Goal: Feedback & Contribution: Leave review/rating

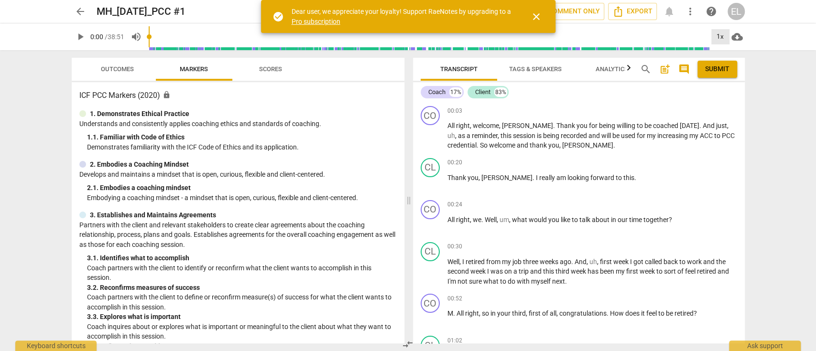
click at [721, 37] on div "1x" at bounding box center [720, 36] width 18 height 15
click at [723, 71] on li "1.25x" at bounding box center [727, 74] width 32 height 18
click at [79, 37] on span "play_arrow" at bounding box center [80, 36] width 11 height 11
type input "10"
click at [685, 206] on div "+" at bounding box center [685, 205] width 10 height 10
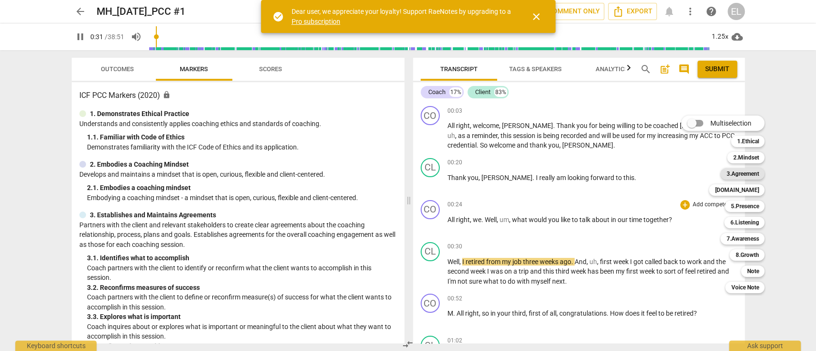
click at [746, 170] on b "3.Agreement" at bounding box center [742, 173] width 33 height 11
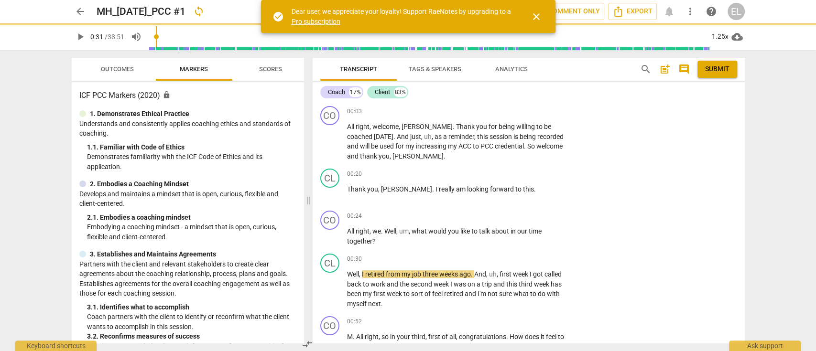
type input "32"
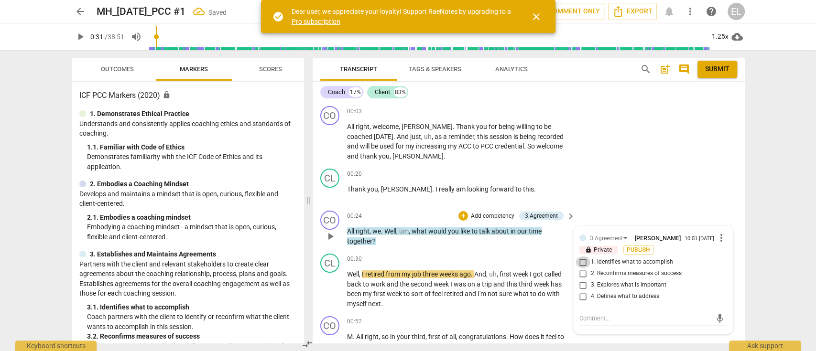
click at [581, 262] on input "1. Identifies what to accomplish" at bounding box center [583, 262] width 15 height 11
checkbox input "true"
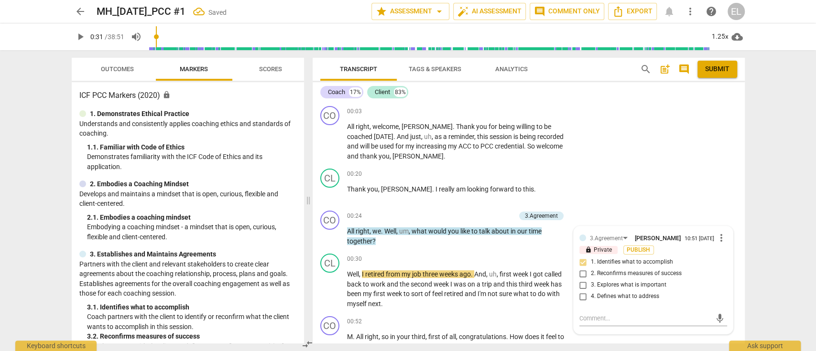
click at [83, 43] on button "play_arrow" at bounding box center [80, 36] width 17 height 17
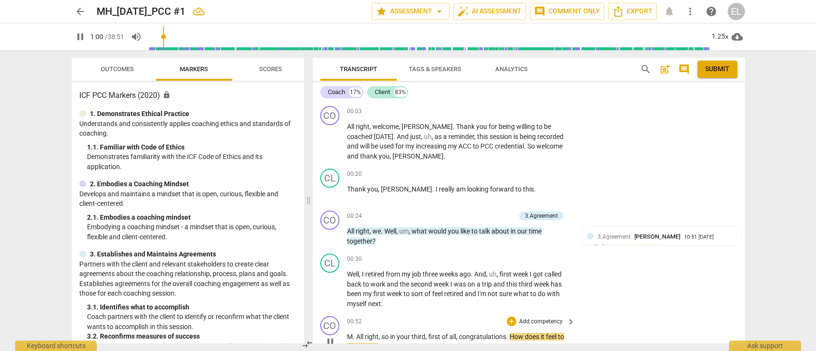
click at [526, 322] on p "Add competency" at bounding box center [540, 322] width 45 height 9
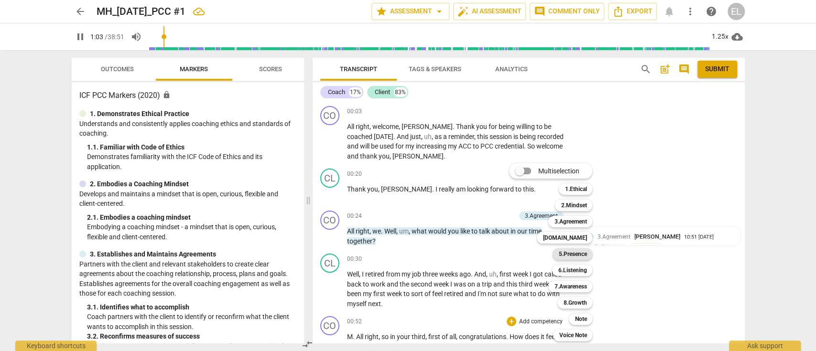
scroll to position [273, 0]
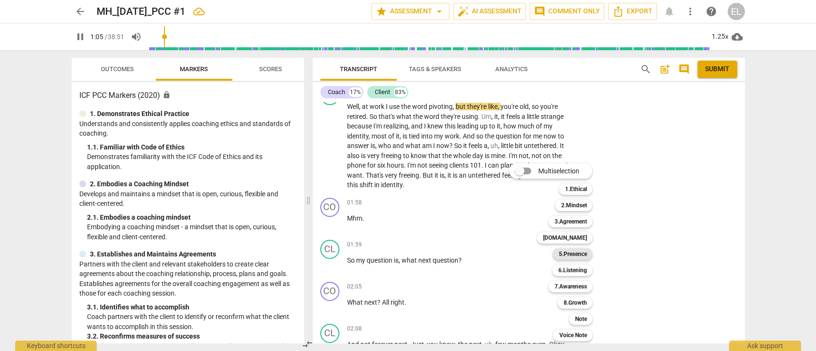
click at [576, 256] on b "5.Presence" at bounding box center [572, 254] width 28 height 11
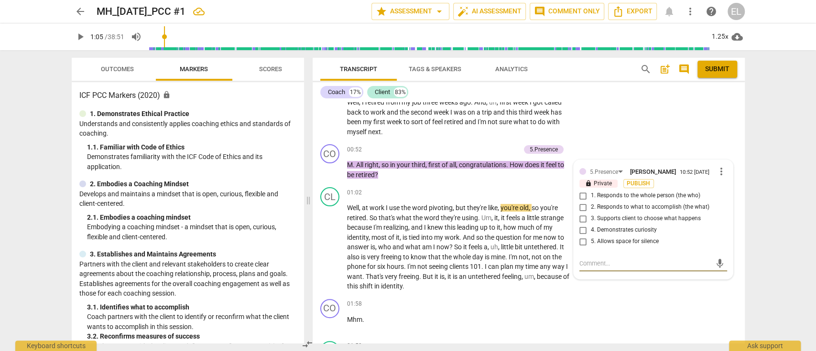
scroll to position [225, 0]
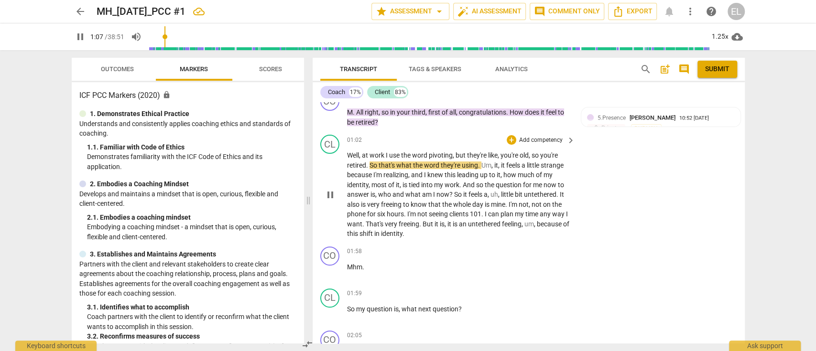
click at [327, 194] on span "pause" at bounding box center [330, 194] width 11 height 11
type input "68"
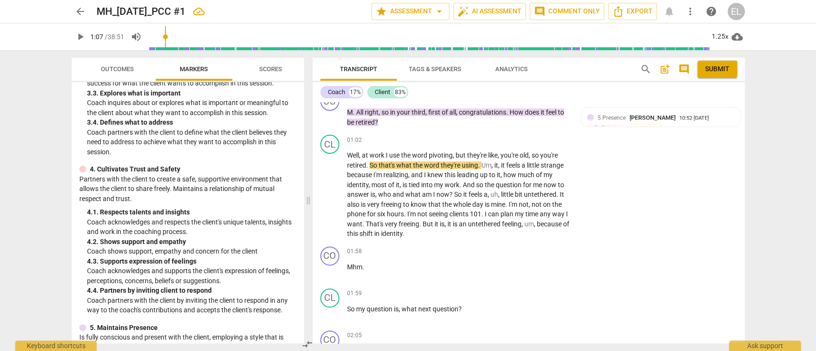
scroll to position [275, 0]
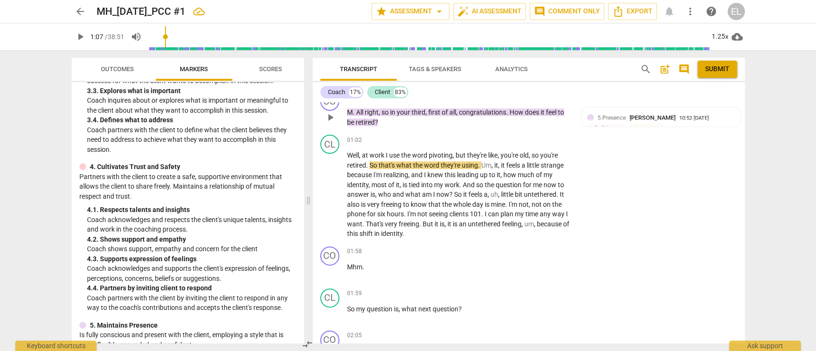
click at [741, 111] on div "CO play_arrow pause 00:52 + Add competency 5.Presence keyboard_arrow_right M . …" at bounding box center [529, 109] width 432 height 43
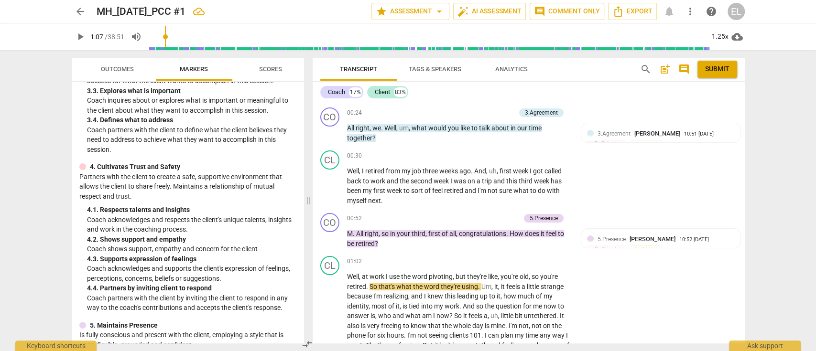
scroll to position [121, 0]
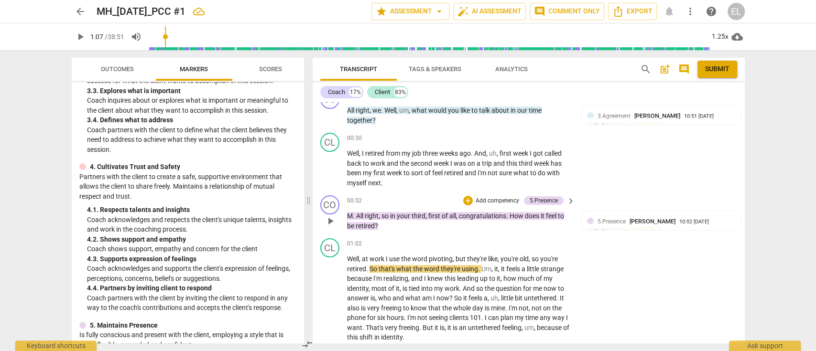
click at [570, 200] on span "keyboard_arrow_right" at bounding box center [570, 201] width 11 height 11
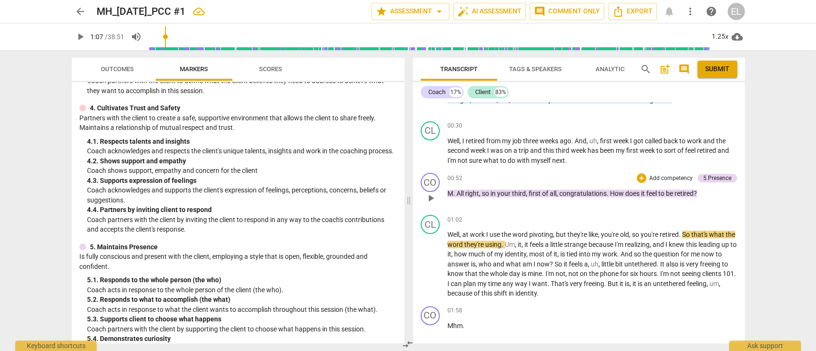
scroll to position [227, 0]
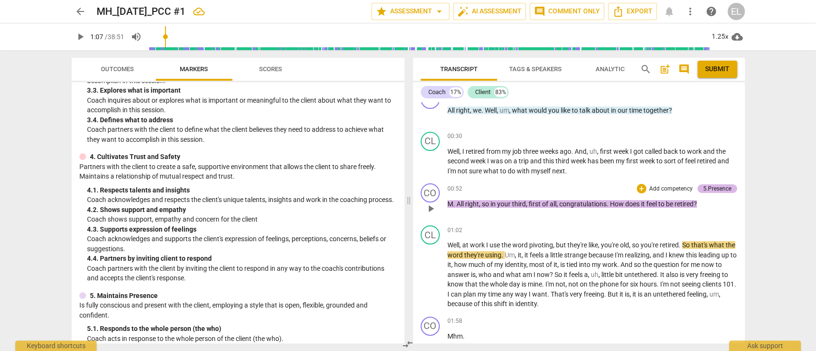
click at [721, 188] on div "5.Presence" at bounding box center [717, 189] width 28 height 9
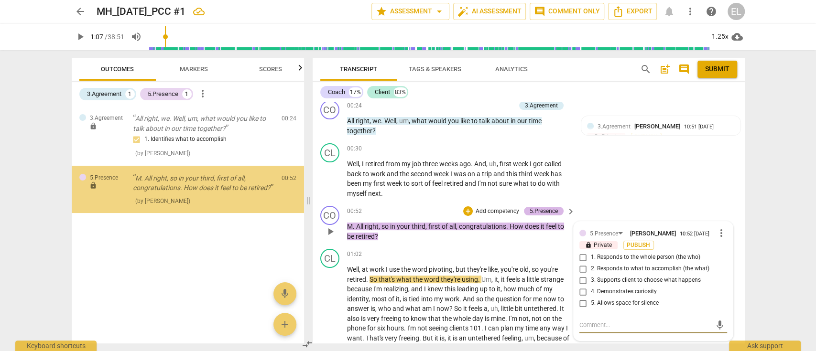
scroll to position [125, 0]
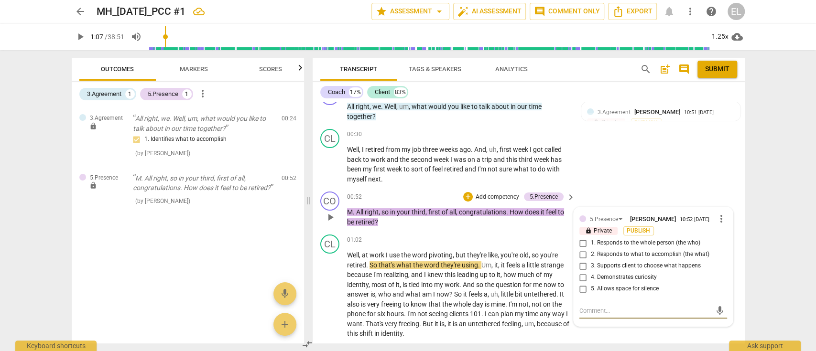
click at [720, 216] on span "more_vert" at bounding box center [721, 218] width 11 height 11
click at [725, 233] on li "Delete" at bounding box center [728, 237] width 33 height 18
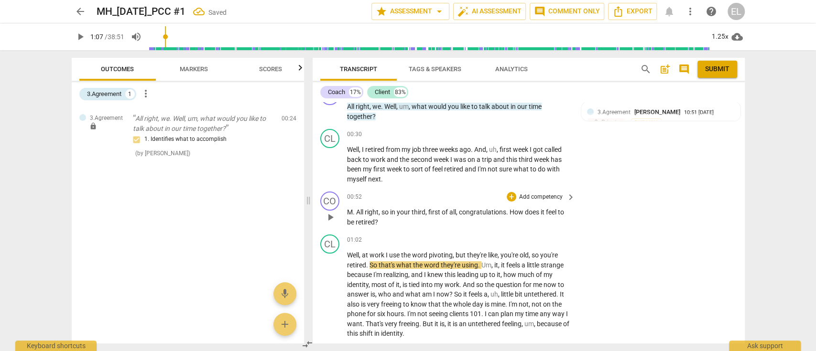
click at [566, 195] on span "keyboard_arrow_right" at bounding box center [570, 197] width 11 height 11
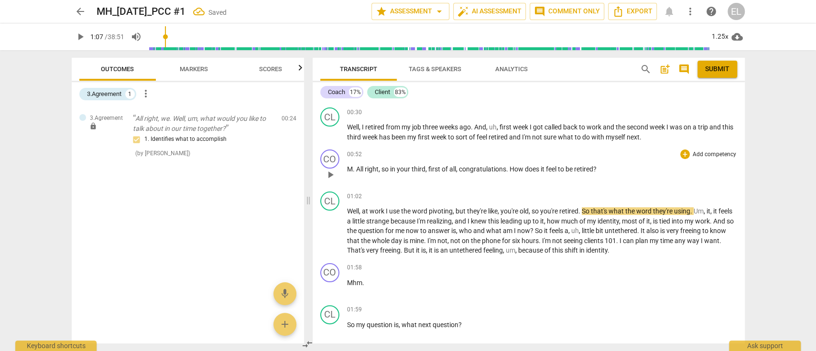
scroll to position [114, 0]
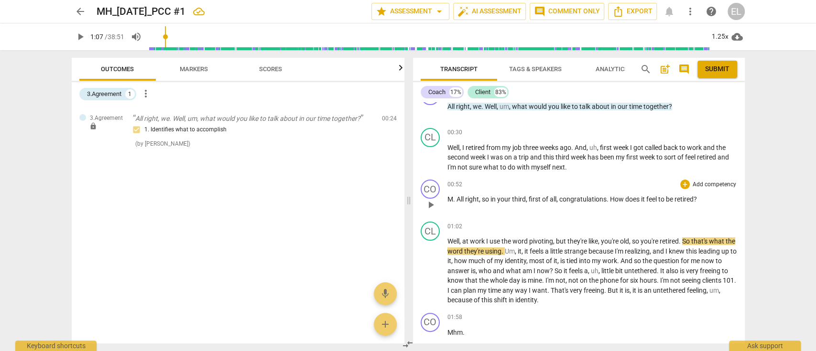
click at [694, 185] on p "Add competency" at bounding box center [714, 185] width 45 height 9
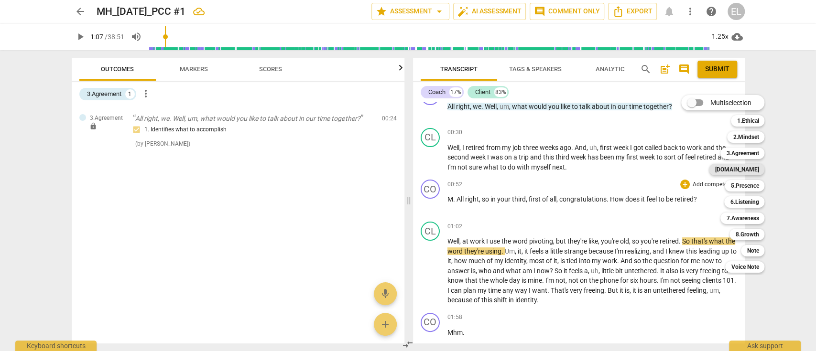
click at [746, 168] on b "[DOMAIN_NAME]" at bounding box center [737, 169] width 44 height 11
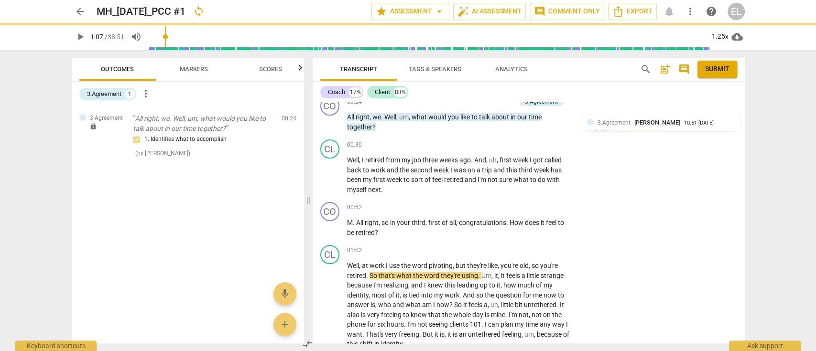
scroll to position [125, 0]
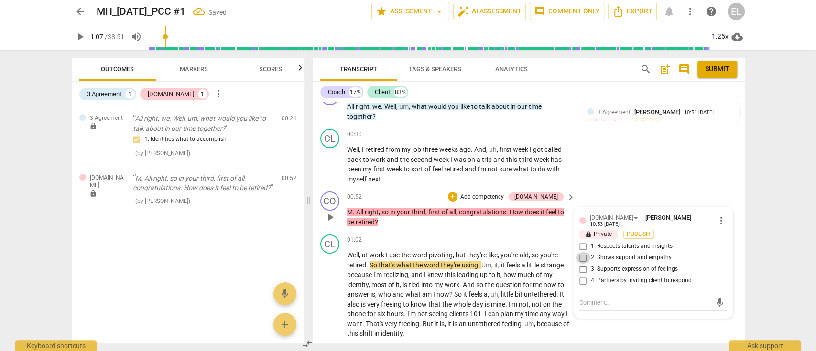
click at [582, 253] on input "2. Shows support and empathy" at bounding box center [583, 257] width 15 height 11
checkbox input "true"
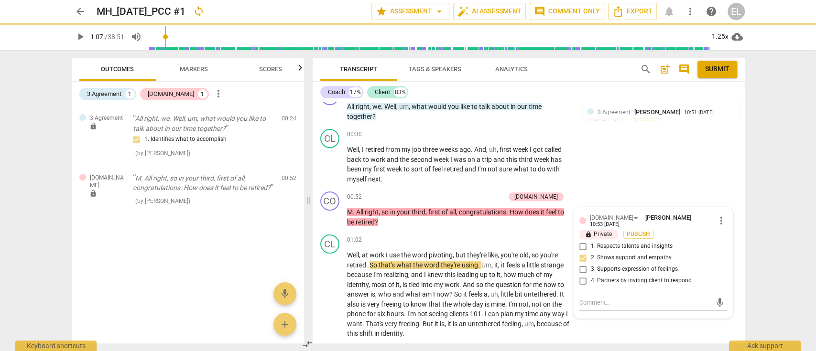
click at [78, 36] on span "play_arrow" at bounding box center [80, 36] width 11 height 11
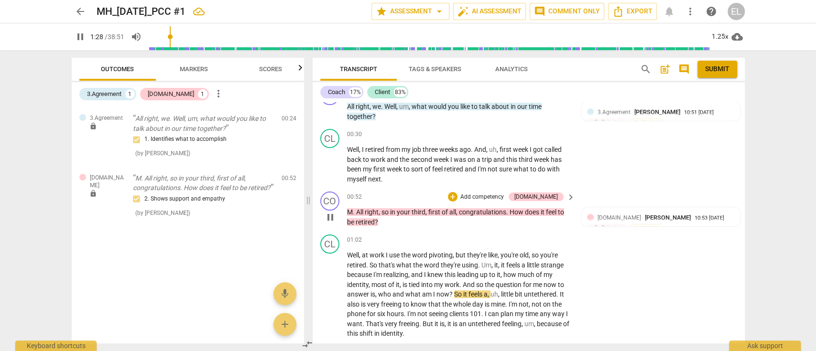
click at [505, 197] on p "Add competency" at bounding box center [481, 197] width 45 height 9
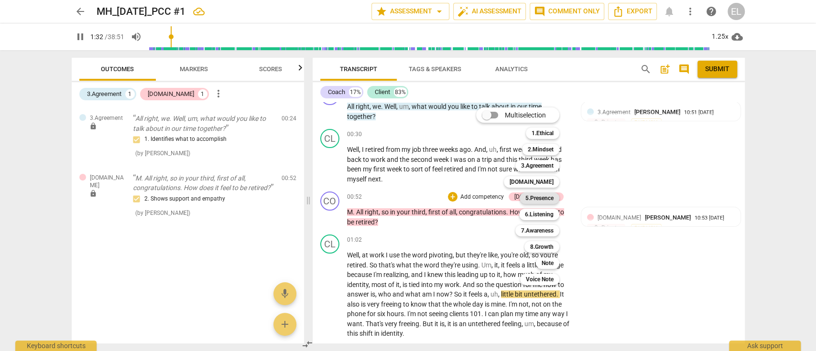
click at [547, 197] on b "5.Presence" at bounding box center [539, 198] width 28 height 11
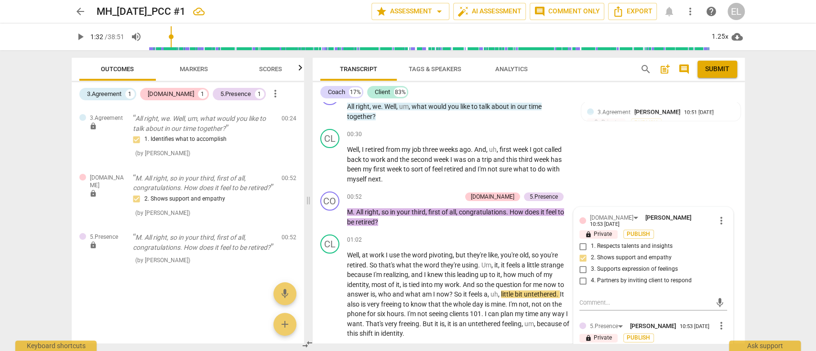
drag, startPoint x: 547, startPoint y: 197, endPoint x: 742, endPoint y: 118, distance: 211.2
click at [742, 118] on div "CO play_arrow pause 00:03 + Add competency keyboard_arrow_right All right , wel…" at bounding box center [529, 222] width 432 height 241
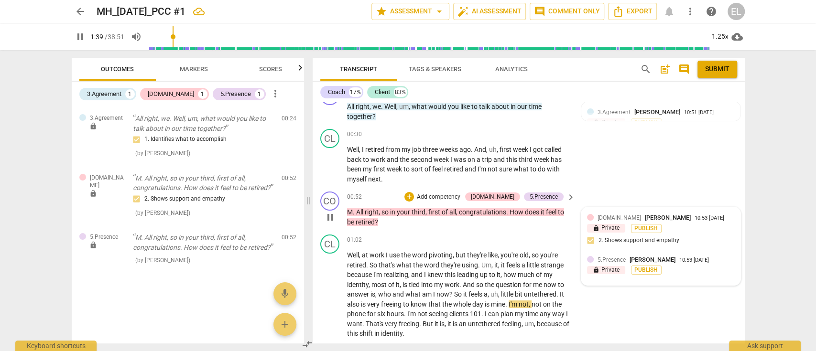
click at [730, 216] on div "[DOMAIN_NAME] [PERSON_NAME] 10:53 [DATE]" at bounding box center [666, 217] width 137 height 9
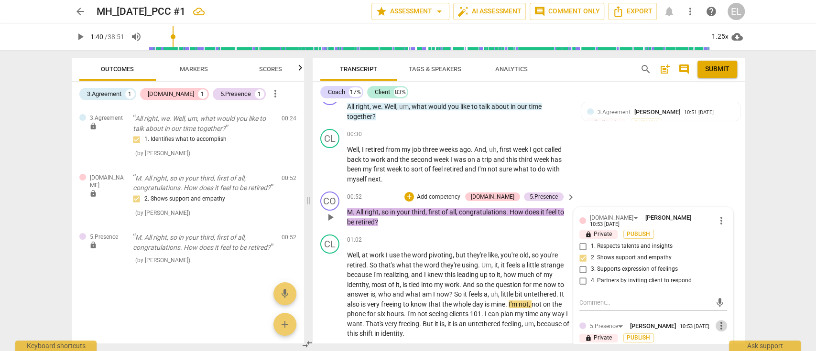
click at [718, 321] on span "more_vert" at bounding box center [721, 325] width 11 height 11
drag, startPoint x: 719, startPoint y: 318, endPoint x: 733, endPoint y: 313, distance: 14.8
click at [733, 313] on li "Edit" at bounding box center [728, 313] width 33 height 18
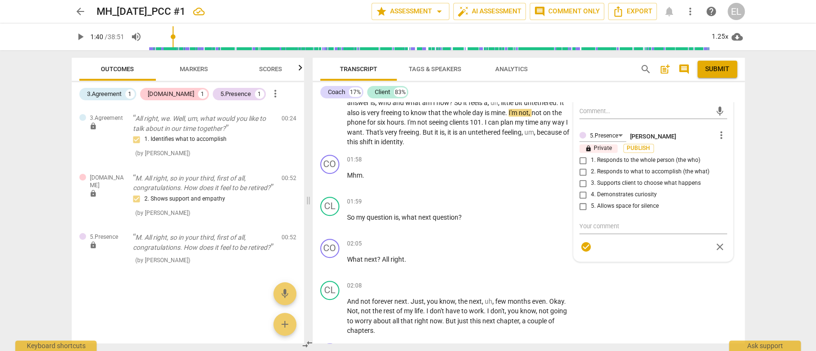
click at [580, 156] on div "5.Presence [PERSON_NAME] more_vert lock Private Publish 1. Responds to the whol…" at bounding box center [653, 192] width 148 height 127
click at [583, 159] on div "5.Presence [PERSON_NAME] more_vert lock Private Publish 1. Responds to the whol…" at bounding box center [653, 192] width 148 height 127
click at [720, 131] on span "more_vert" at bounding box center [721, 135] width 11 height 11
click at [726, 128] on li "Edit" at bounding box center [728, 131] width 33 height 18
click at [582, 159] on div "5.Presence [PERSON_NAME] more_vert lock Private Publish 1. Responds to the whol…" at bounding box center [653, 192] width 148 height 127
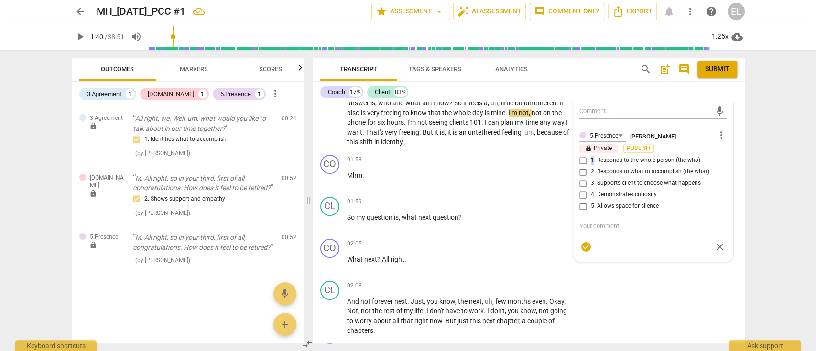
click at [582, 159] on div "5.Presence [PERSON_NAME] more_vert lock Private Publish 1. Responds to the whol…" at bounding box center [653, 192] width 148 height 127
click at [580, 154] on div "5.Presence [PERSON_NAME] more_vert lock Private Publish 1. Responds to the whol…" at bounding box center [653, 192] width 148 height 127
click at [732, 128] on div "CL play_arrow pause 01:02 + Add competency keyboard_arrow_right Well , at work …" at bounding box center [529, 95] width 432 height 112
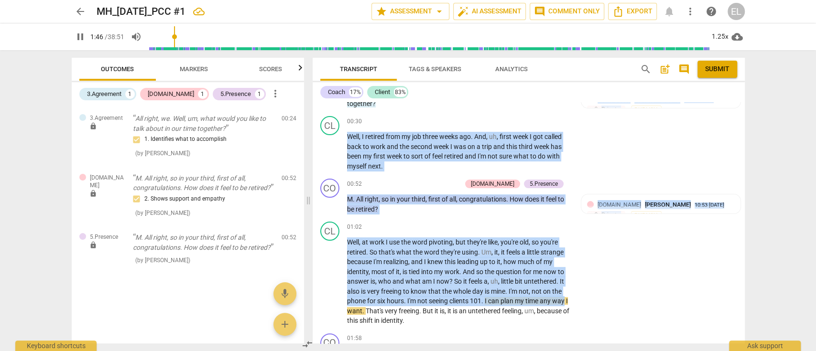
scroll to position [83, 0]
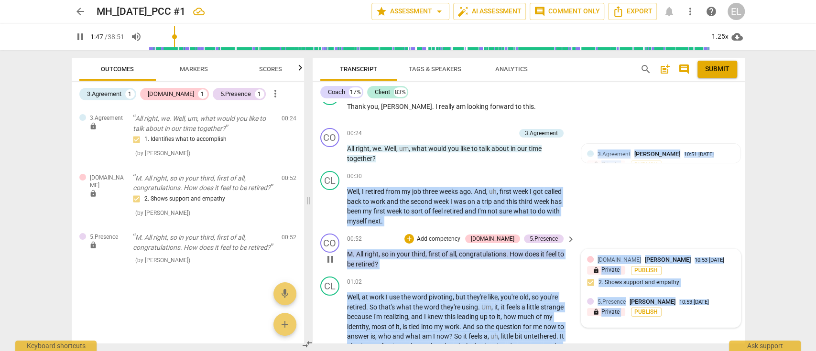
drag, startPoint x: 733, startPoint y: 122, endPoint x: 685, endPoint y: 249, distance: 135.6
click at [685, 249] on div "CO play_arrow pause 00:03 + Add competency keyboard_arrow_right All right , wel…" at bounding box center [529, 222] width 432 height 241
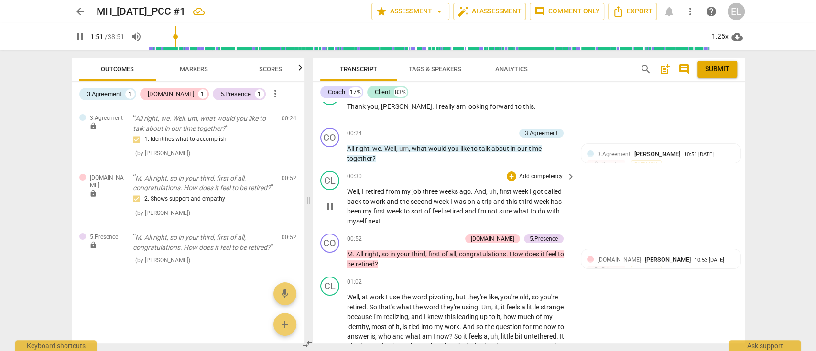
click at [704, 193] on div "CL play_arrow pause 00:30 + Add competency keyboard_arrow_right Well , I retire…" at bounding box center [529, 198] width 432 height 63
click at [326, 262] on span "pause" at bounding box center [330, 259] width 11 height 11
type input "116"
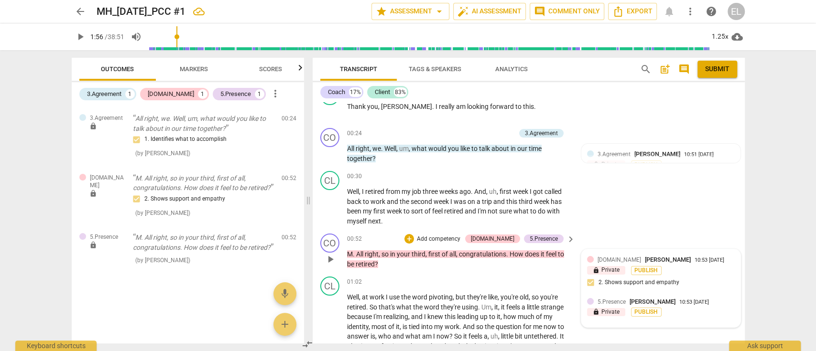
click at [713, 287] on div "[DOMAIN_NAME] [PERSON_NAME] 10:53 [DATE] lock Private Publish 2. Shows support …" at bounding box center [661, 274] width 148 height 38
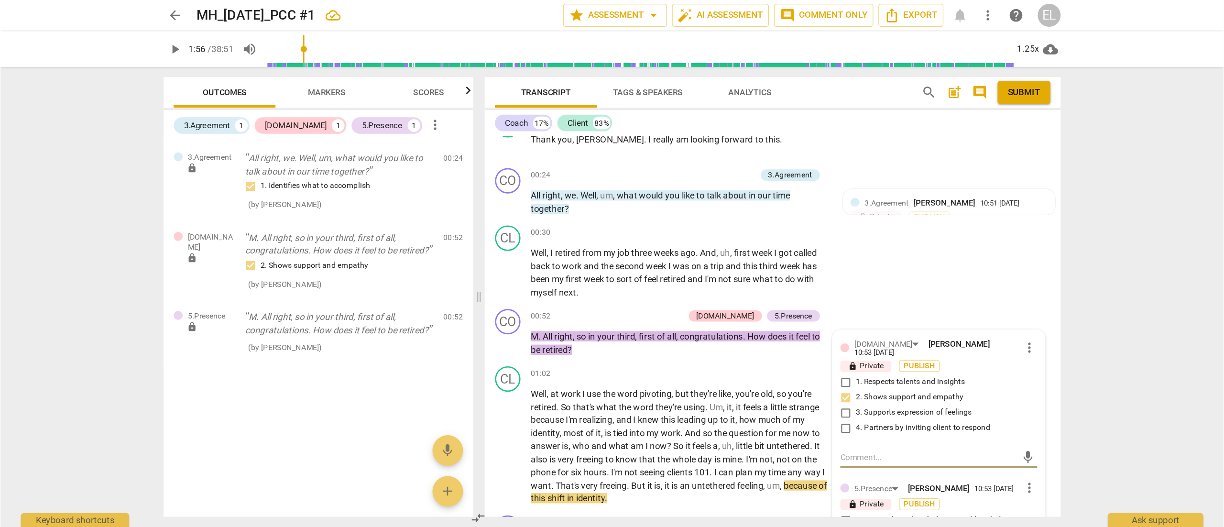
scroll to position [85, 0]
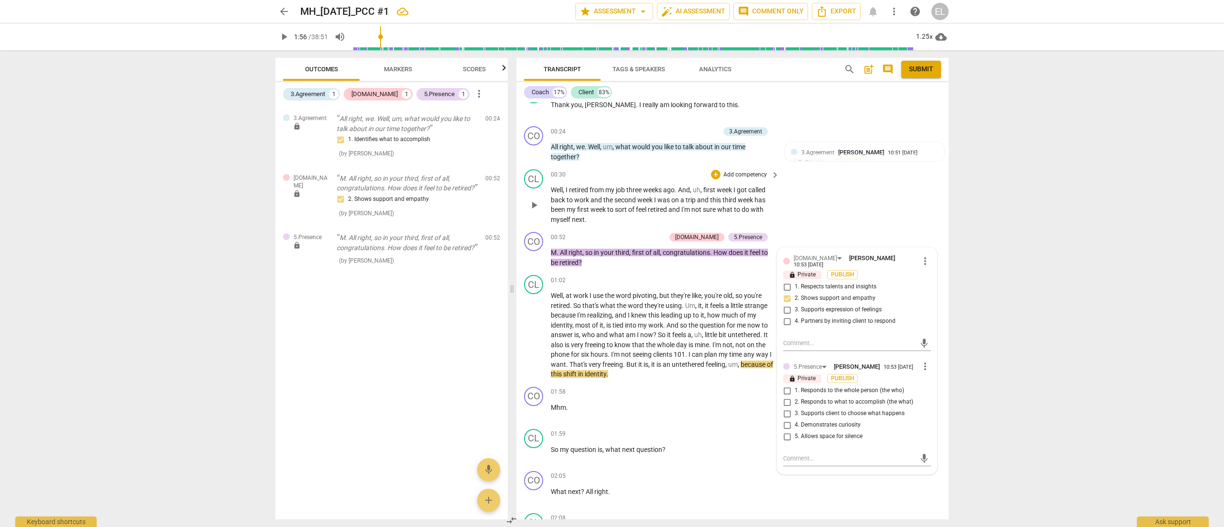
drag, startPoint x: 786, startPoint y: 2, endPoint x: 891, endPoint y: 216, distance: 238.8
click at [815, 216] on div "CL play_arrow pause 00:30 + Add competency keyboard_arrow_right Well , I retire…" at bounding box center [732, 196] width 432 height 63
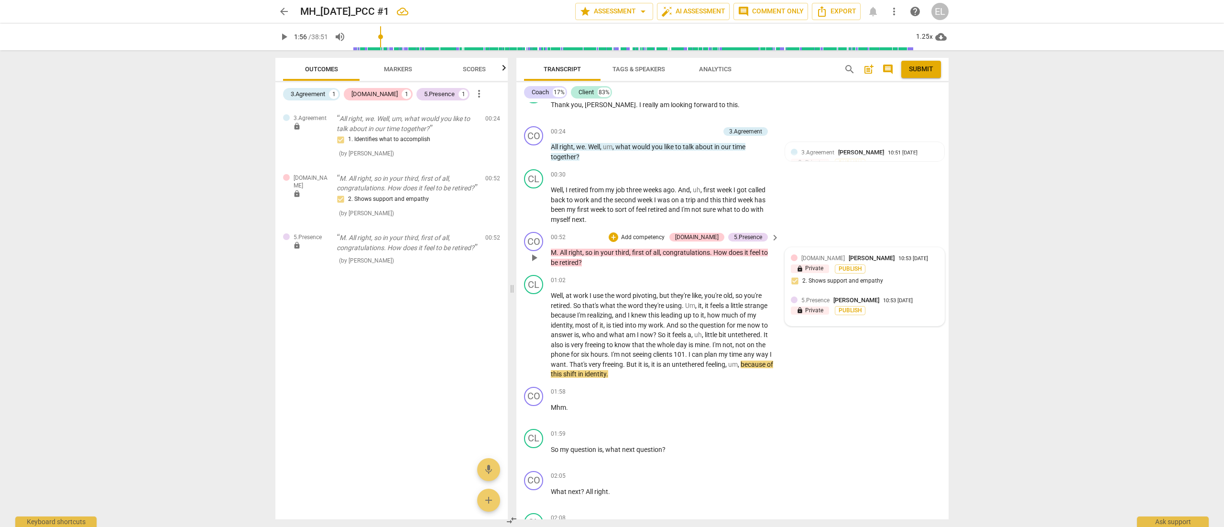
click at [815, 296] on div "5.Presence [PERSON_NAME] 10:53 [DATE]" at bounding box center [869, 299] width 137 height 9
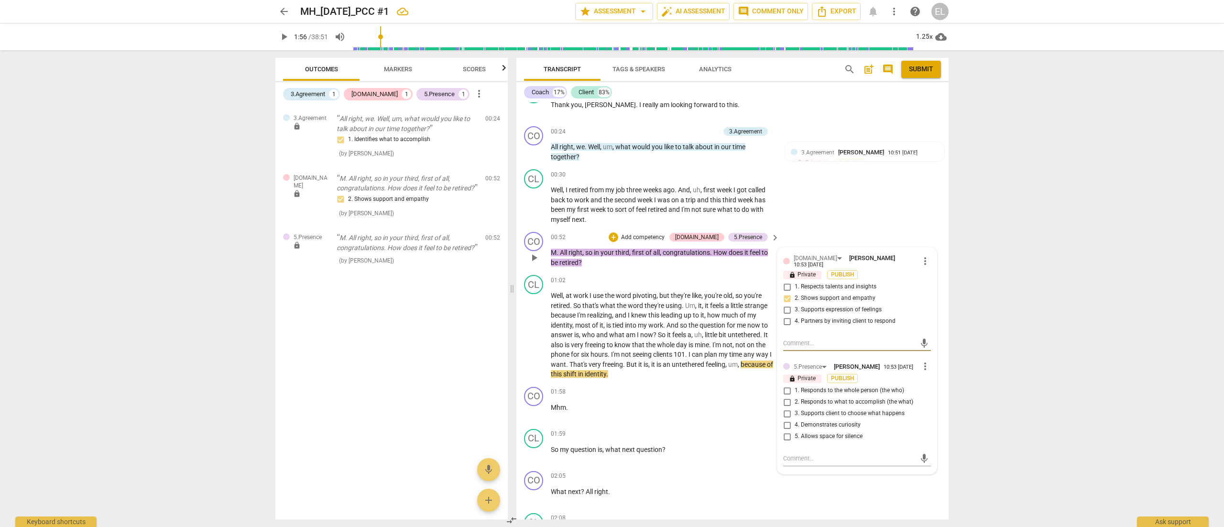
click at [789, 351] on input "2. Responds to what to accomplish (the what)" at bounding box center [786, 401] width 15 height 11
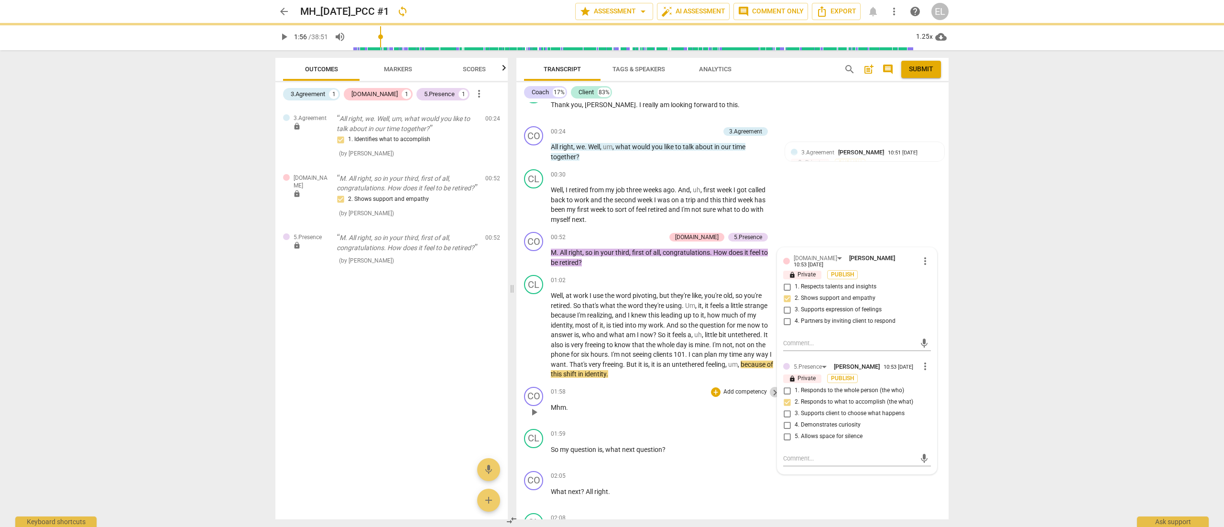
click at [772, 351] on span "keyboard_arrow_right" at bounding box center [774, 392] width 11 height 11
click at [772, 351] on div "01:59 + Add competency keyboard_arrow_right So my question is , what next quest…" at bounding box center [665, 446] width 229 height 34
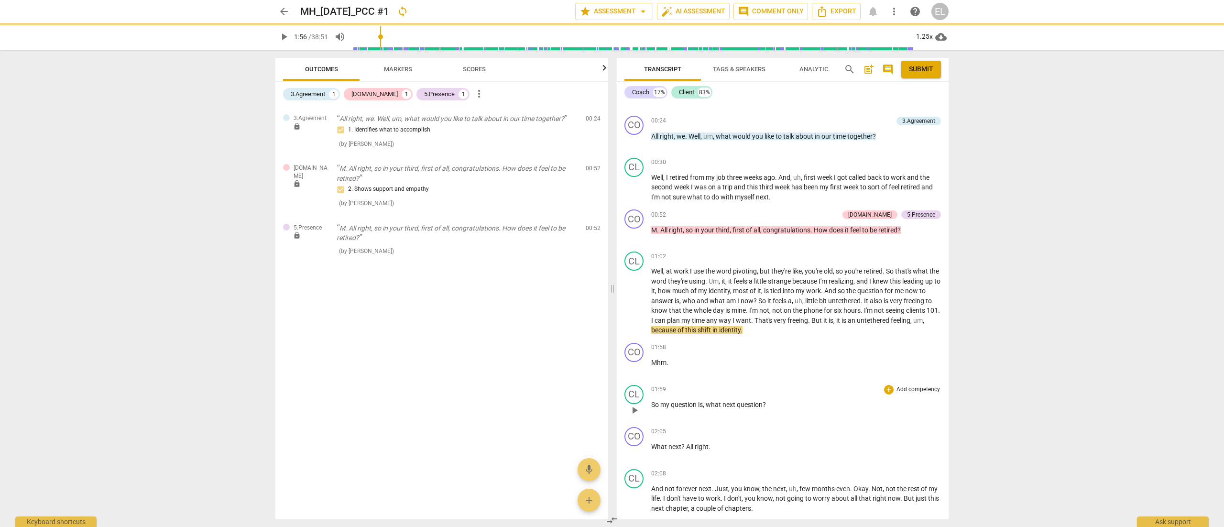
scroll to position [75, 0]
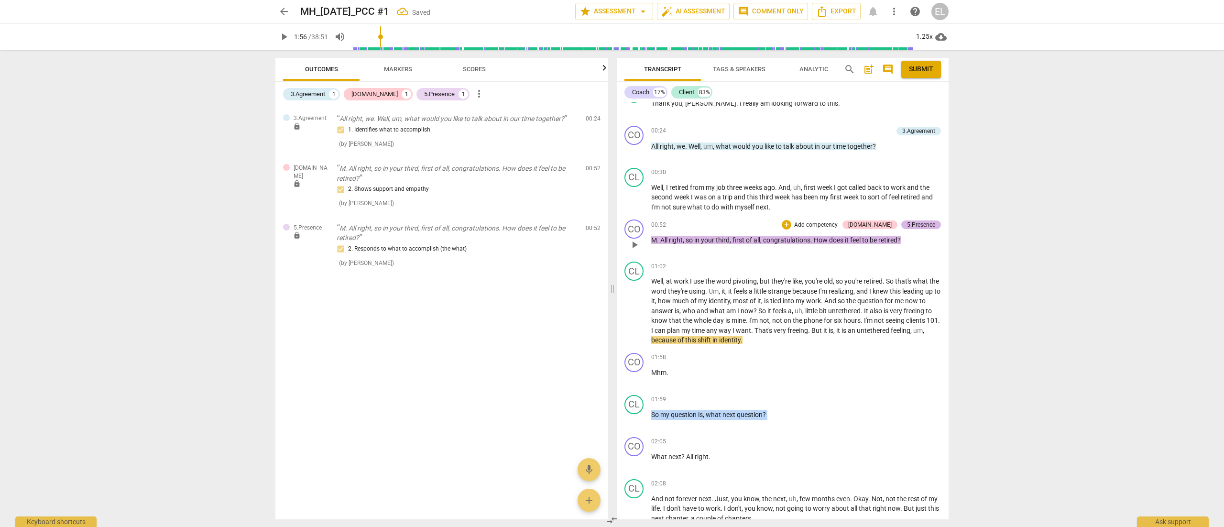
click at [815, 221] on div "5.Presence" at bounding box center [921, 224] width 28 height 9
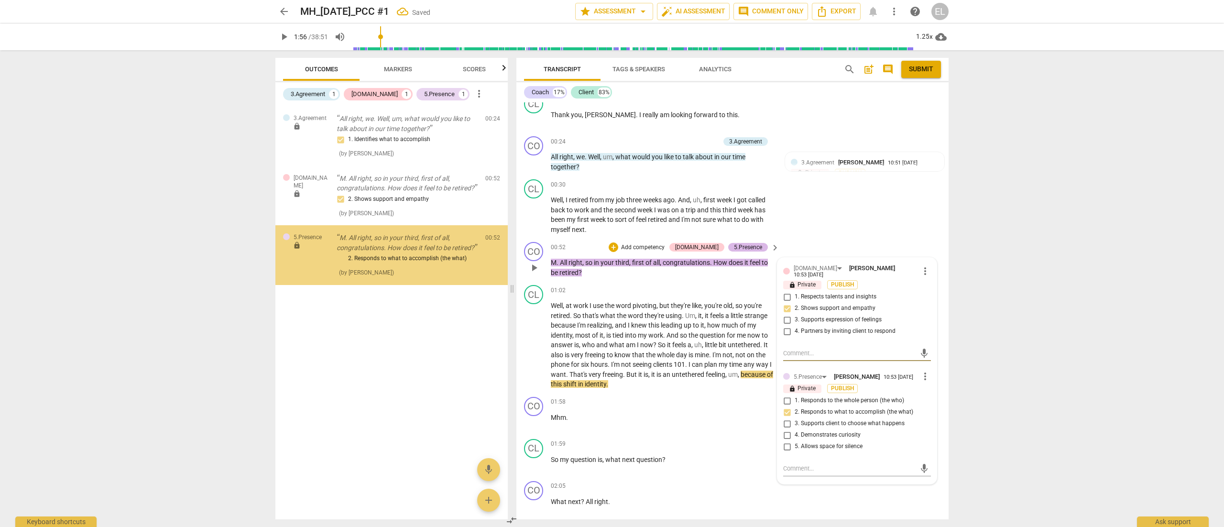
scroll to position [85, 0]
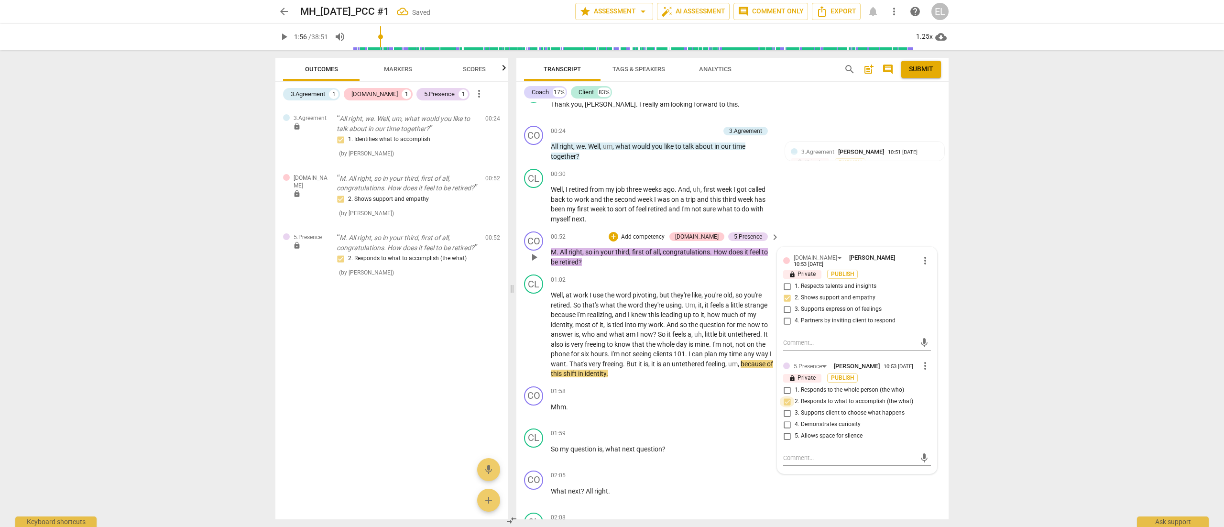
click at [785, 351] on input "2. Responds to what to accomplish (the what)" at bounding box center [786, 401] width 15 height 11
checkbox input "false"
click at [784, 351] on input "1. Responds to the whole person (the who)" at bounding box center [786, 389] width 15 height 11
checkbox input "true"
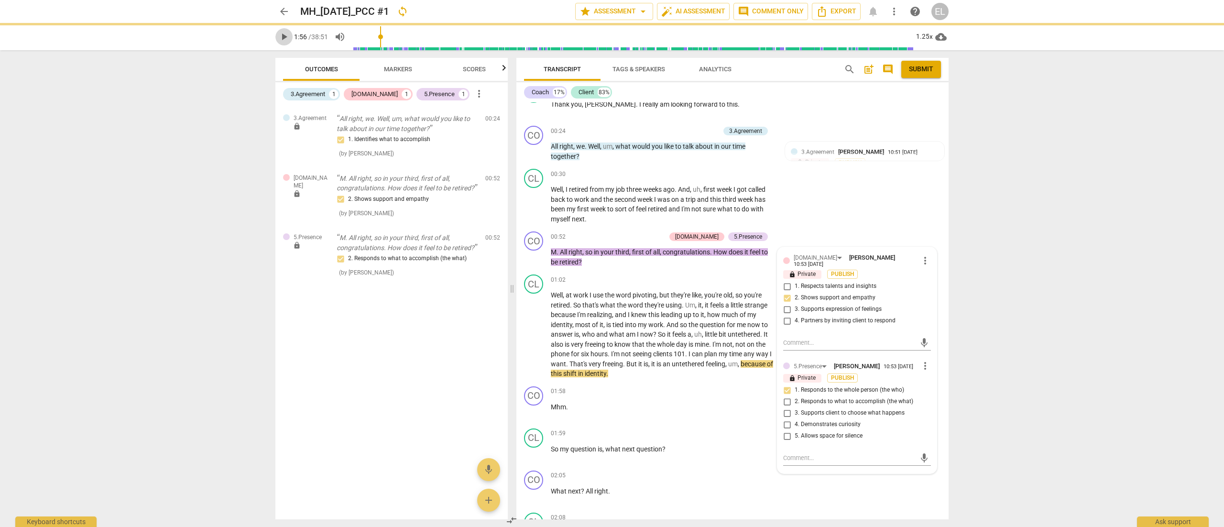
click at [282, 41] on span "play_arrow" at bounding box center [283, 36] width 11 height 11
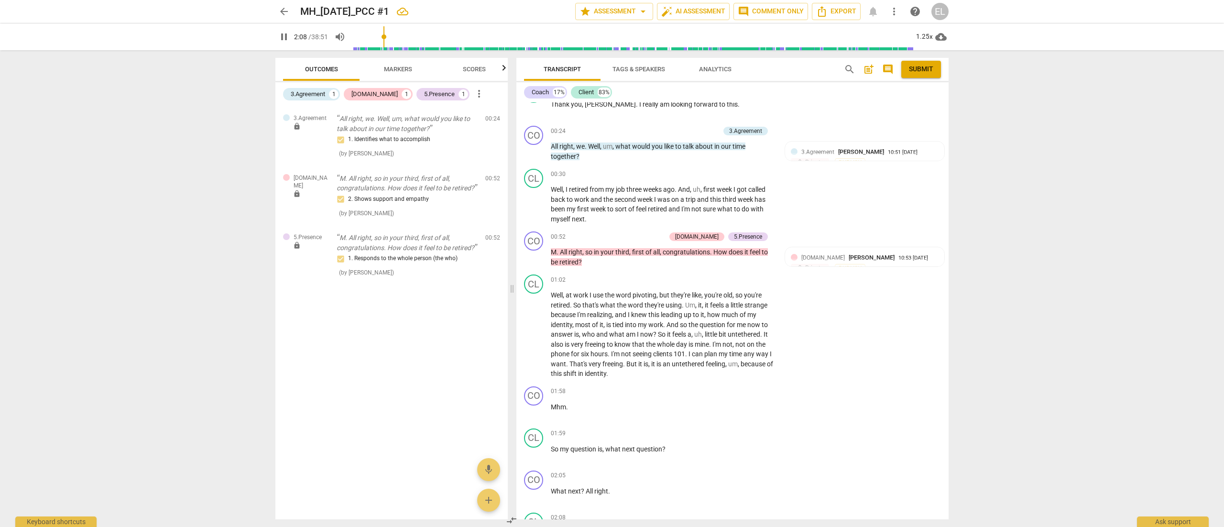
scroll to position [509, 0]
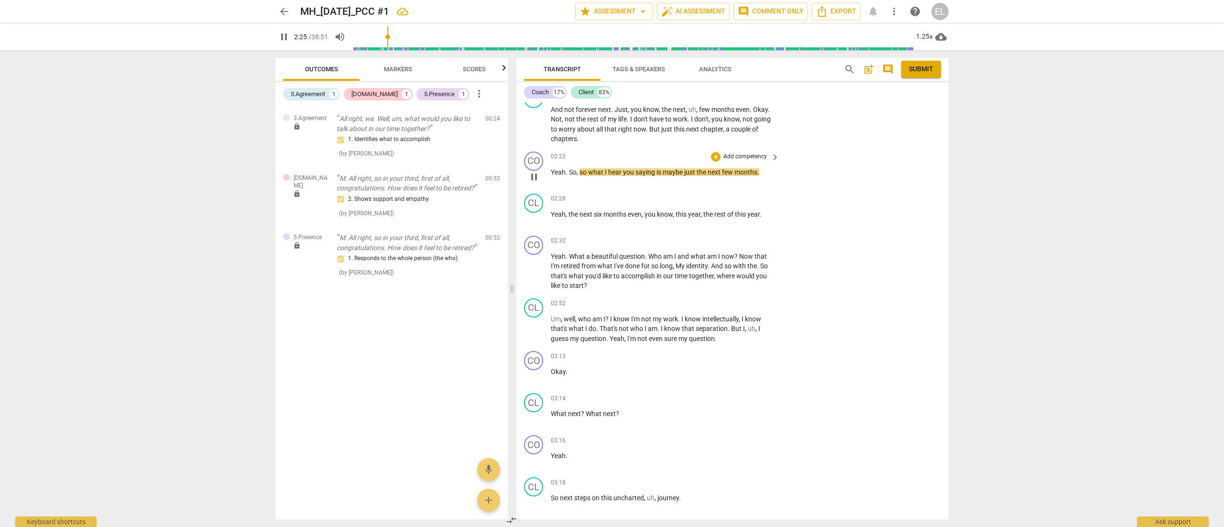
click at [755, 156] on p "Add competency" at bounding box center [744, 156] width 45 height 9
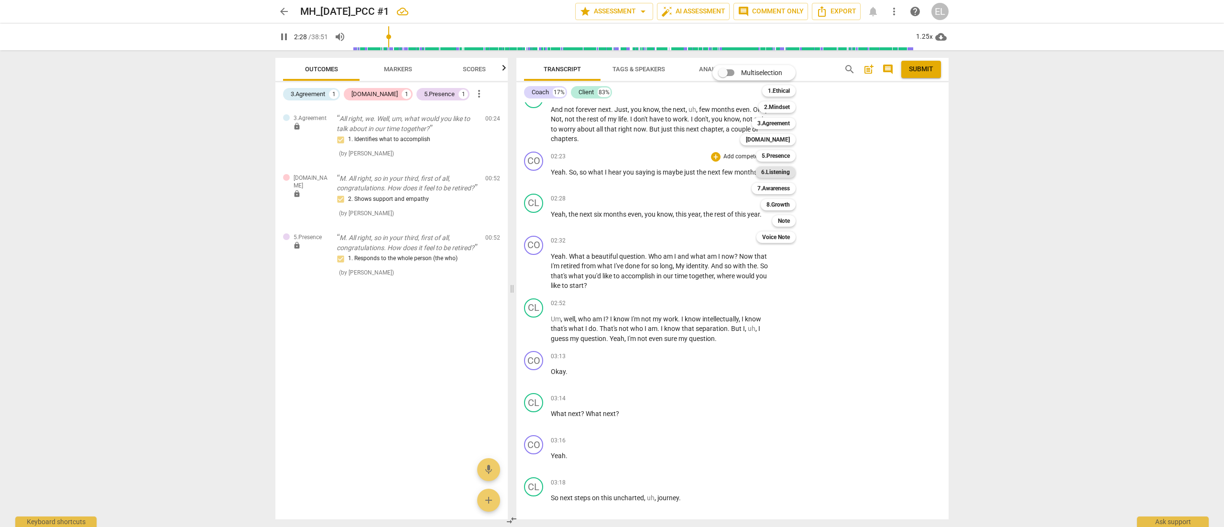
click at [784, 172] on b "6.Listening" at bounding box center [775, 171] width 29 height 11
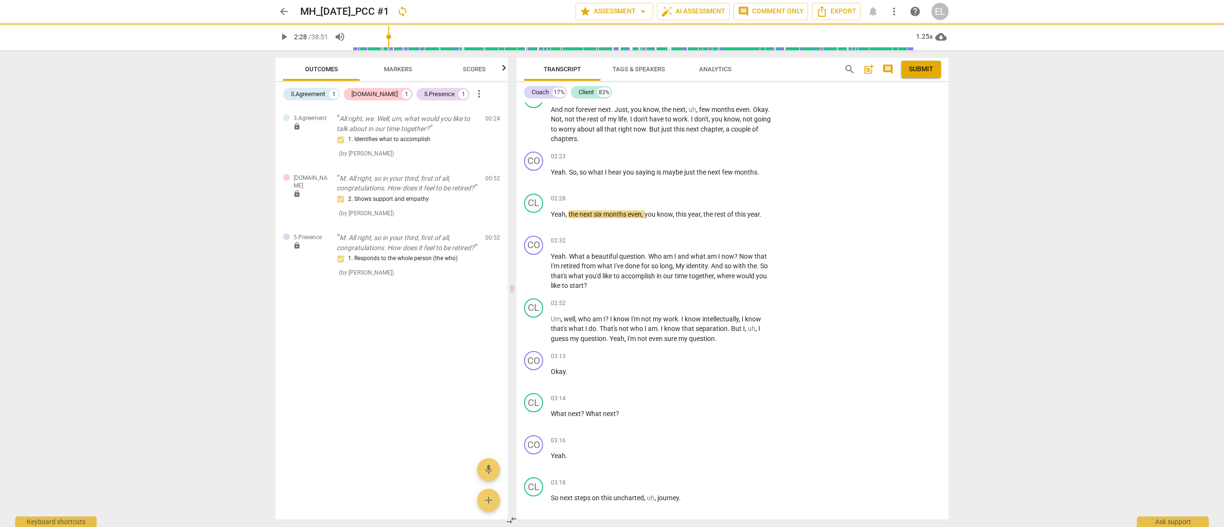
type input "149"
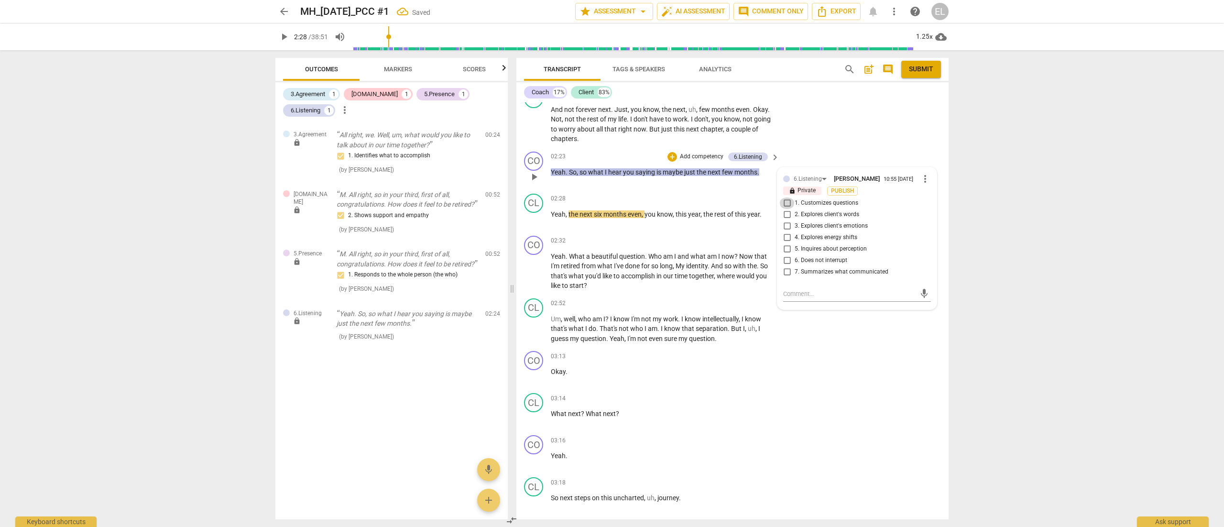
click at [785, 199] on input "1. Customizes questions" at bounding box center [786, 202] width 15 height 11
checkbox input "true"
click at [785, 273] on input "7. Summarizes what communicated" at bounding box center [786, 271] width 15 height 11
checkbox input "true"
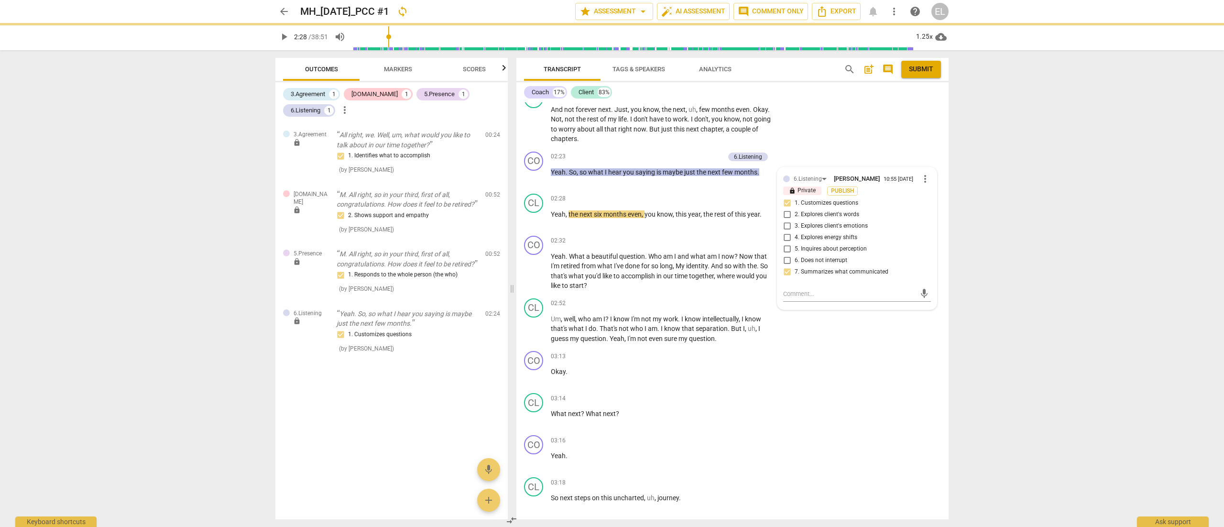
click at [283, 36] on span "play_arrow" at bounding box center [283, 36] width 11 height 11
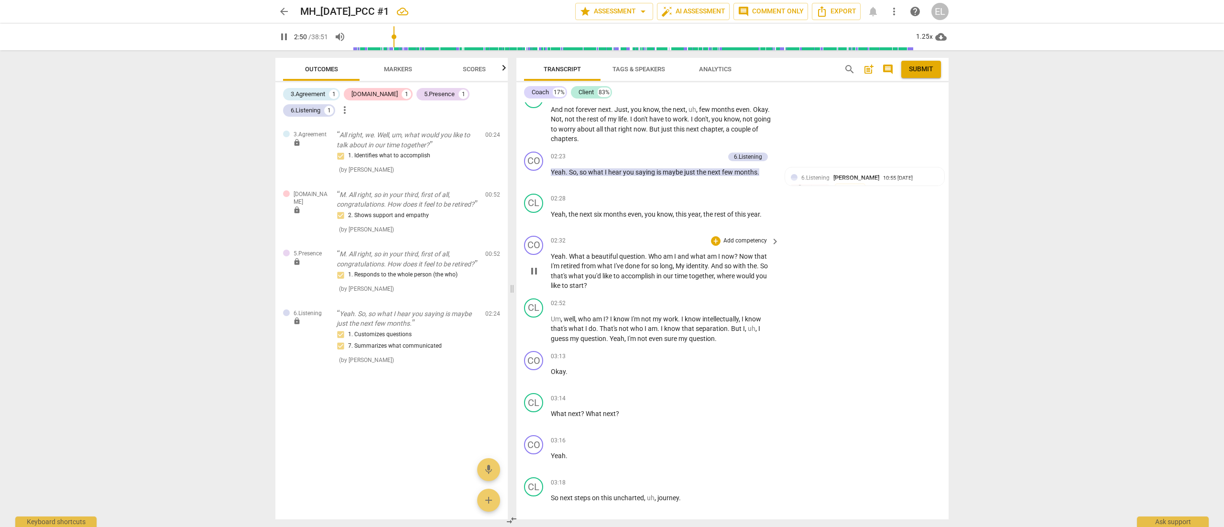
click at [753, 237] on p "Add competency" at bounding box center [744, 241] width 45 height 9
click at [784, 207] on b "3.Agreement" at bounding box center [773, 206] width 33 height 11
type input "175"
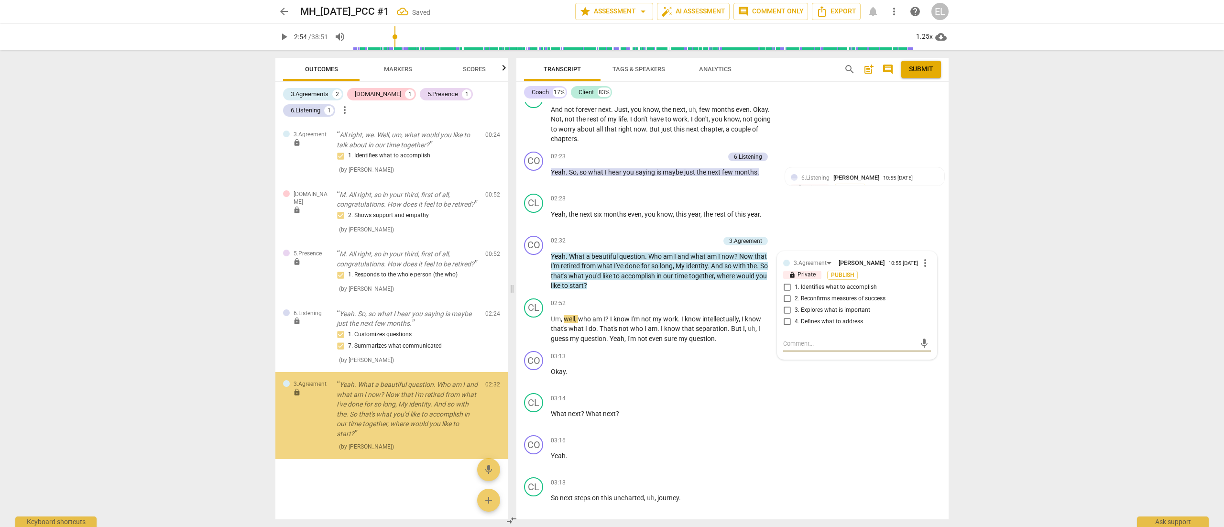
scroll to position [5, 0]
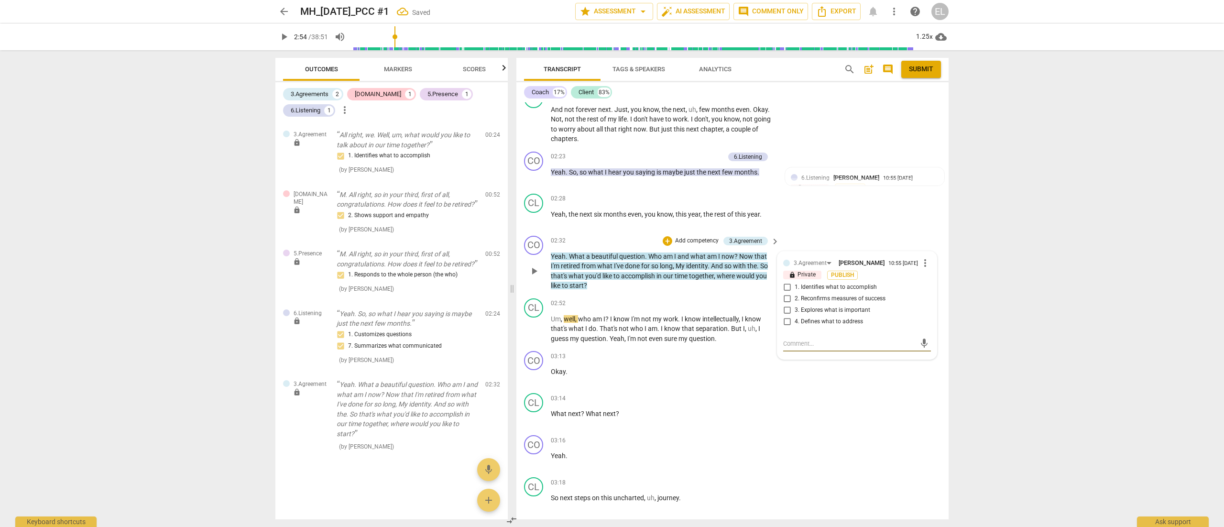
click at [787, 305] on input "3. Explores what is important" at bounding box center [786, 309] width 15 height 11
checkbox input "true"
click at [787, 318] on input "4. Defines what to address" at bounding box center [786, 321] width 15 height 11
checkbox input "true"
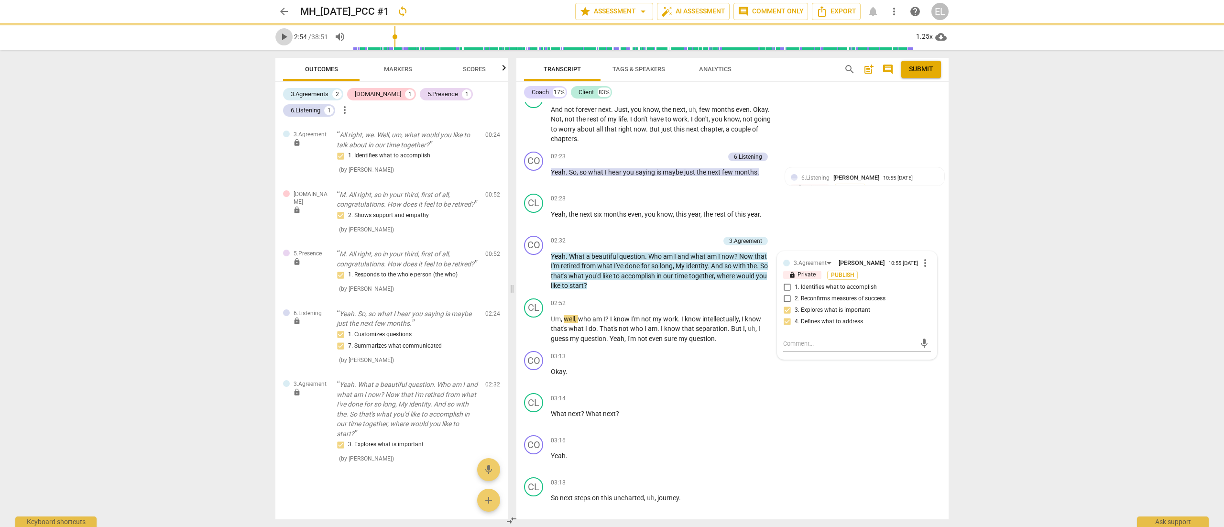
click at [282, 36] on span "play_arrow" at bounding box center [283, 36] width 11 height 11
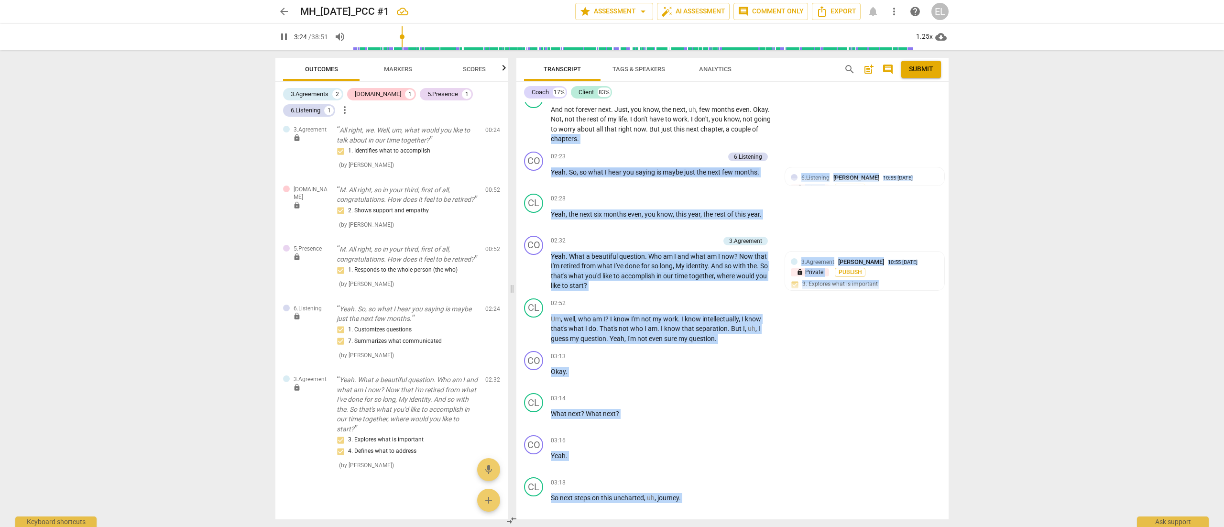
scroll to position [935, 0]
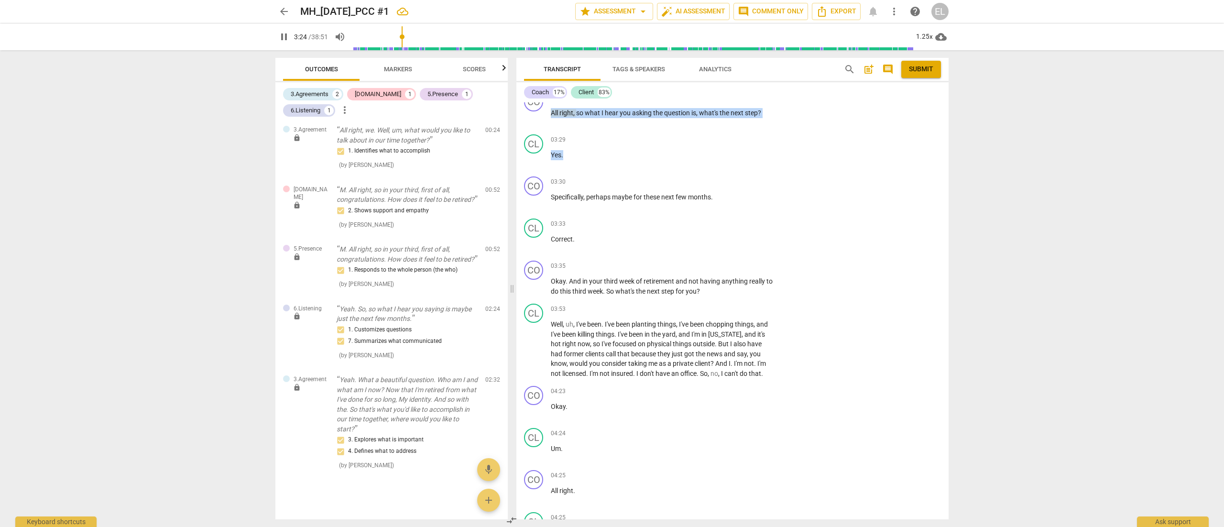
drag, startPoint x: 948, startPoint y: 129, endPoint x: 950, endPoint y: 141, distance: 12.6
click at [815, 141] on div "Transcript Tags & Speakers Analytics search post_add comment Submit Coach 17% C…" at bounding box center [734, 288] width 444 height 477
drag, startPoint x: 756, startPoint y: 254, endPoint x: 710, endPoint y: 254, distance: 45.4
click at [711, 261] on div "+" at bounding box center [716, 266] width 10 height 10
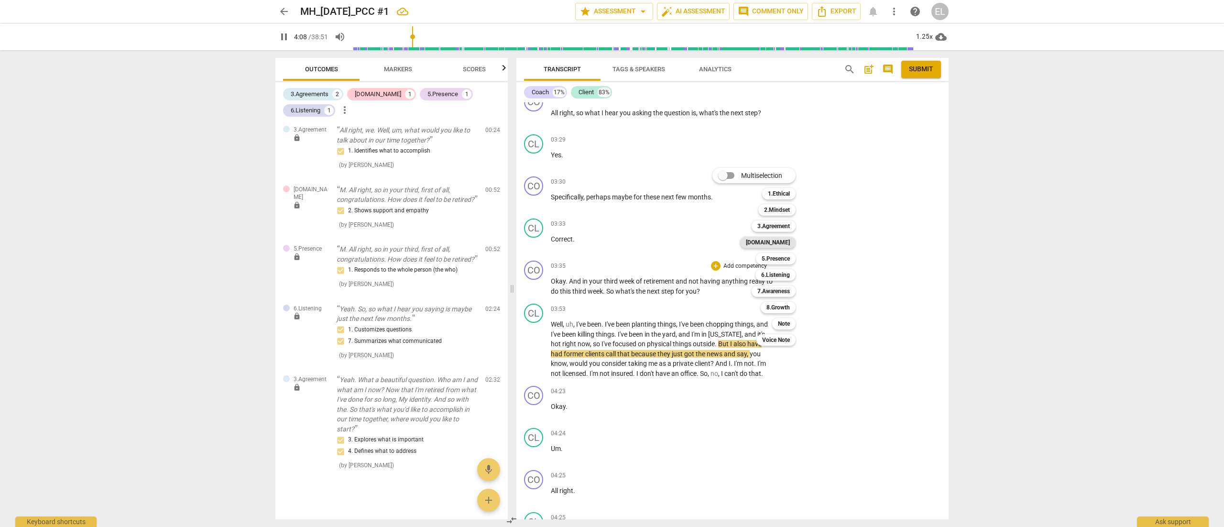
click at [781, 242] on b "[DOMAIN_NAME]" at bounding box center [768, 242] width 44 height 11
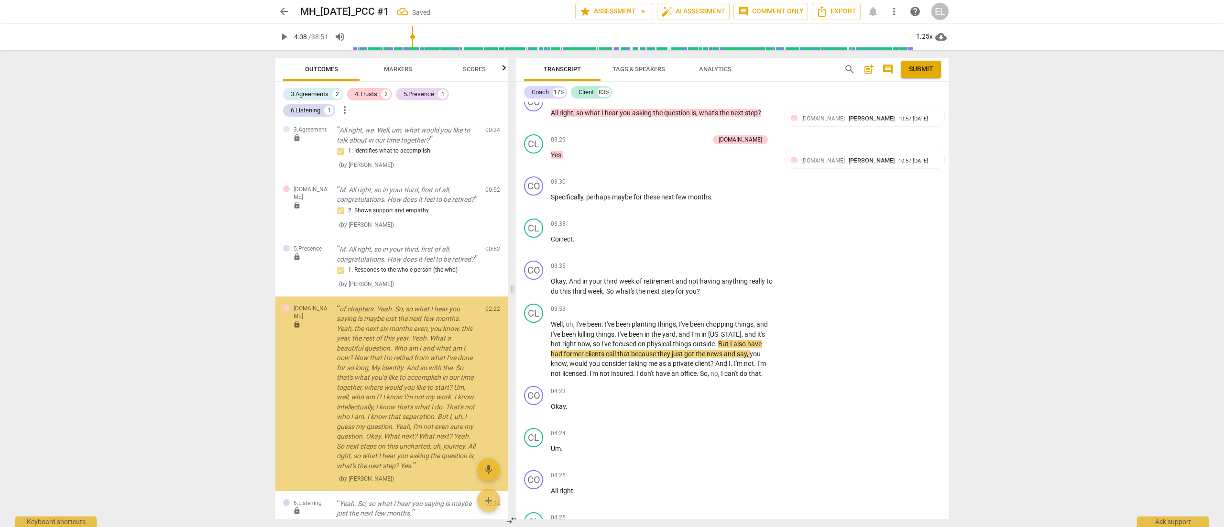
scroll to position [97, 0]
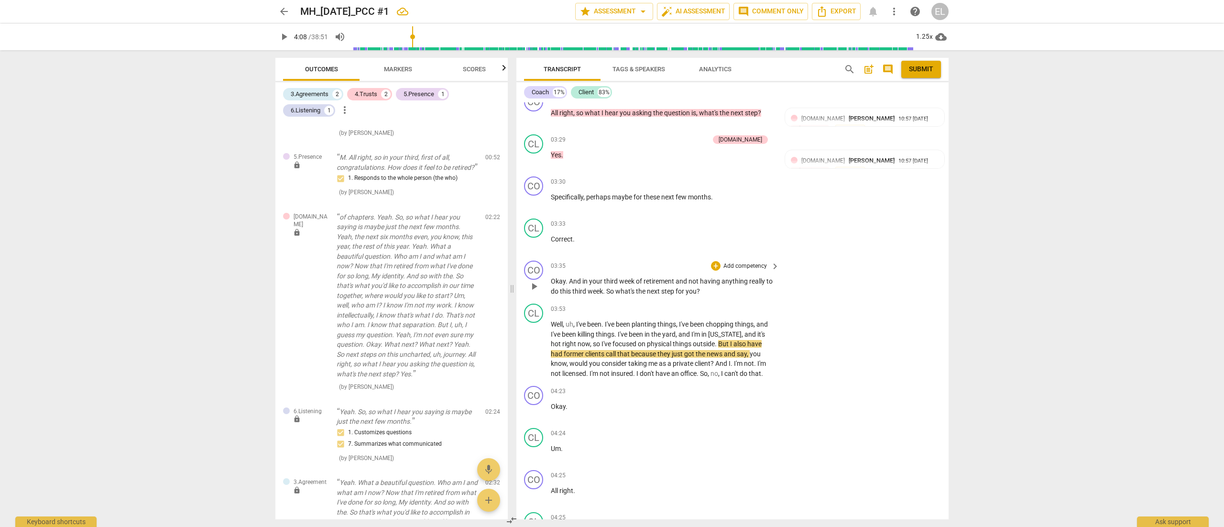
click at [718, 261] on div "+ Add competency" at bounding box center [739, 266] width 57 height 10
drag, startPoint x: 718, startPoint y: 254, endPoint x: 790, endPoint y: 296, distance: 83.5
click at [790, 296] on div "Multiselection m 1.Ethical 1 2.Mindset 2 3.Agreement 3 [DOMAIN_NAME] 4 5.Presen…" at bounding box center [760, 256] width 105 height 183
click at [790, 296] on b "7.Awareness" at bounding box center [773, 290] width 33 height 11
type input "254"
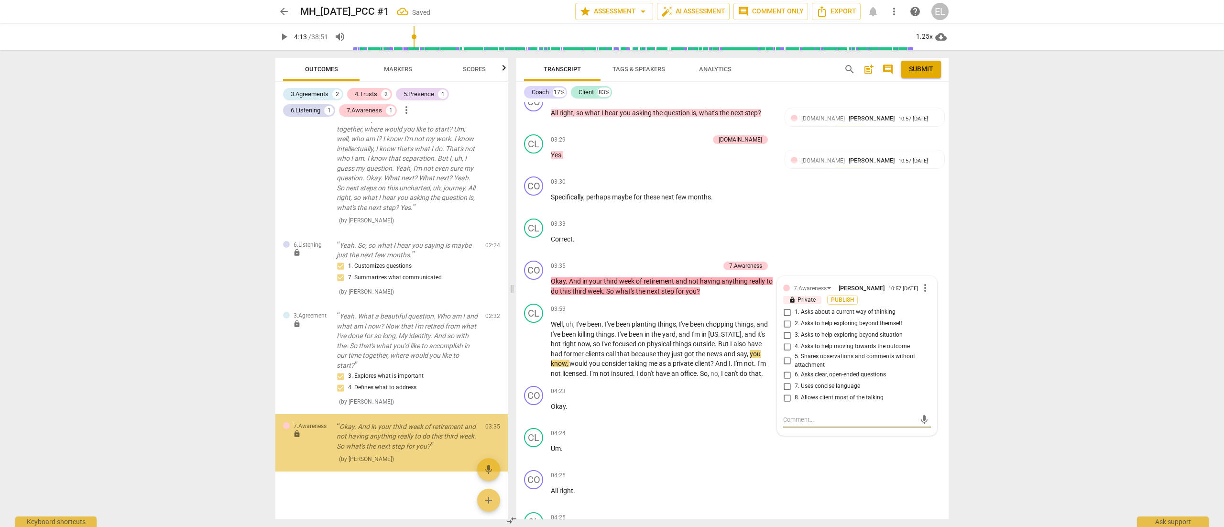
scroll to position [282, 0]
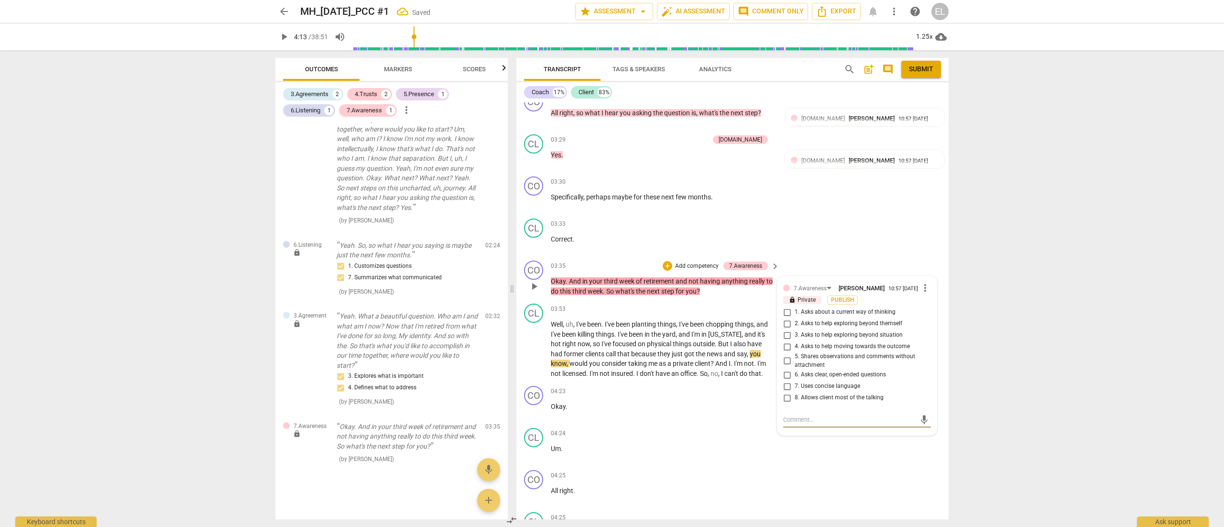
click at [785, 306] on input "1. Asks about a current way of thinking" at bounding box center [786, 311] width 15 height 11
checkbox input "true"
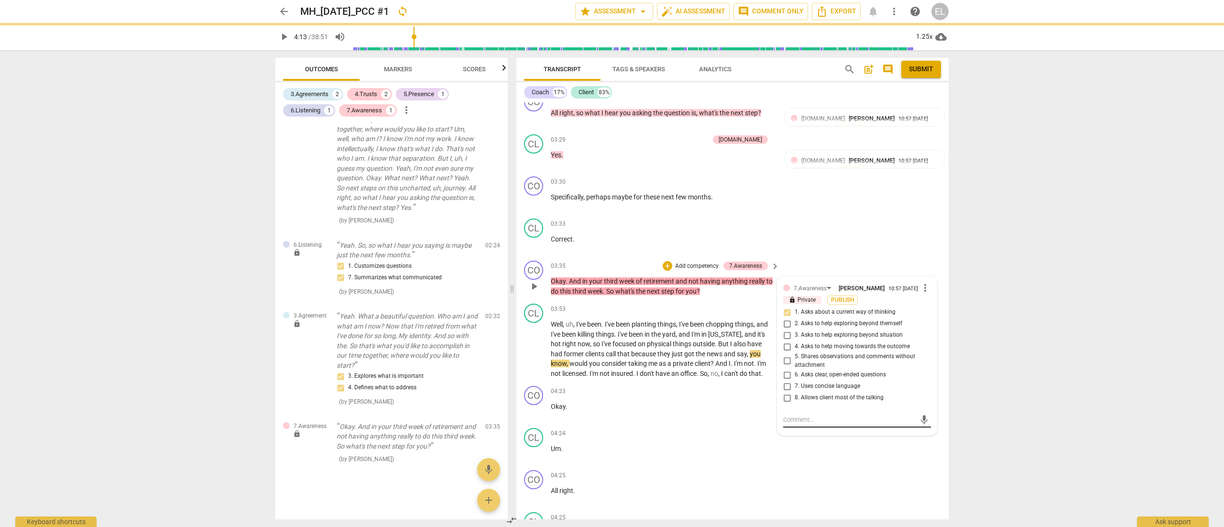
drag, startPoint x: 785, startPoint y: 304, endPoint x: 806, endPoint y: 408, distance: 106.8
click at [806, 351] on div "7.Awareness [PERSON_NAME] 10:57 [DATE] more_vert lock Private Publish 1. Asks a…" at bounding box center [857, 355] width 148 height 147
click at [806, 351] on textarea at bounding box center [849, 419] width 132 height 9
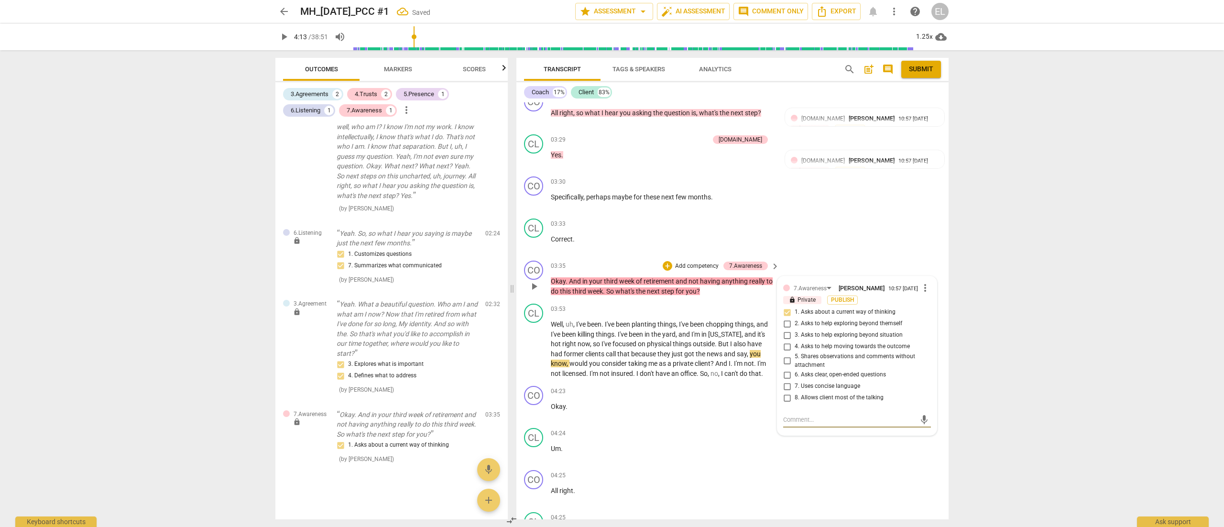
type textarea "T"
type textarea "Ti"
type textarea "T"
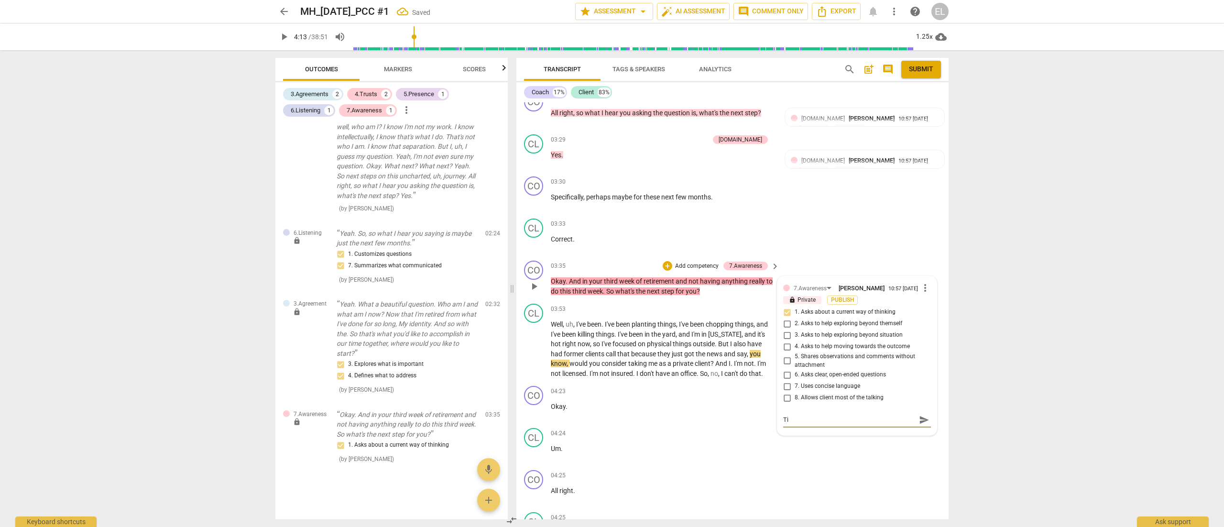
type textarea "T"
type textarea "Th"
type textarea "Thi"
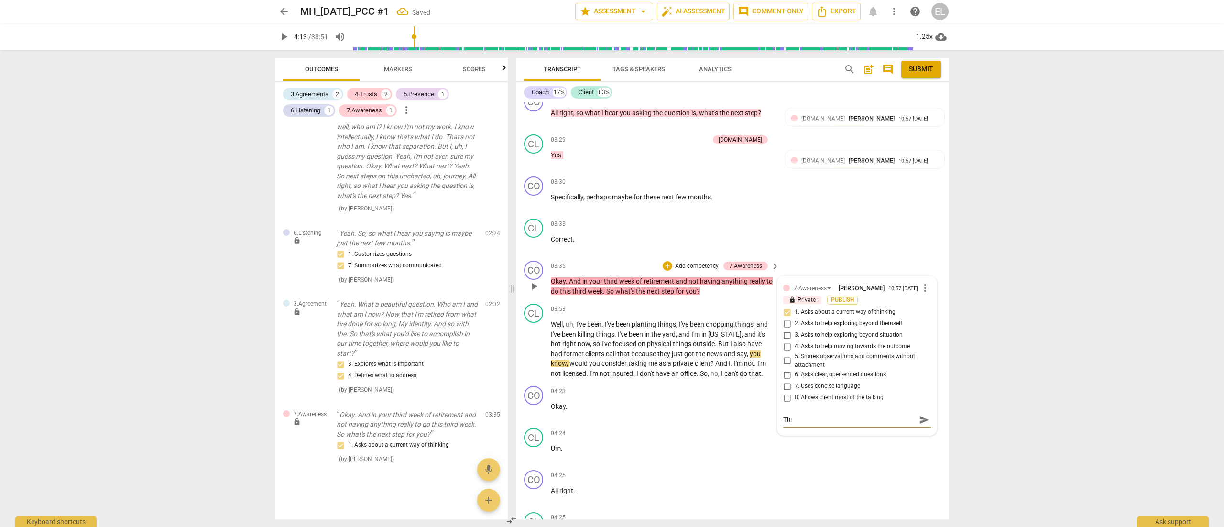
type textarea "This"
type textarea "This w"
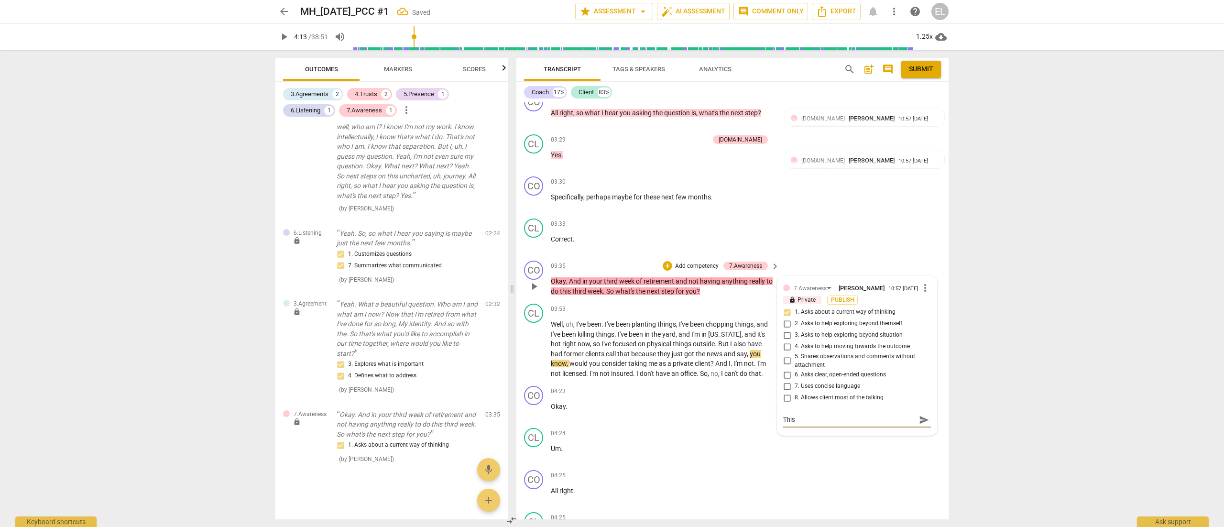
type textarea "This w"
type textarea "This wa"
type textarea "This was"
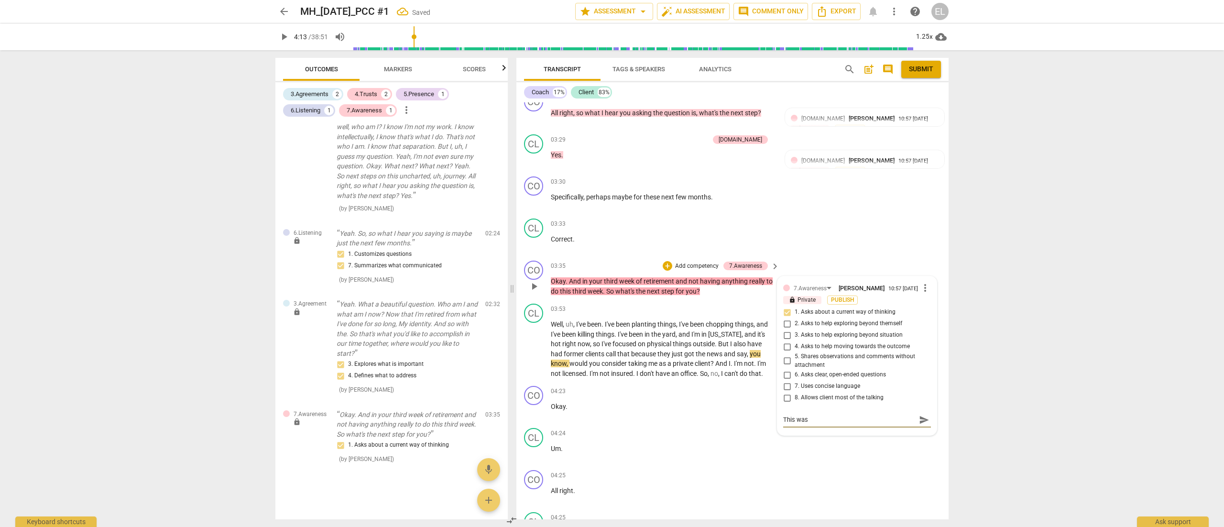
type textarea "This was"
type textarea "This was a"
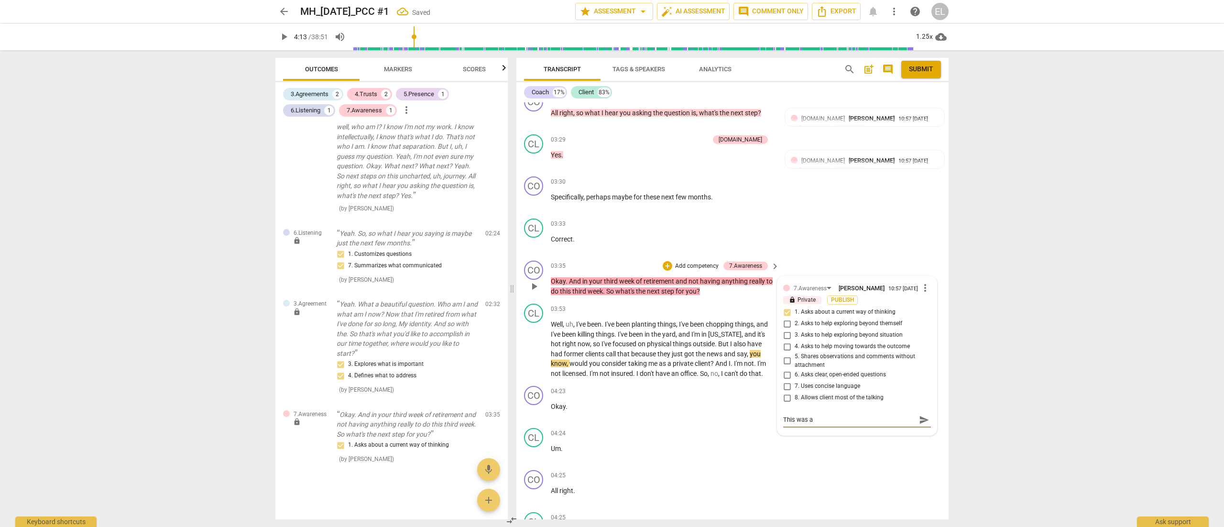
type textarea "This was a"
type textarea "This was a n"
type textarea "This was a ni"
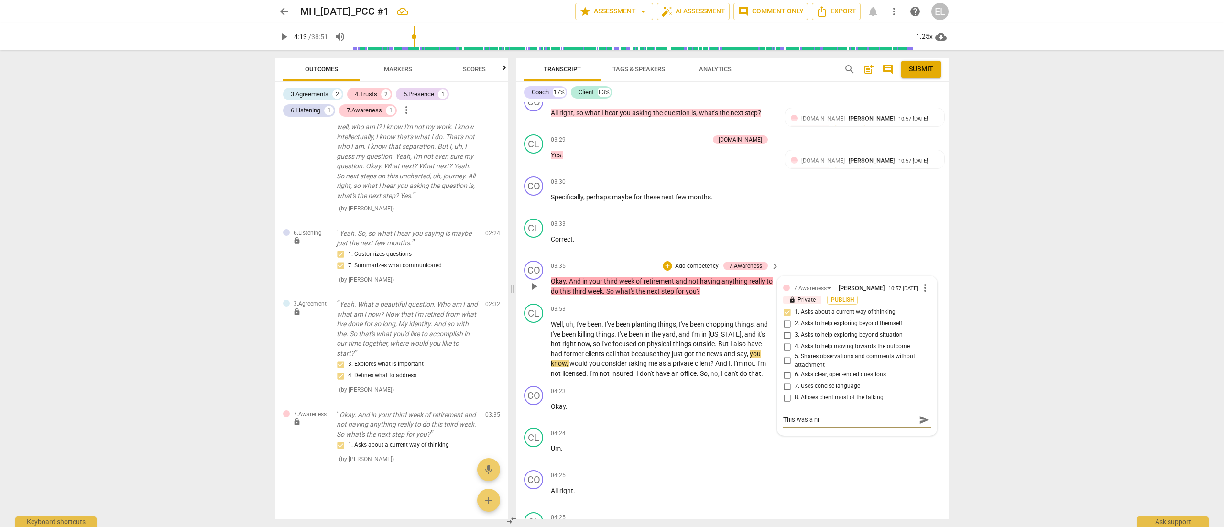
type textarea "This was a nic"
type textarea "This was a nice"
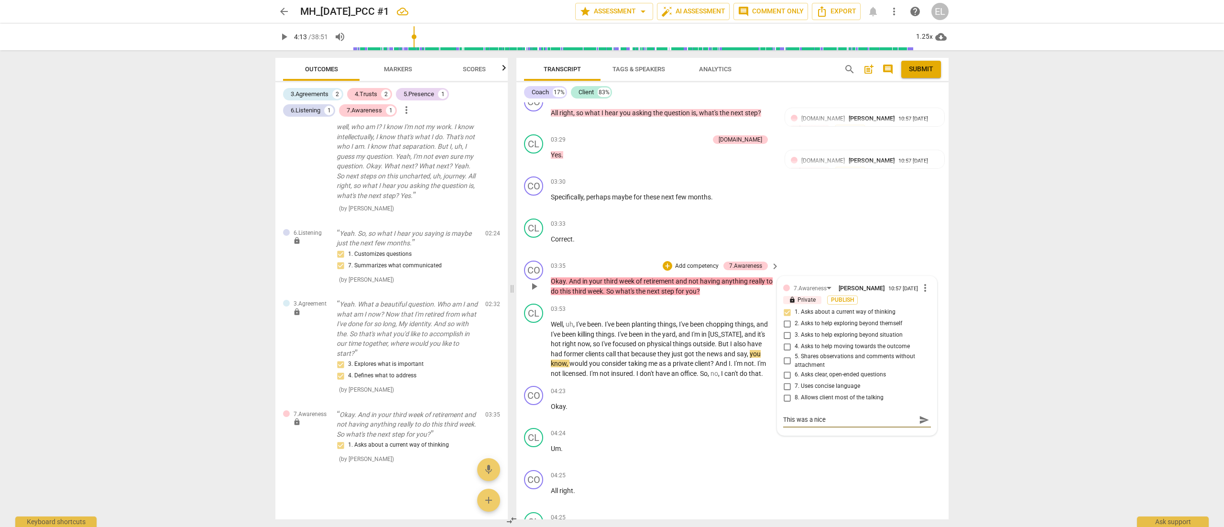
type textarea "This was a nice"
type textarea "This was a nice w"
type textarea "This was a nice wa"
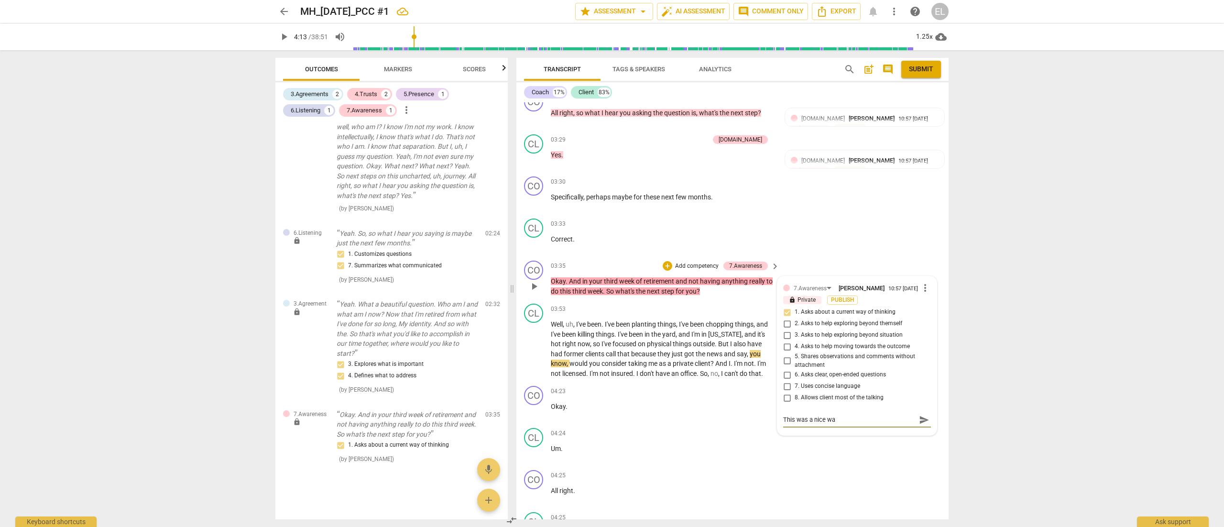
type textarea "This was a nice way"
type textarea "This was a nice way o"
type textarea "This was a nice way of"
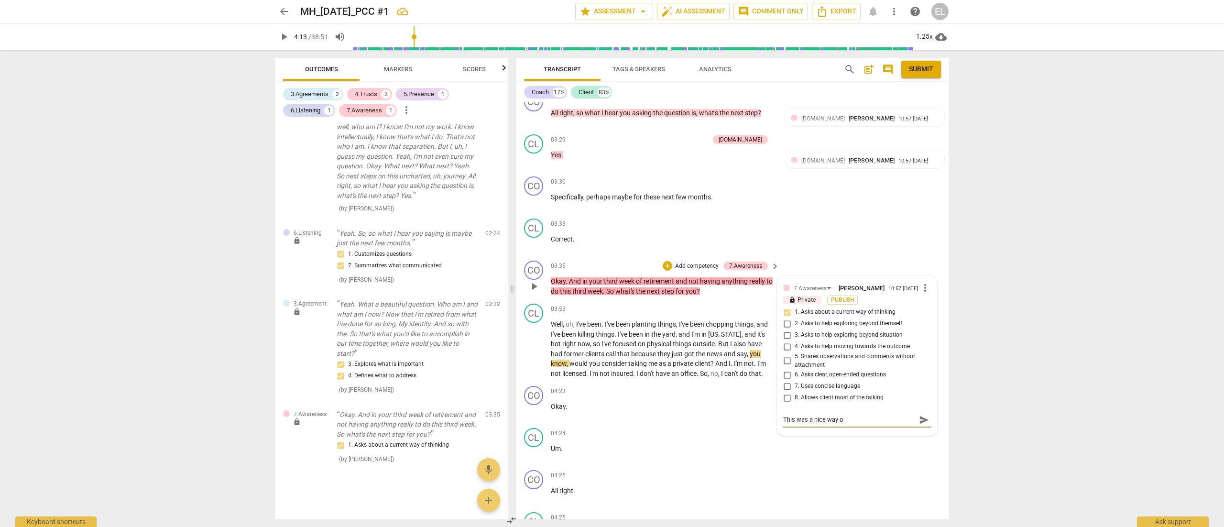
type textarea "This was a nice way of"
type textarea "This was a nice way of a"
type textarea "This was a nice way of as"
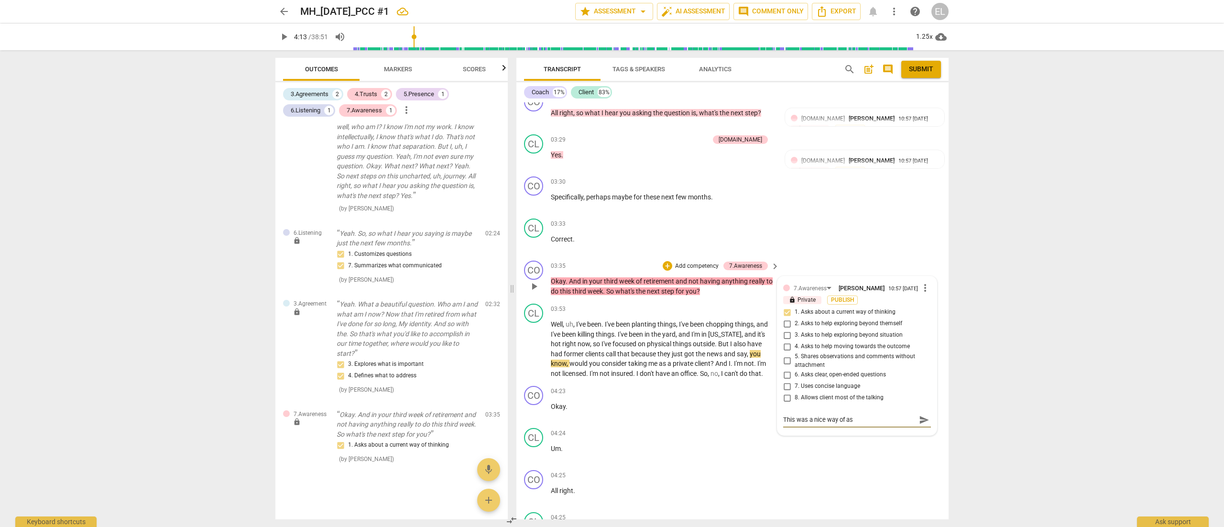
type textarea "This was a nice way of ask"
type textarea "This was a nice way of aski"
type textarea "This was a nice way of askin"
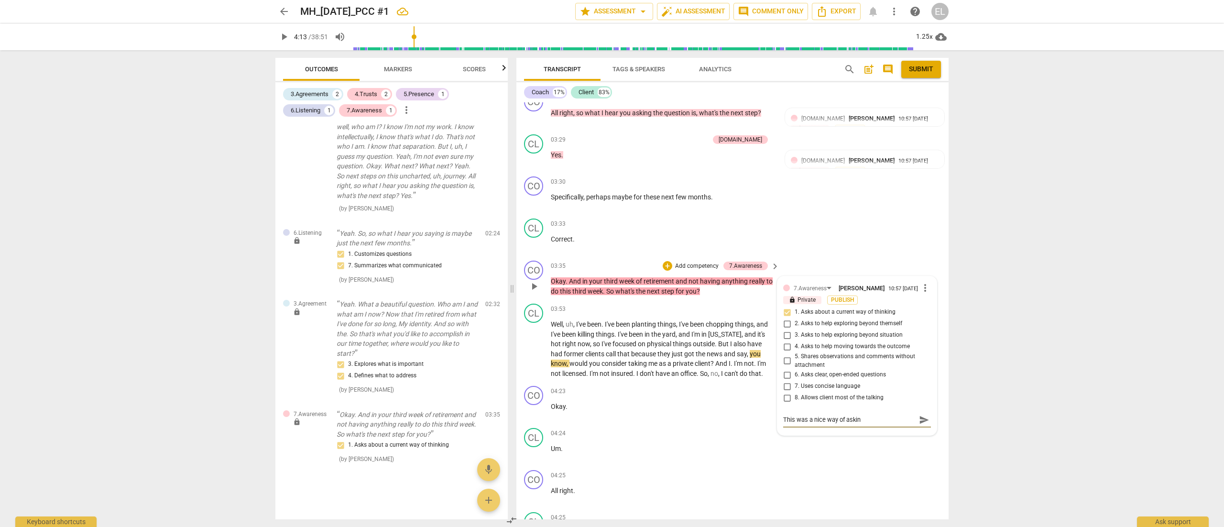
type textarea "This was a nice way of asking"
type textarea "This was a nice way of asking t"
type textarea "This was a nice way of asking th"
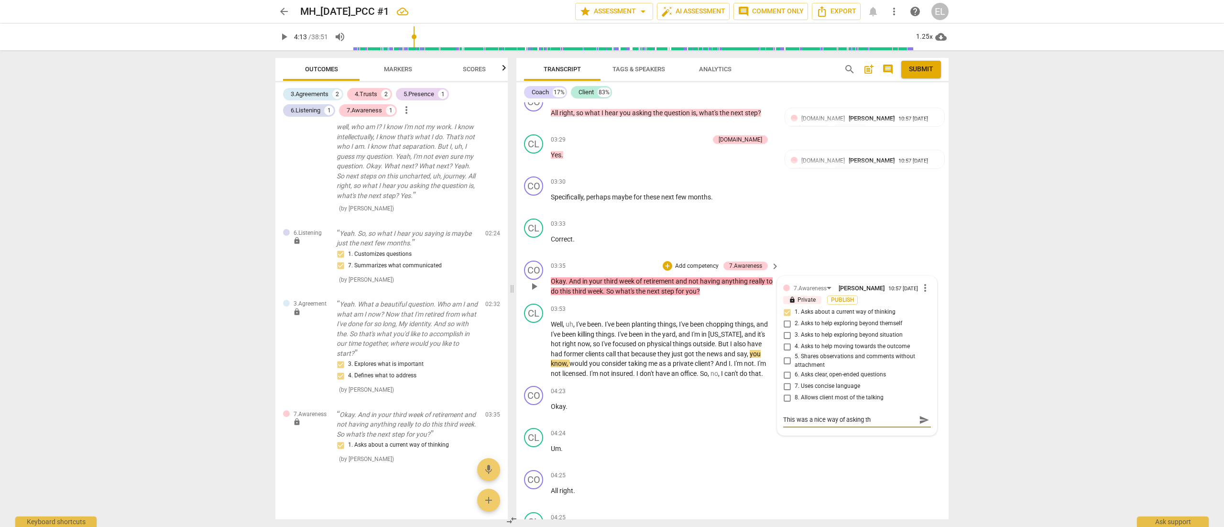
type textarea "This was a nice way of asking the"
type textarea "This was a nice way of asking the c"
type textarea "This was a nice way of asking the cl"
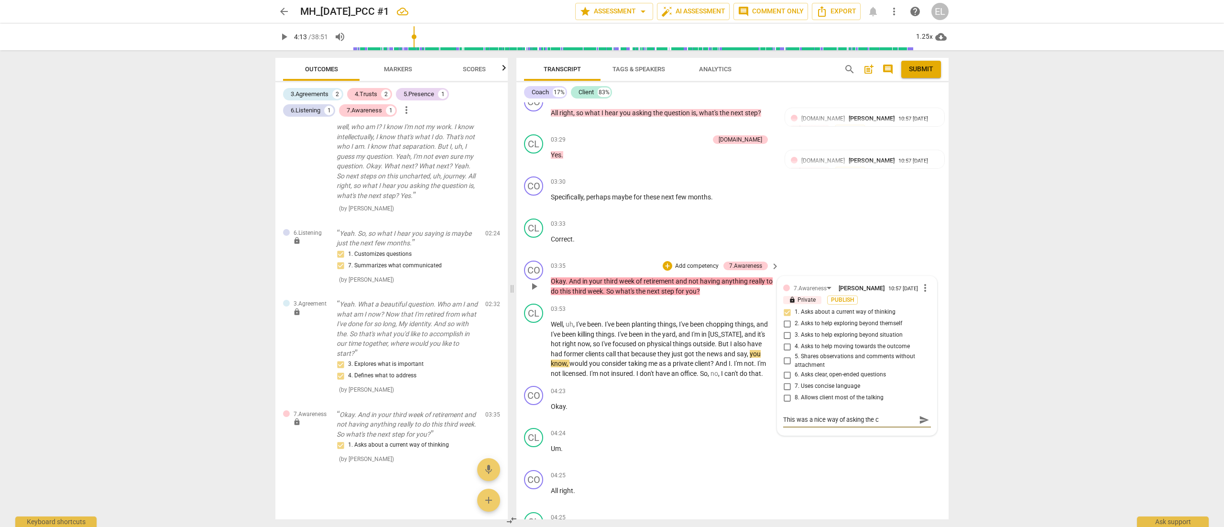
type textarea "This was a nice way of asking the cl"
type textarea "This was a nice way of asking the cli"
type textarea "This was a nice way of asking the clie"
type textarea "This was a nice way of asking the clien"
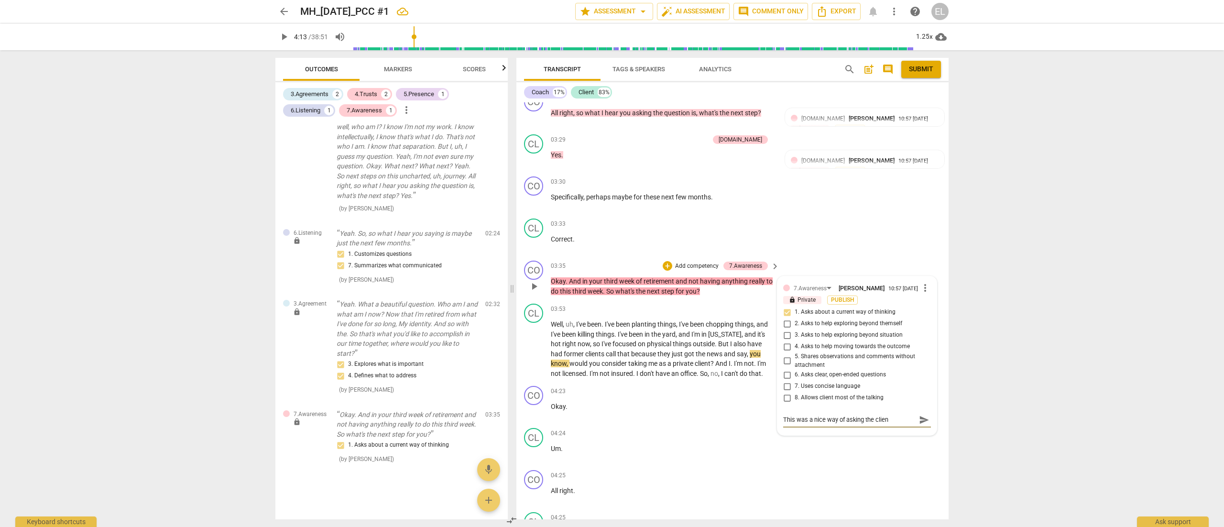
type textarea "This was a nice way of asking the client"
type textarea "This was a nice way of asking the client w"
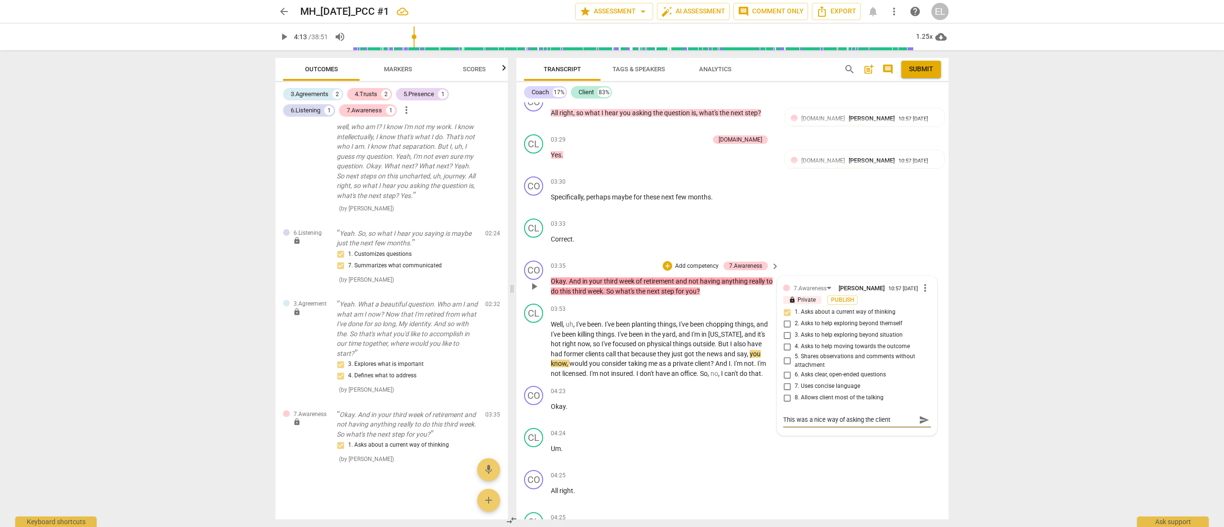
type textarea "This was a nice way of asking the client w"
type textarea "This was a nice way of asking the client wh"
type textarea "This was a nice way of asking the client wha"
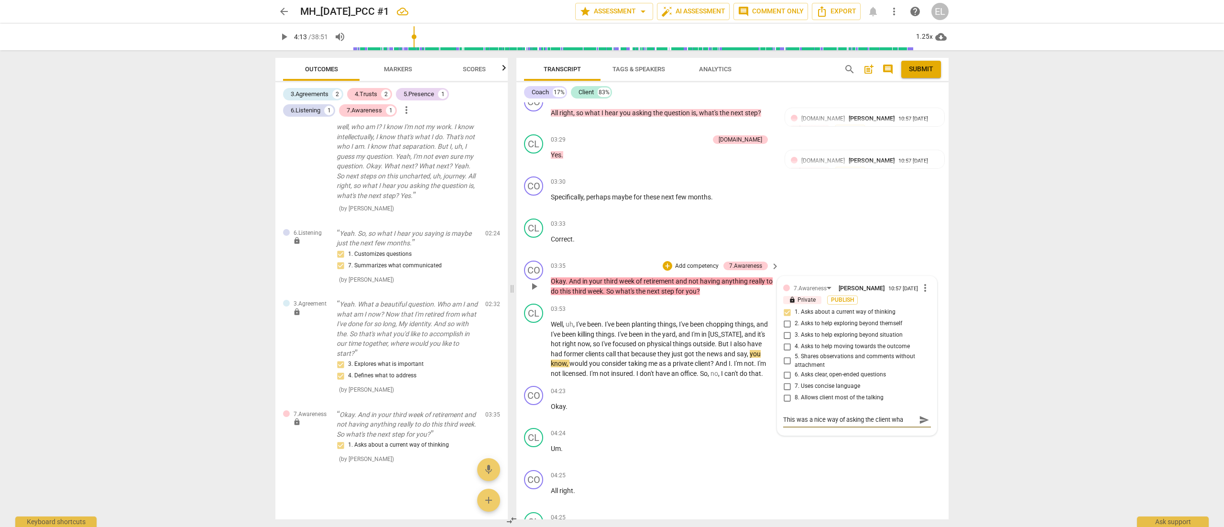
type textarea "This was a nice way of asking the client what"
type textarea "This was a nice way of asking the client what s"
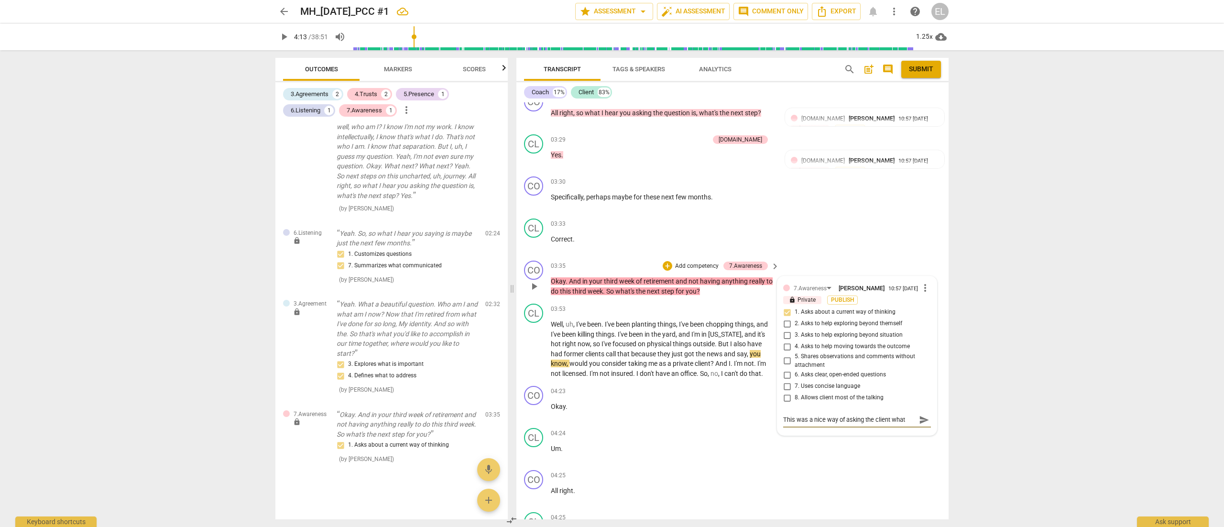
type textarea "This was a nice way of asking the client what s"
type textarea "This was a nice way of asking the client what sh"
type textarea "This was a nice way of asking the client what she"
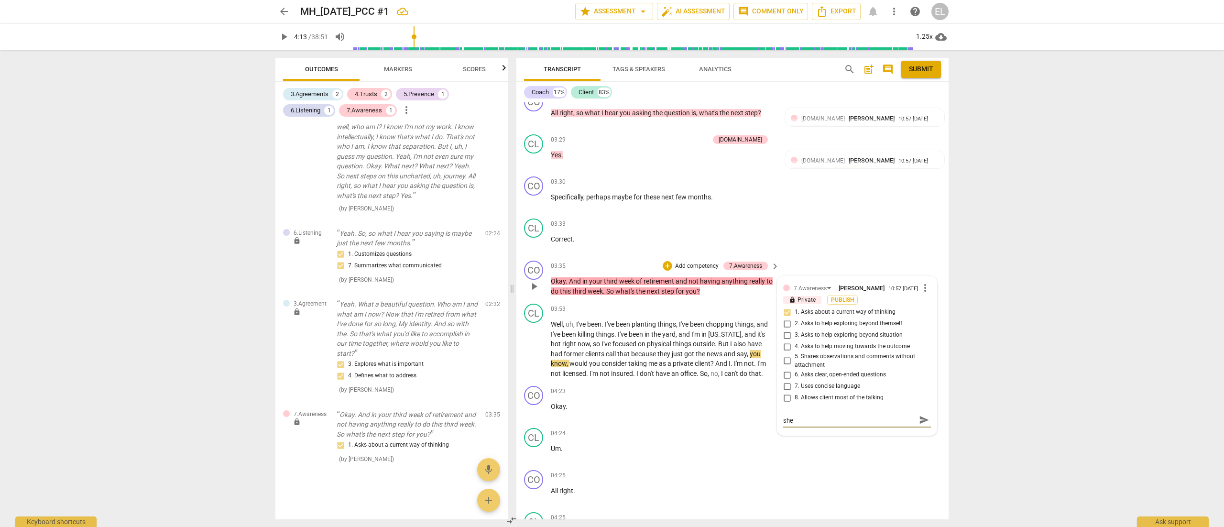
type textarea "This was a nice way of asking the client what she w"
type textarea "This was a nice way of asking the client what she wa"
type textarea "This was a nice way of asking the client what she was"
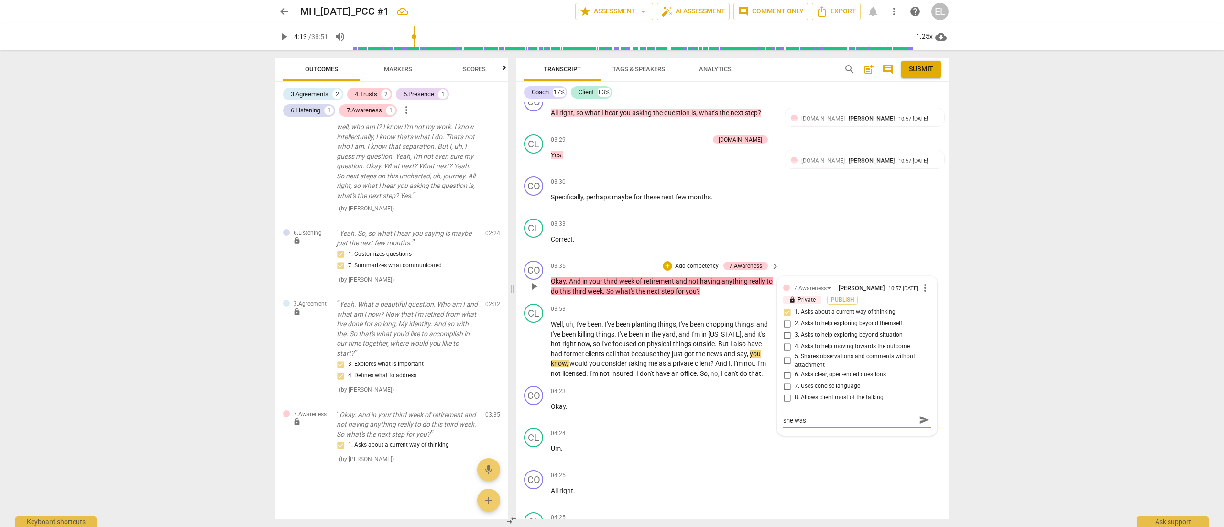
type textarea "This was a nice way of asking the client what she was"
type textarea "This was a nice way of asking the client what she was a"
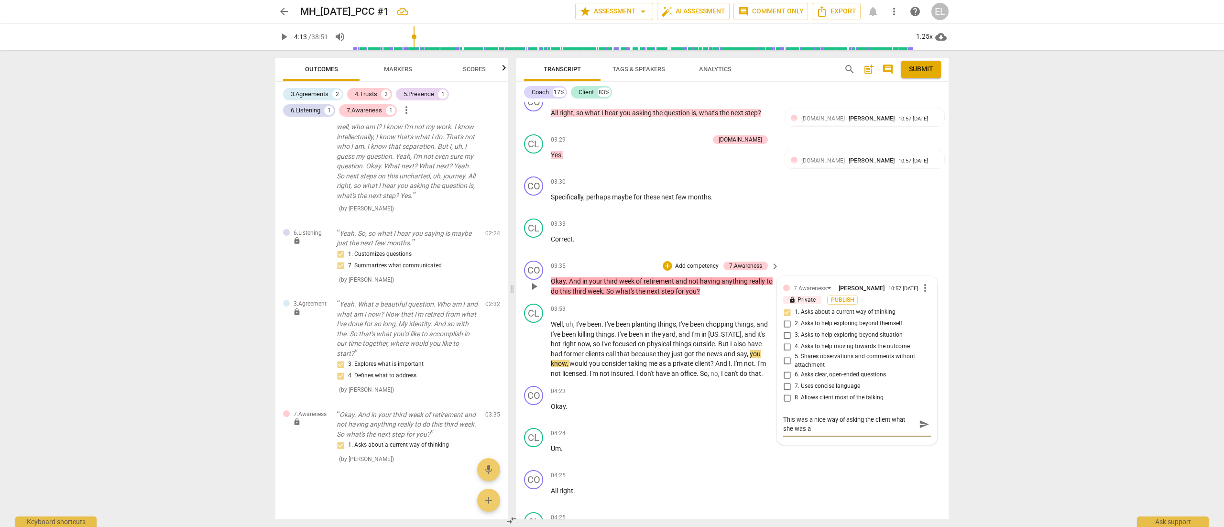
type textarea "This was a nice way of asking the client what she was ak"
type textarea "This was a nice way of asking the client what she was a"
type textarea "This was a nice way of asking the client what she was as"
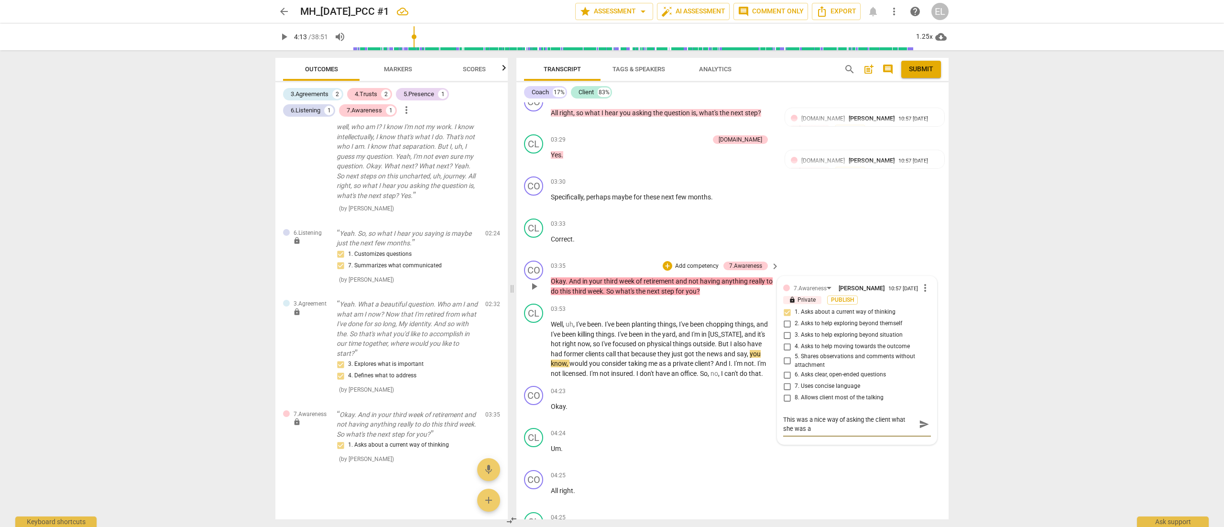
type textarea "This was a nice way of asking the client what she was as"
type textarea "This was a nice way of asking the client what she was ask"
type textarea "This was a nice way of asking the client what she was aski"
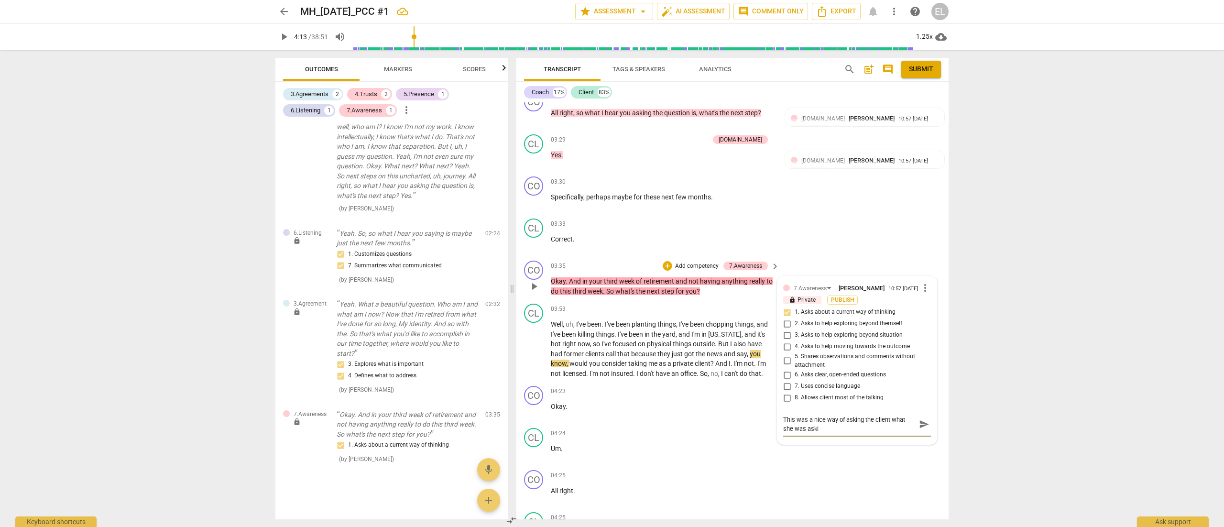
type textarea "This was a nice way of asking the client what she was askin"
type textarea "This was a nice way of asking the client what she was askin h"
type textarea "This was a nice way of asking the client what she was askin he"
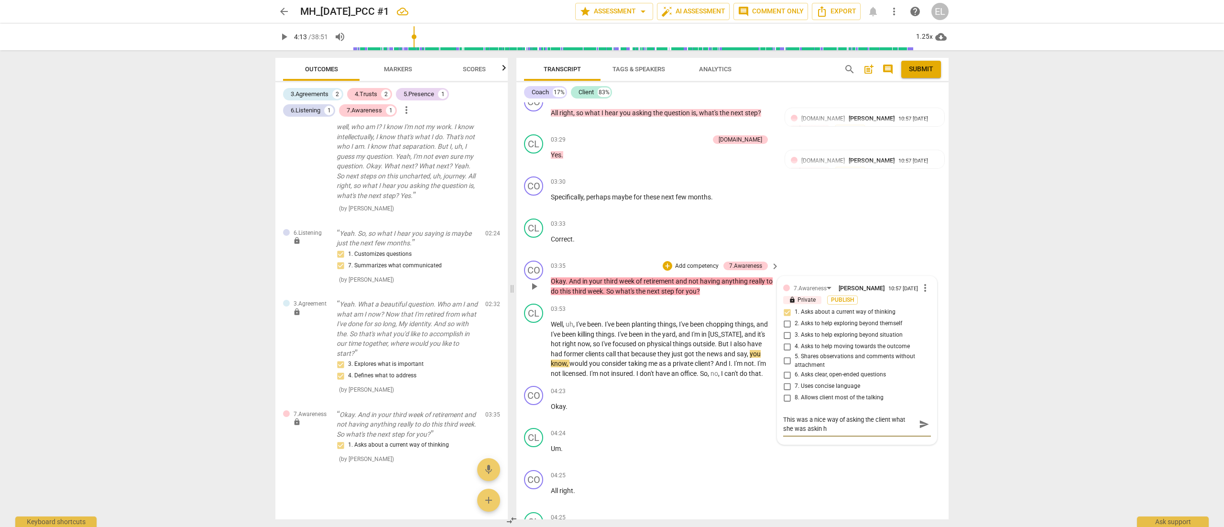
type textarea "This was a nice way of asking the client what she was askin he"
type textarea "This was a nice way of asking the client what she was askin her"
type textarea "This was a nice way of asking the client what she was askin he"
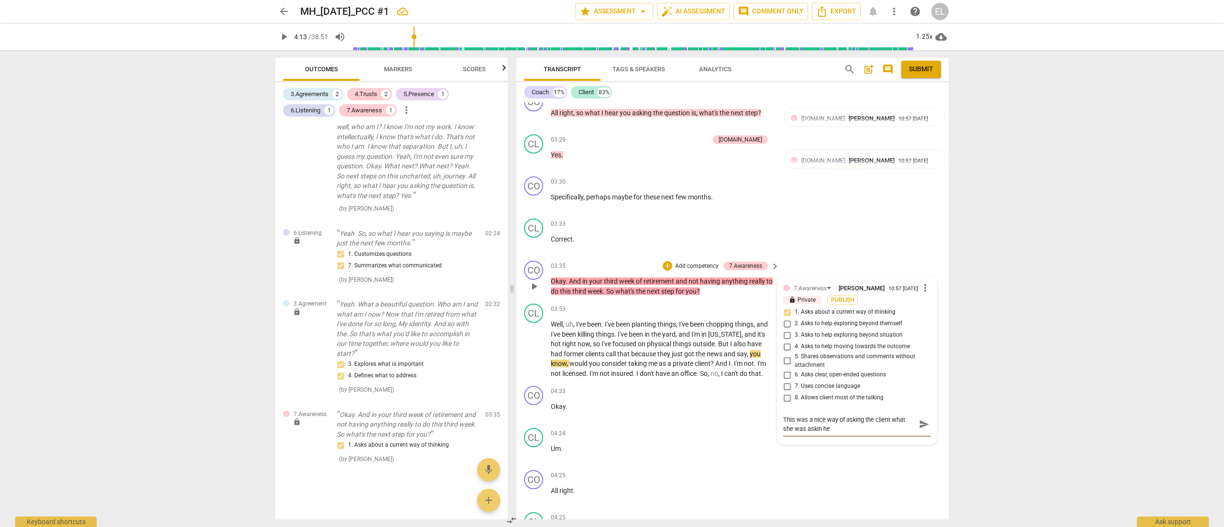
type textarea "This was a nice way of asking the client what she was askin h"
type textarea "This was a nice way of asking the client what she was askin"
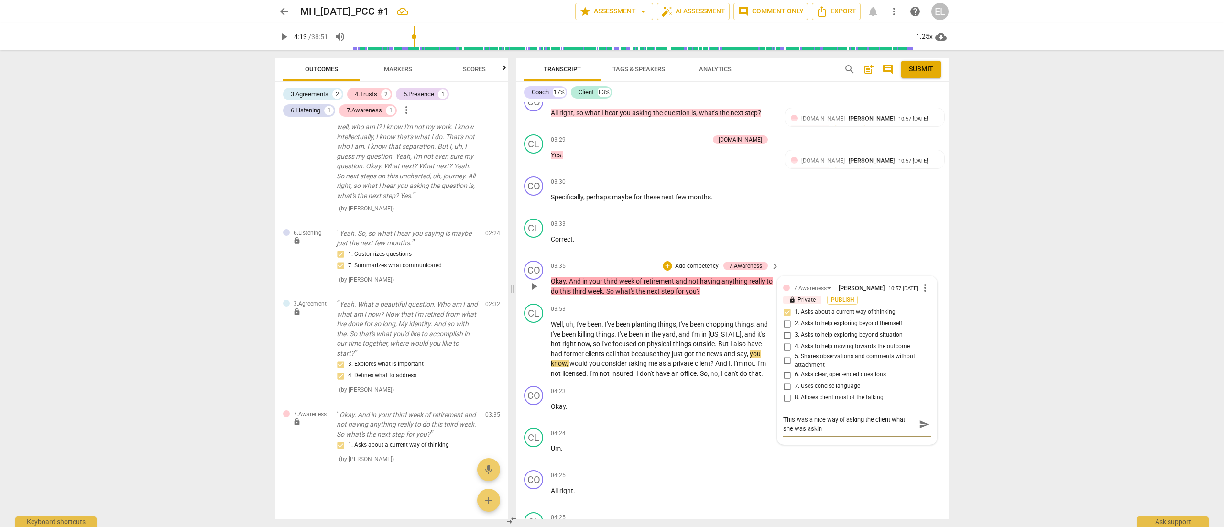
type textarea "This was a nice way of asking the client what she was askin"
type textarea "This was a nice way of asking the client what she was asking"
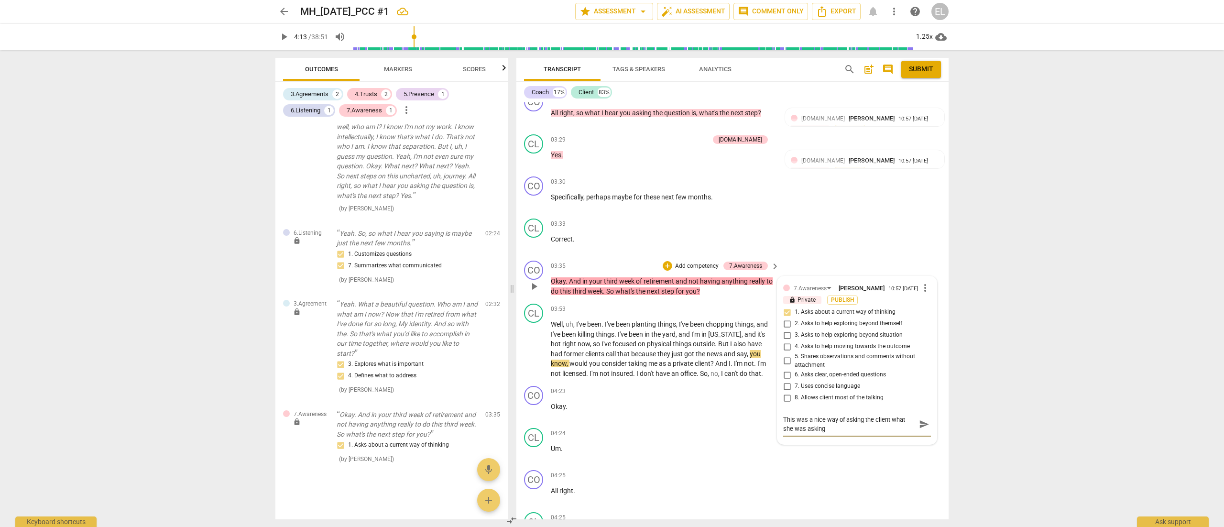
type textarea "This was a nice way of asking the client what she was asking h"
type textarea "This was a nice way of asking the client what she was asking he"
type textarea "This was a nice way of asking the client what she was asking her"
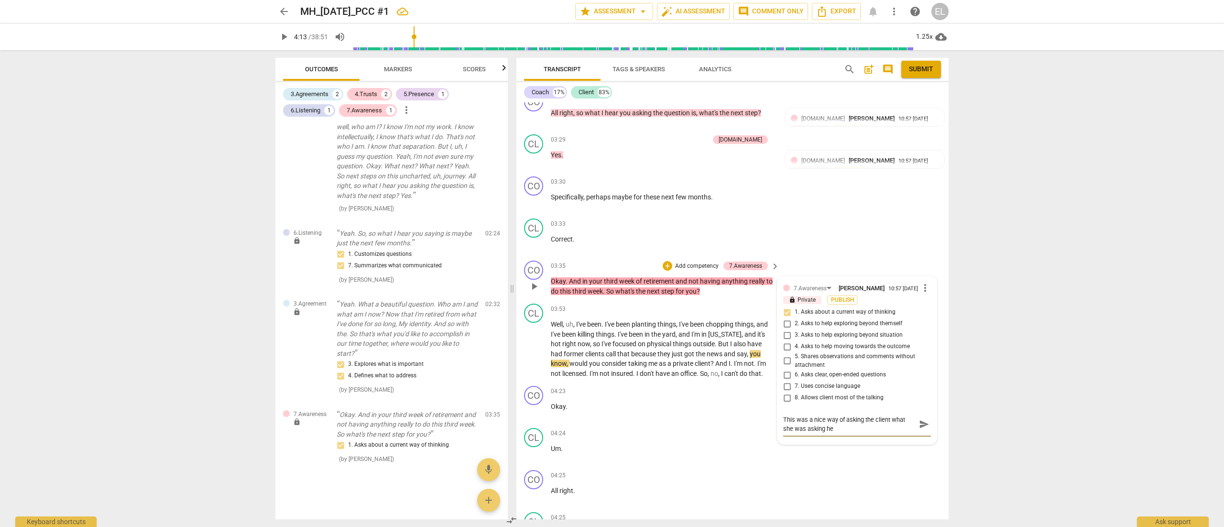
type textarea "This was a nice way of asking the client what she was asking her"
type textarea "This was a nice way of asking the client what she was asking hers"
type textarea "This was a nice way of asking the client what she was asking herse"
type textarea "This was a nice way of asking the client what she was asking [PERSON_NAME]"
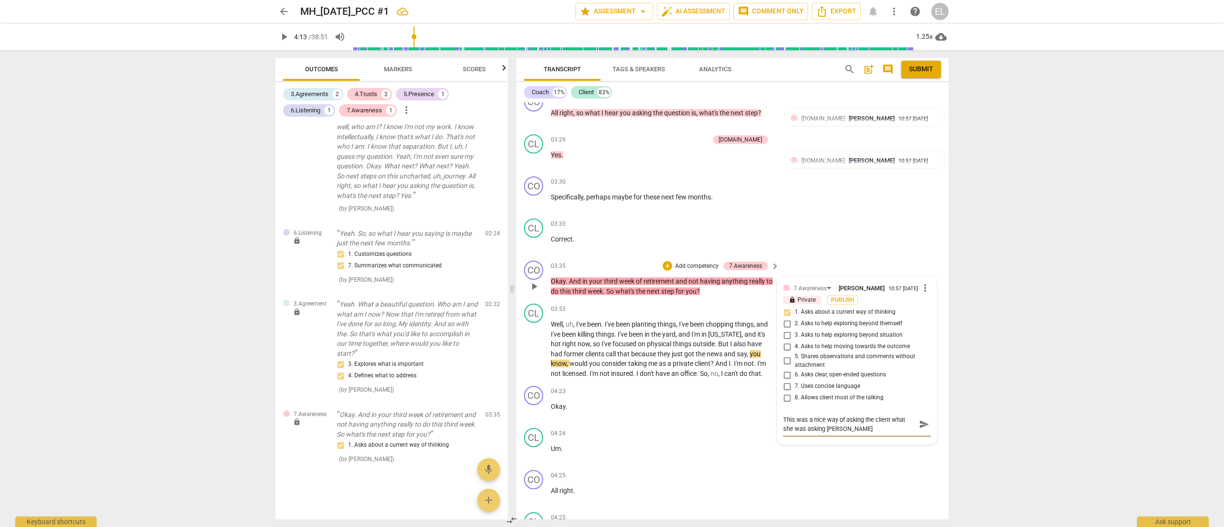
type textarea "This was a nice way of asking the client what she was asking herself"
type textarea "This was a nice way of asking the client what she was asking herself."
click at [815, 351] on div "7.Awareness [PERSON_NAME] 10:57 [DATE] more_vert lock Private Publish 1. Asks a…" at bounding box center [856, 360] width 159 height 168
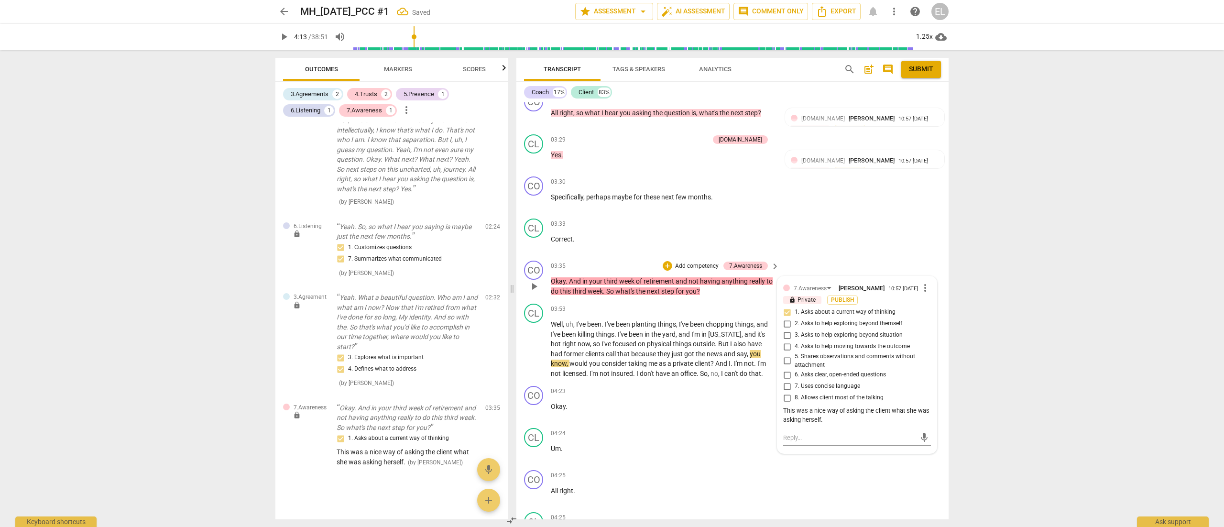
click at [533, 284] on button "play_arrow" at bounding box center [533, 286] width 15 height 15
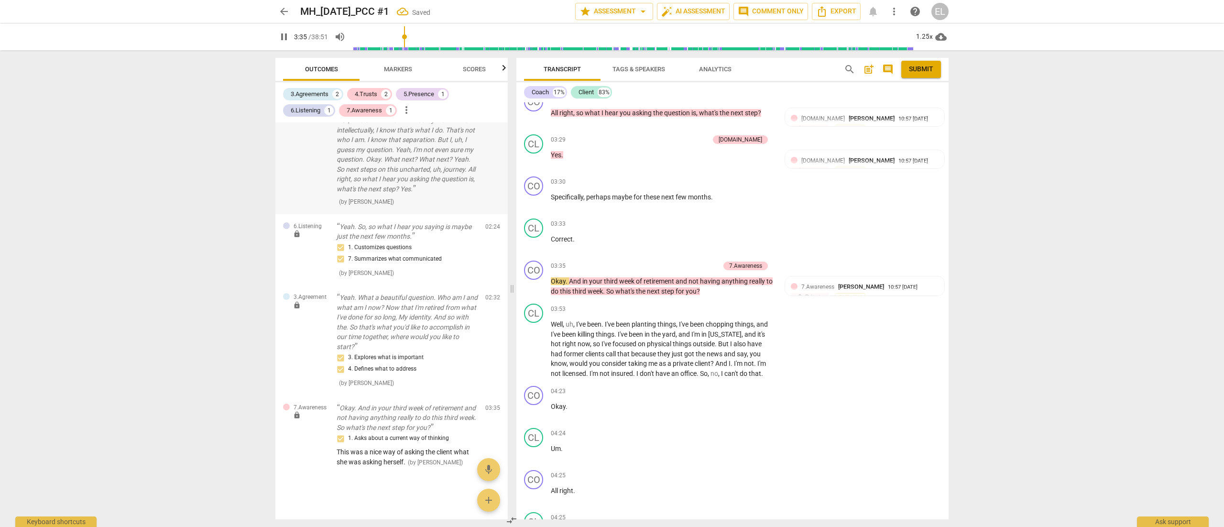
drag, startPoint x: 533, startPoint y: 284, endPoint x: 465, endPoint y: 138, distance: 161.7
click at [465, 138] on div "Outcomes Markers Scores 3.Agreements 2 4.Trusts 2 5.Presence 1 6.Listening 1 7.…" at bounding box center [612, 288] width 688 height 477
click at [573, 320] on span "," at bounding box center [574, 324] width 3 height 8
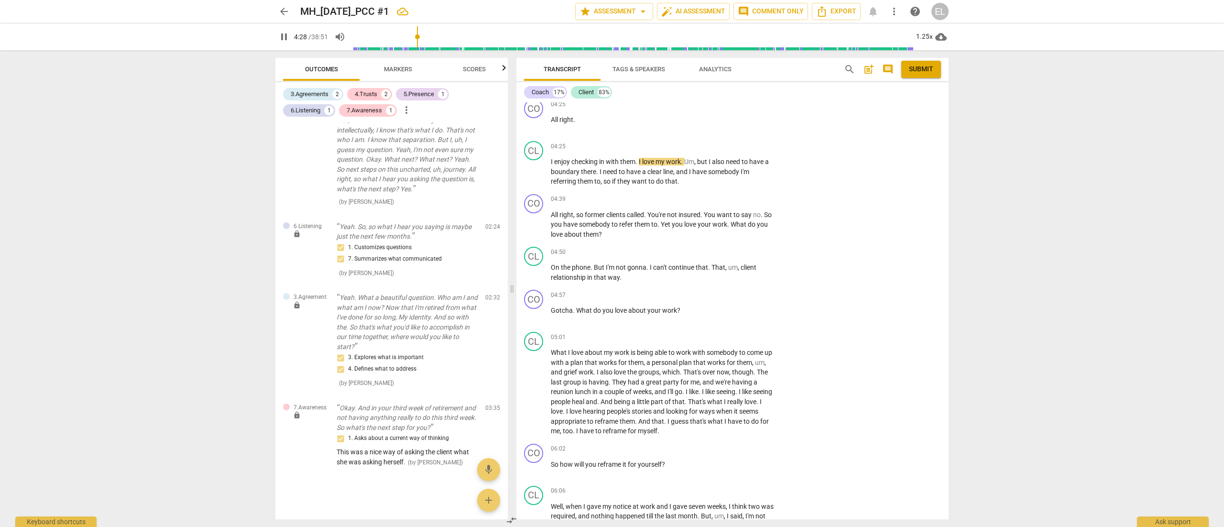
scroll to position [1318, 0]
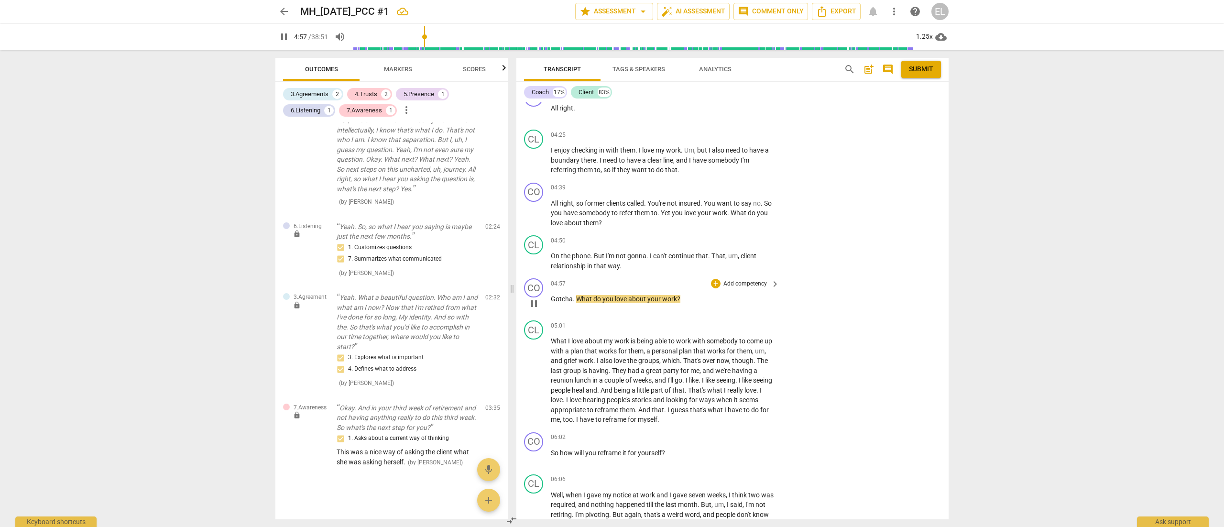
click at [750, 280] on p "Add competency" at bounding box center [744, 284] width 45 height 9
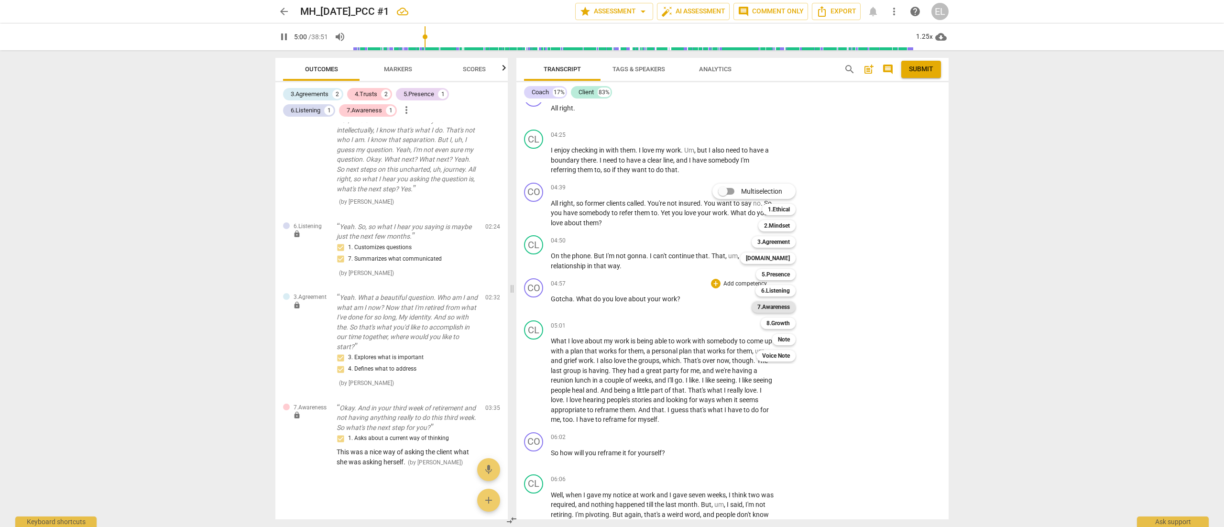
click at [783, 304] on b "7.Awareness" at bounding box center [773, 306] width 33 height 11
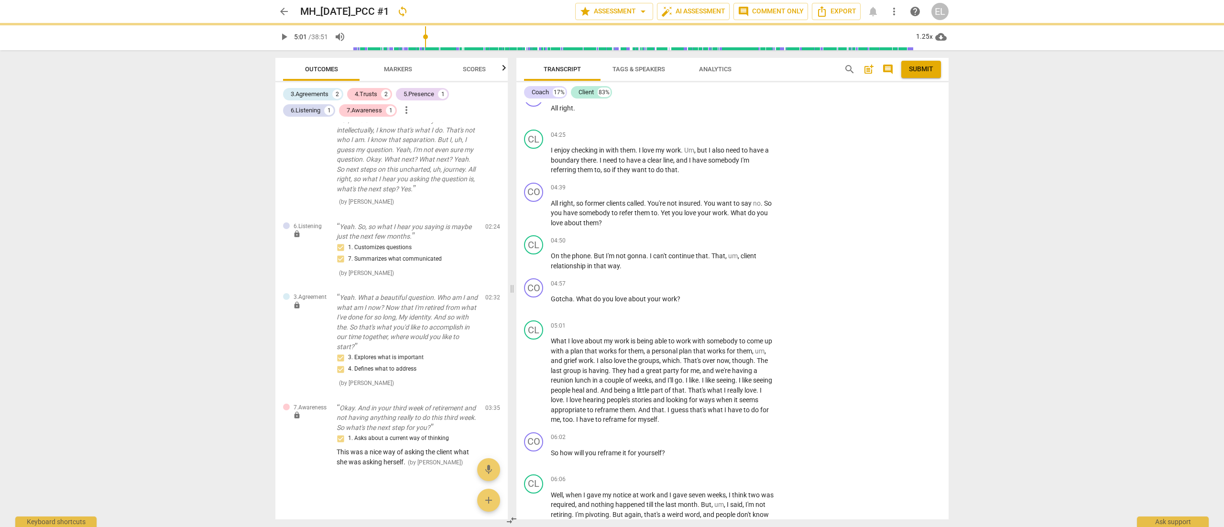
type input "301"
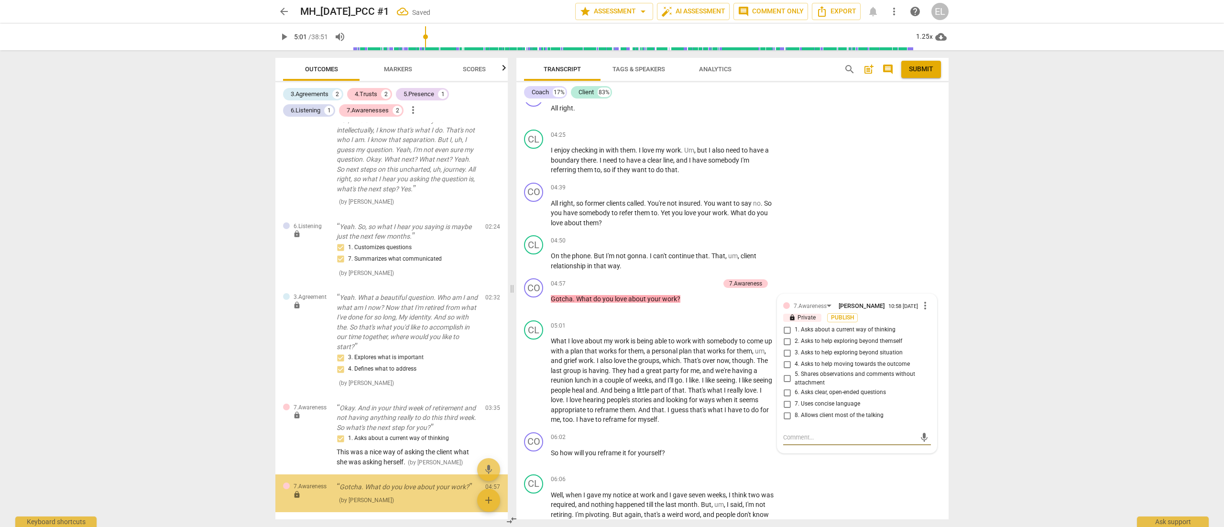
scroll to position [341, 0]
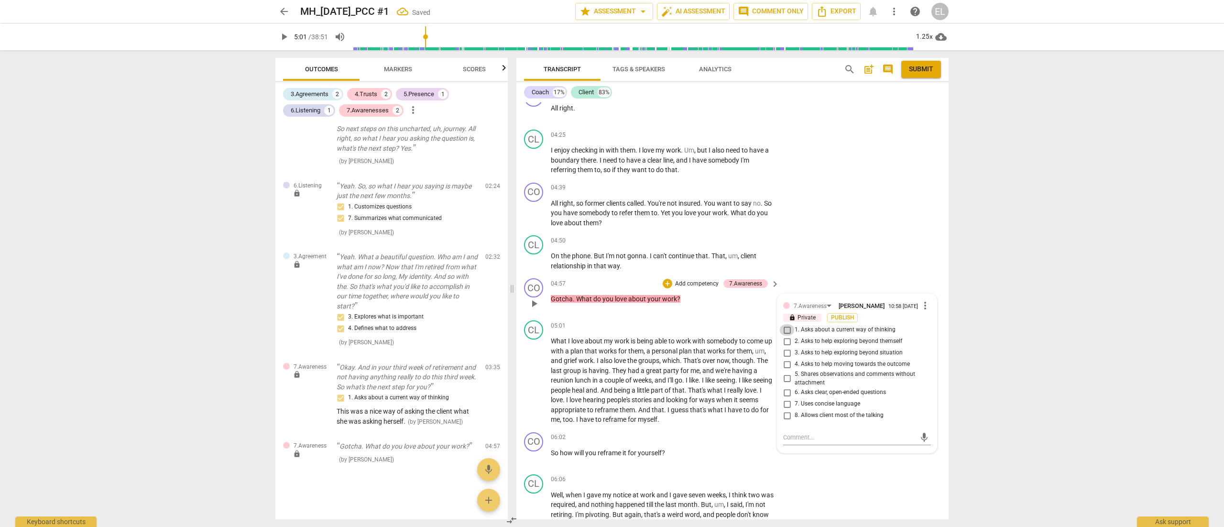
click at [786, 324] on input "1. Asks about a current way of thinking" at bounding box center [786, 329] width 15 height 11
checkbox input "true"
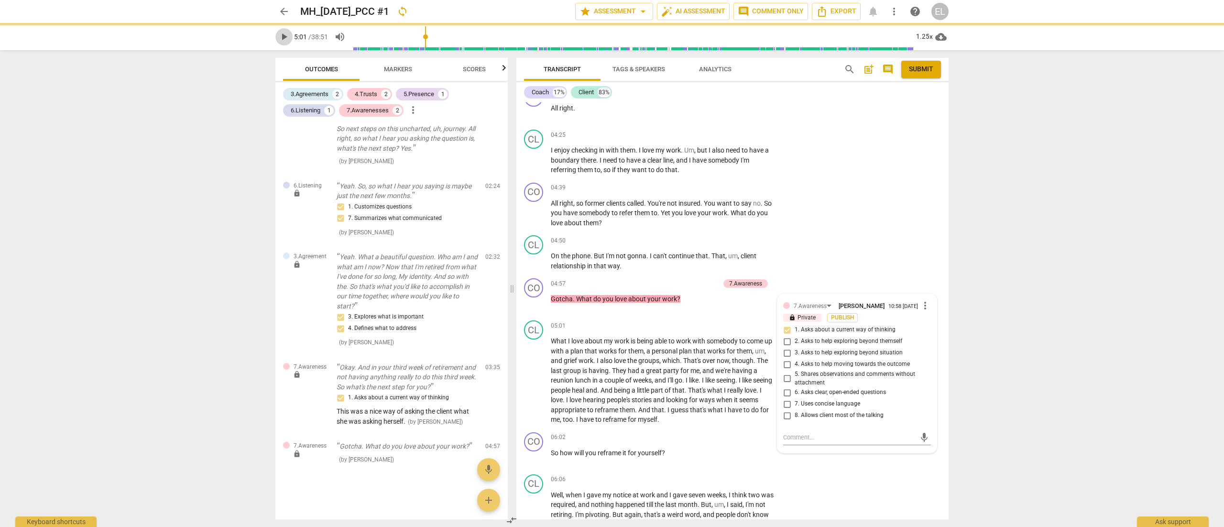
click at [283, 35] on span "play_arrow" at bounding box center [283, 36] width 11 height 11
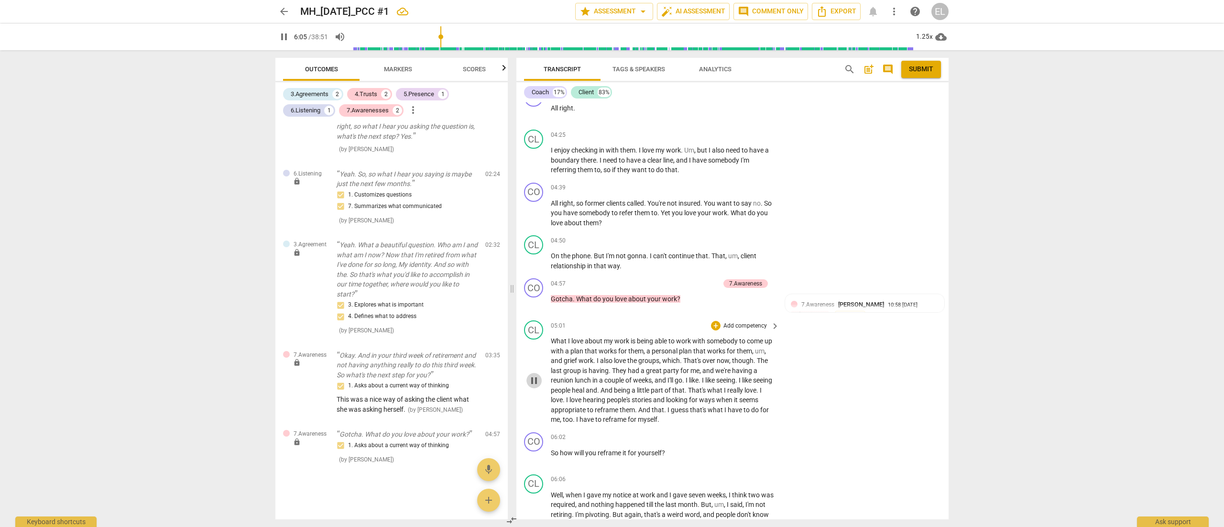
click at [534, 351] on span "pause" at bounding box center [533, 380] width 11 height 11
type input "366"
click at [771, 351] on span "keyboard_arrow_right" at bounding box center [774, 437] width 11 height 11
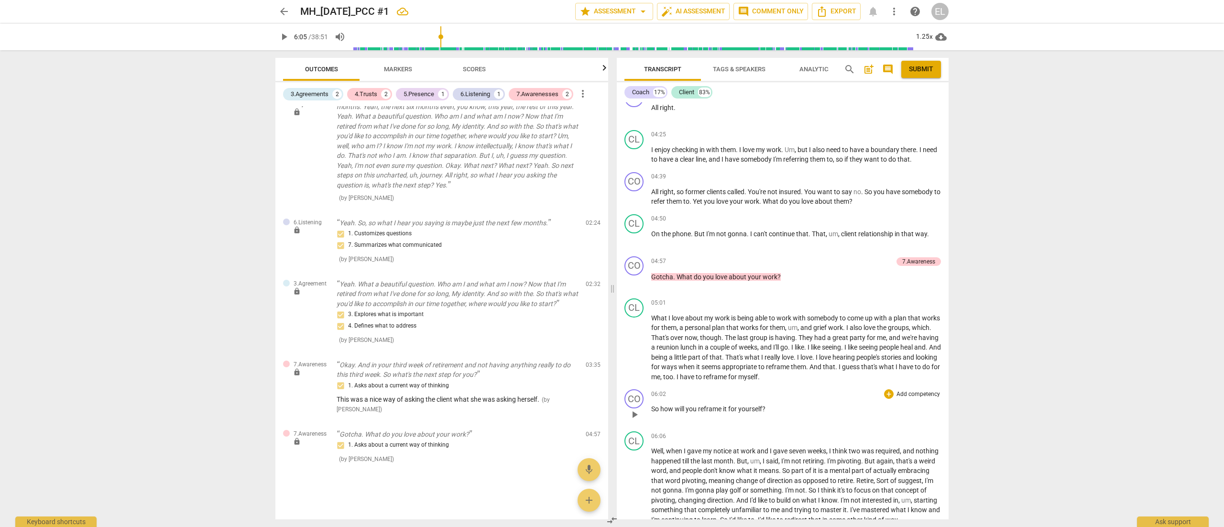
scroll to position [199, 0]
click at [815, 351] on div "+" at bounding box center [889, 394] width 10 height 10
click at [815, 351] on b "6.Listening" at bounding box center [948, 400] width 29 height 11
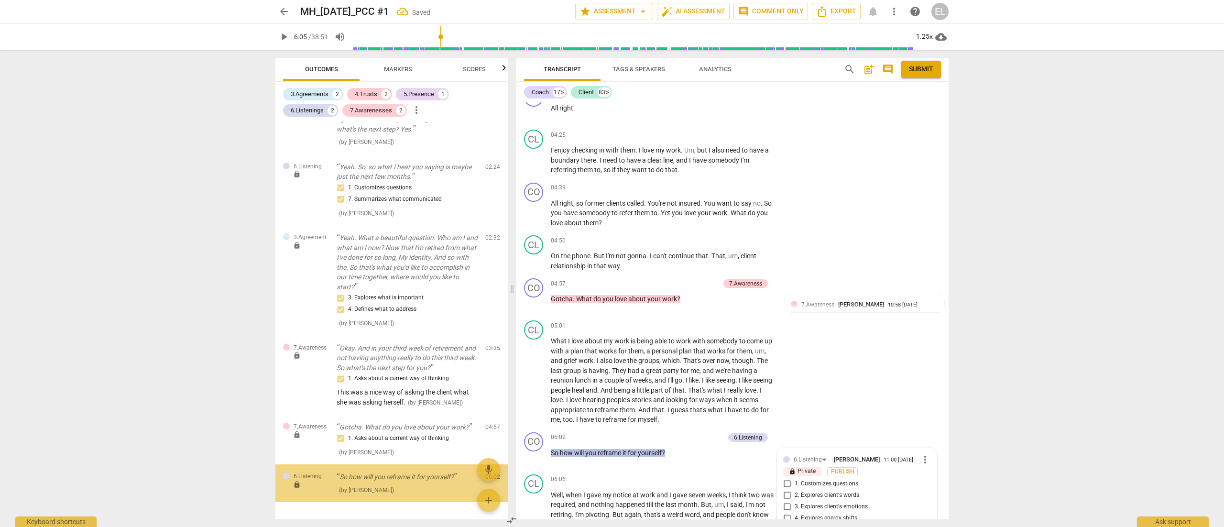
scroll to position [391, 0]
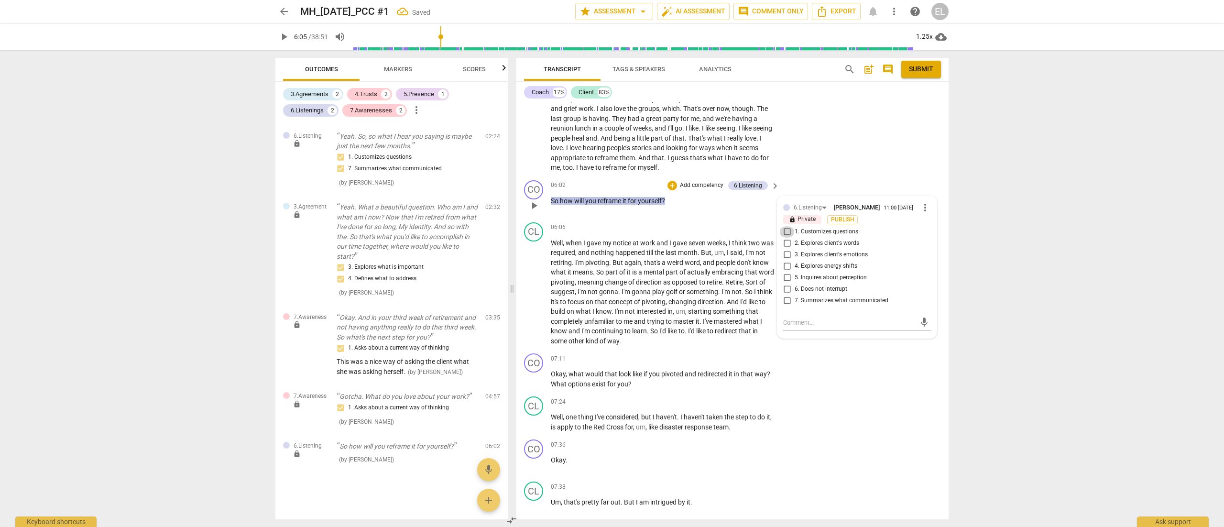
click at [784, 226] on input "1. Customizes questions" at bounding box center [786, 231] width 15 height 11
checkbox input "true"
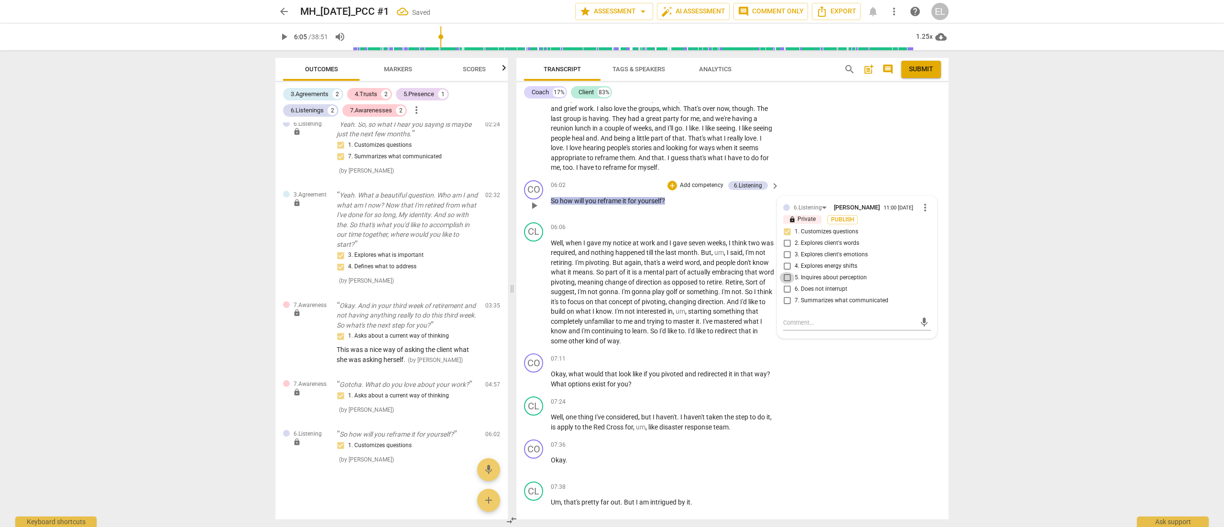
click at [786, 272] on input "5. Inquires about perception" at bounding box center [786, 277] width 15 height 11
checkbox input "true"
click at [796, 318] on textarea at bounding box center [849, 322] width 132 height 9
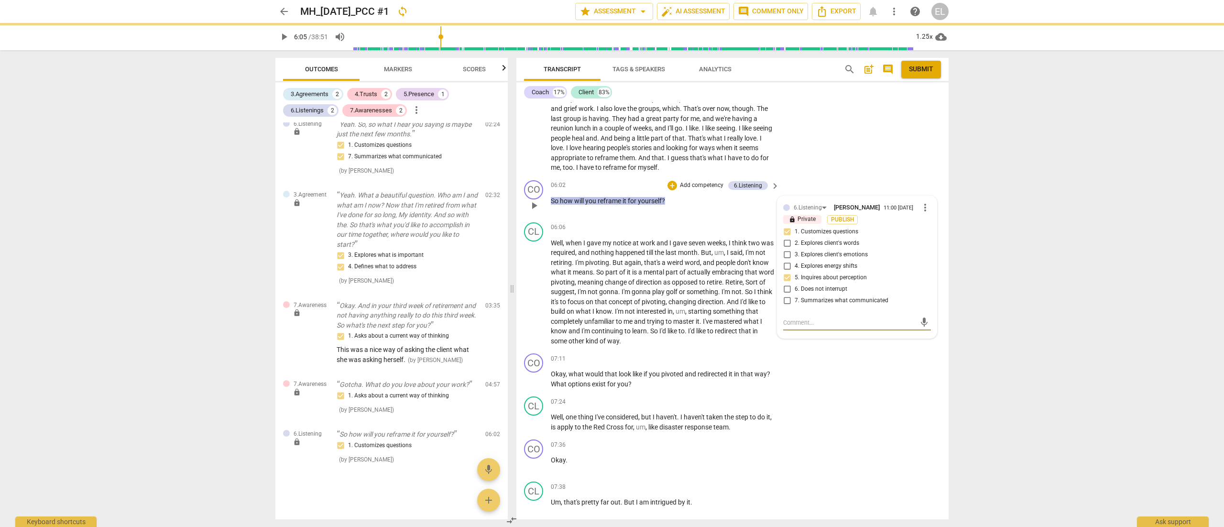
type textarea "G"
type textarea "Go"
type textarea "Goo"
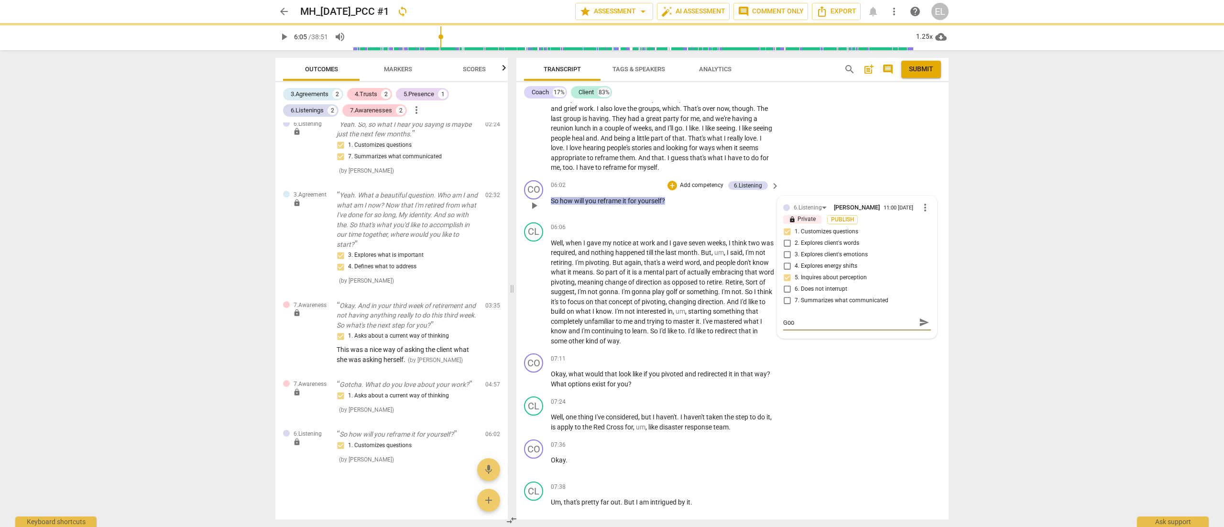
type textarea "Good"
type textarea "Good t"
type textarea "Good to"
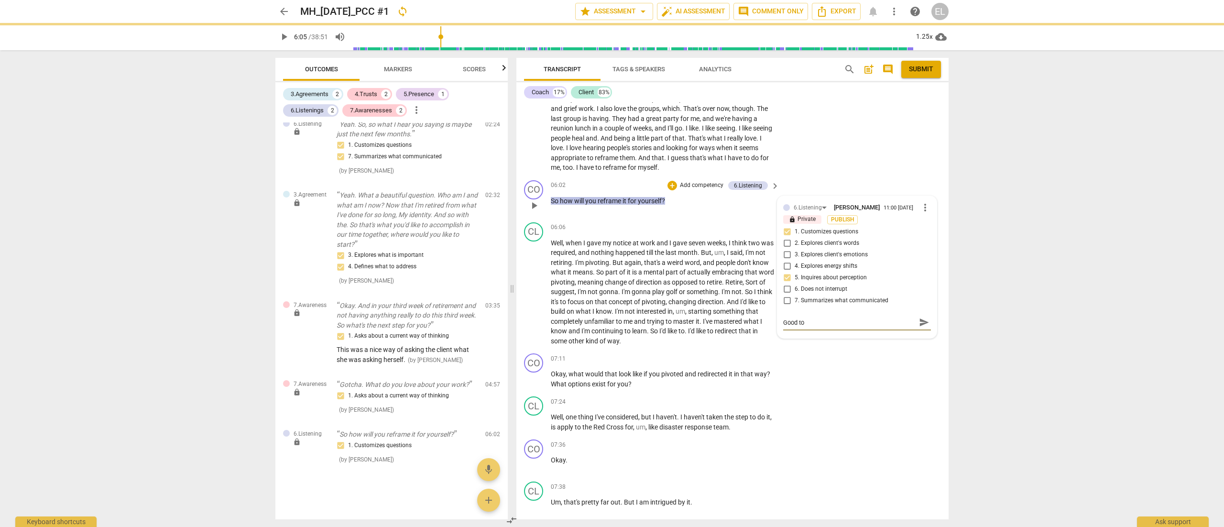
type textarea "Good to p"
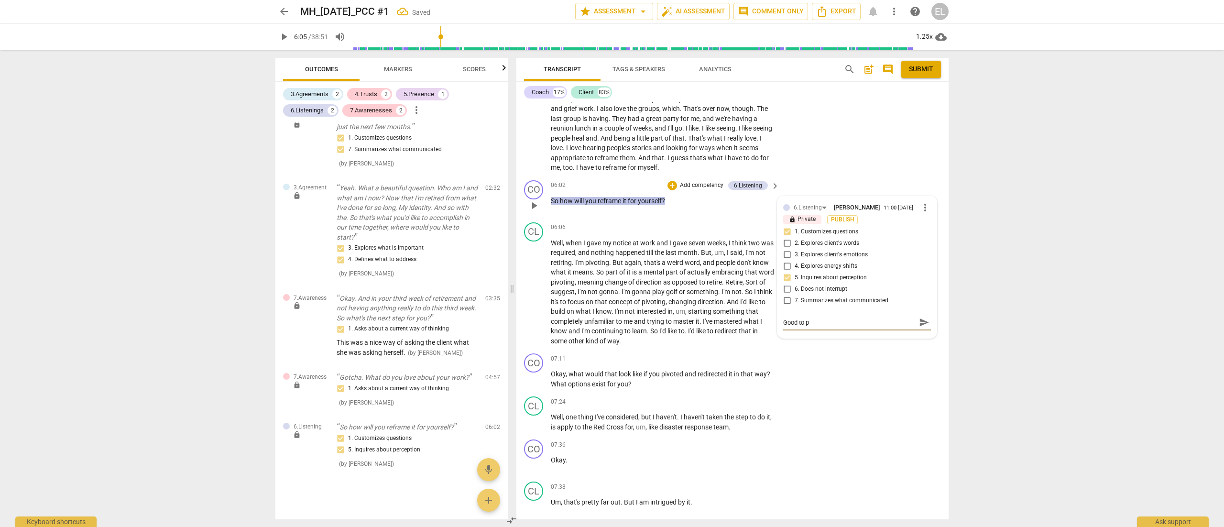
type textarea "Good to pi"
type textarea "Good to pic"
type textarea "Good to pick"
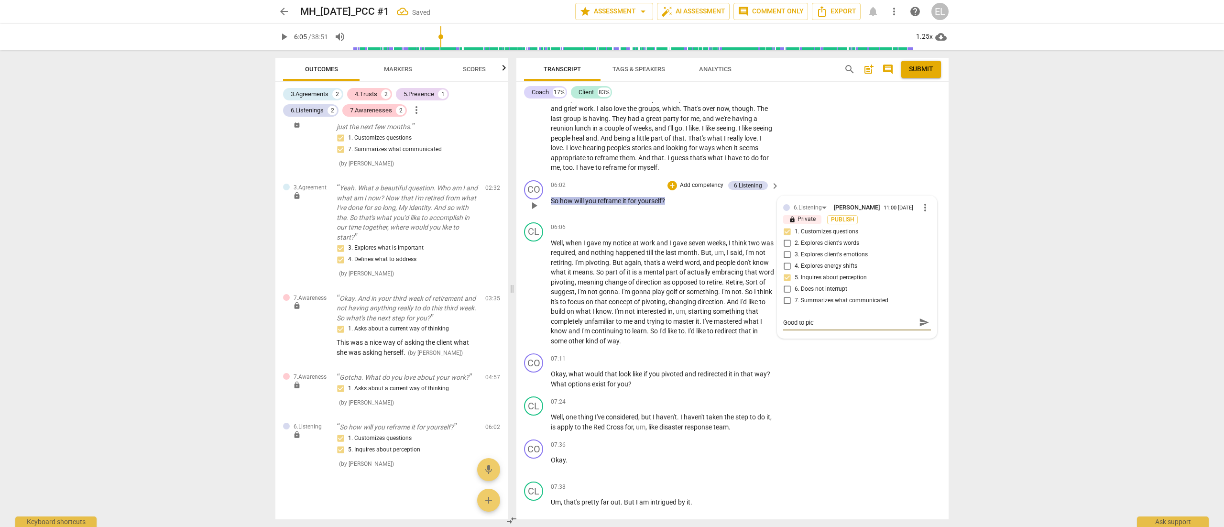
type textarea "Good to pick"
type textarea "Good to pick u"
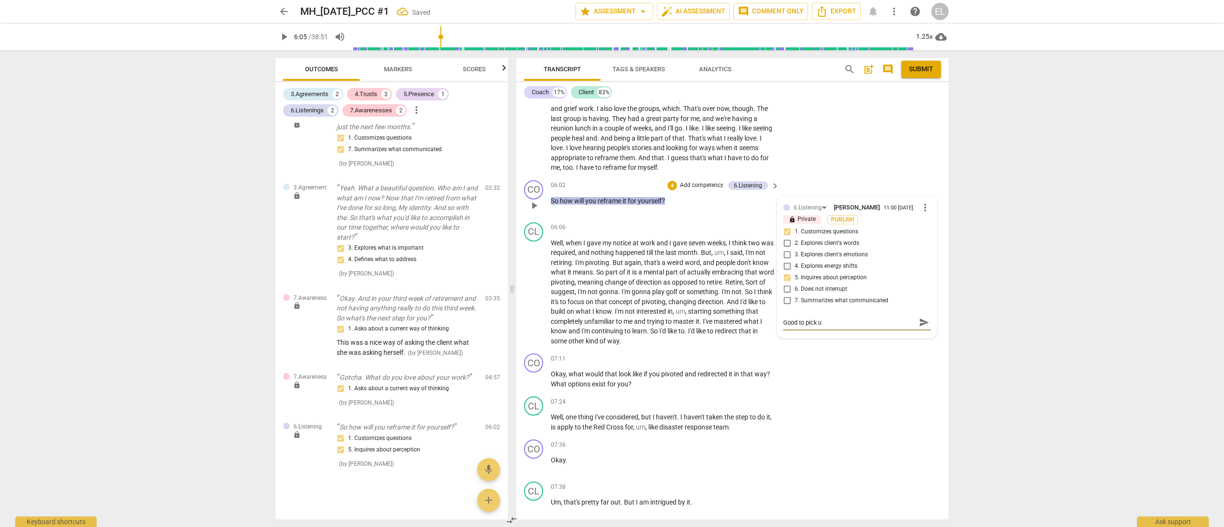
type textarea "Good to pick up"
type textarea "Good to pick up o"
type textarea "Good to pick up on"
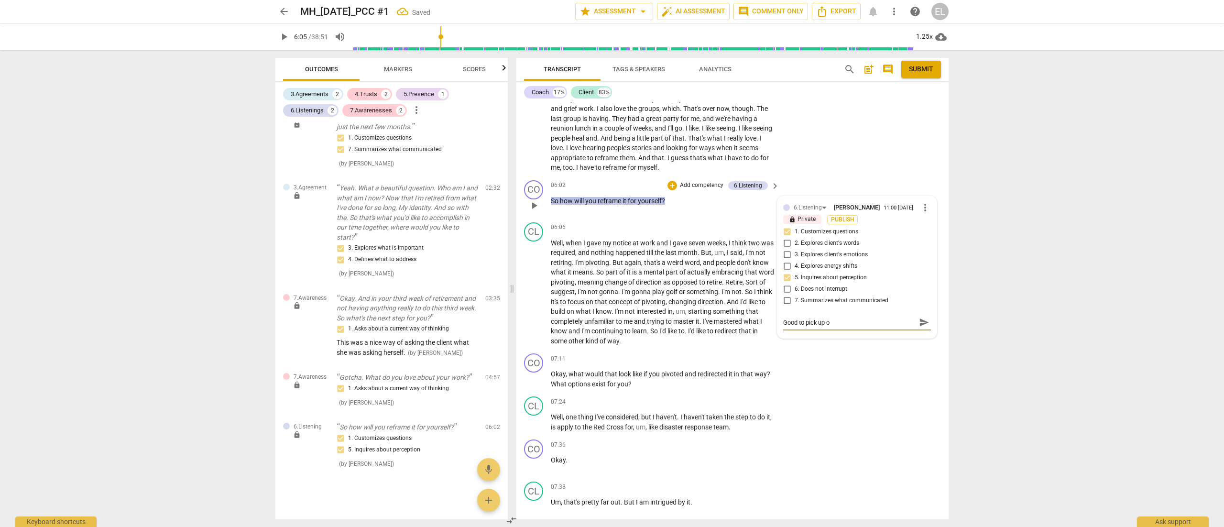
type textarea "Good to pick up on"
type textarea "Good to pick up on t"
type textarea "Good to pick up on th"
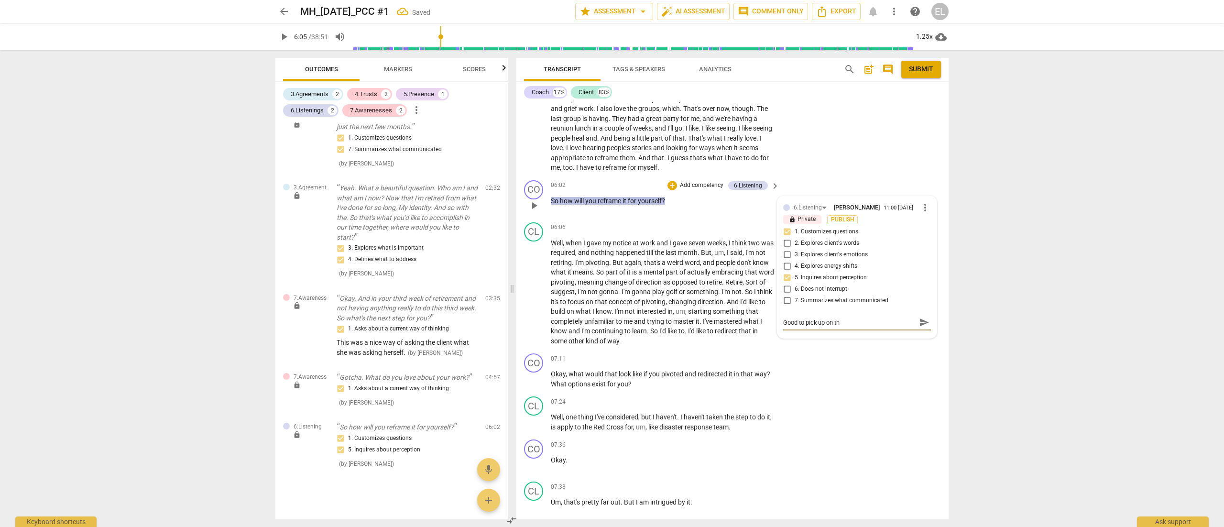
type textarea "Good to pick up on thi"
type textarea "Good to pick up on this"
click at [593, 268] on span "means" at bounding box center [583, 272] width 20 height 8
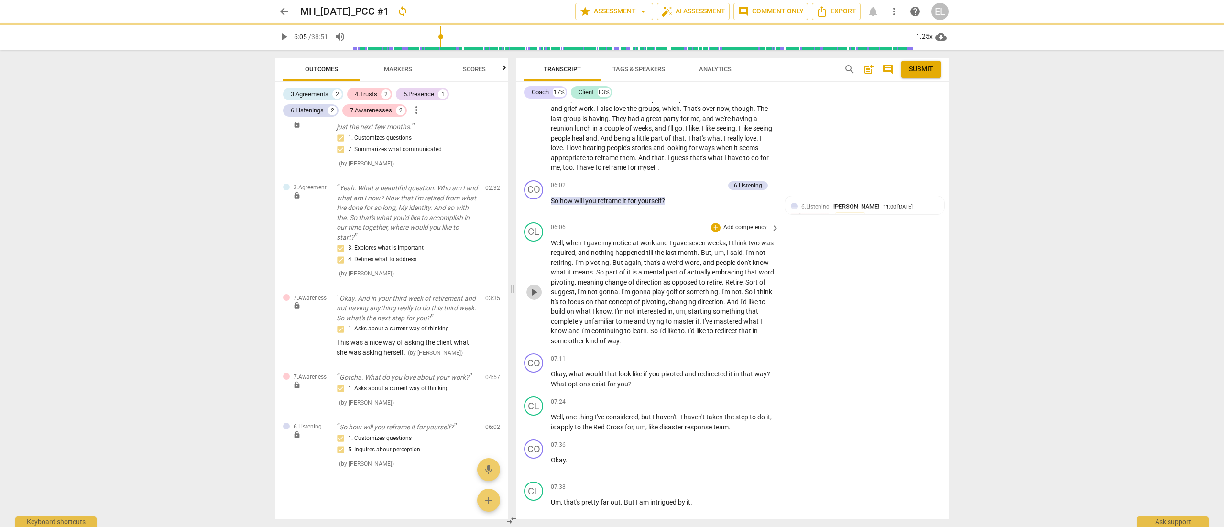
click at [534, 286] on span "play_arrow" at bounding box center [533, 291] width 11 height 11
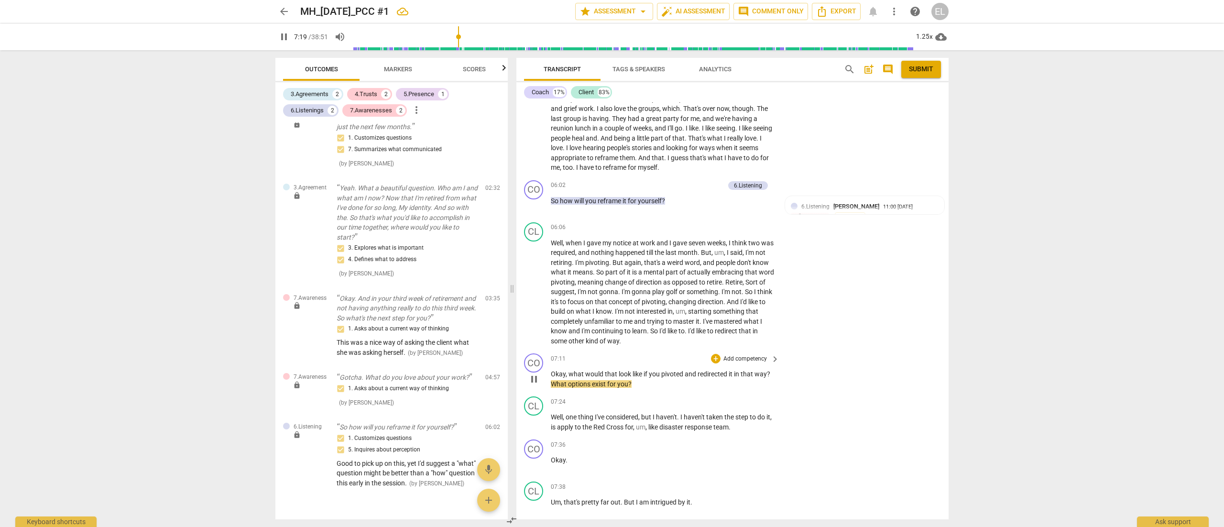
click at [750, 351] on p "Add competency" at bounding box center [744, 359] width 45 height 9
click at [777, 351] on b "7.Awareness" at bounding box center [773, 380] width 33 height 11
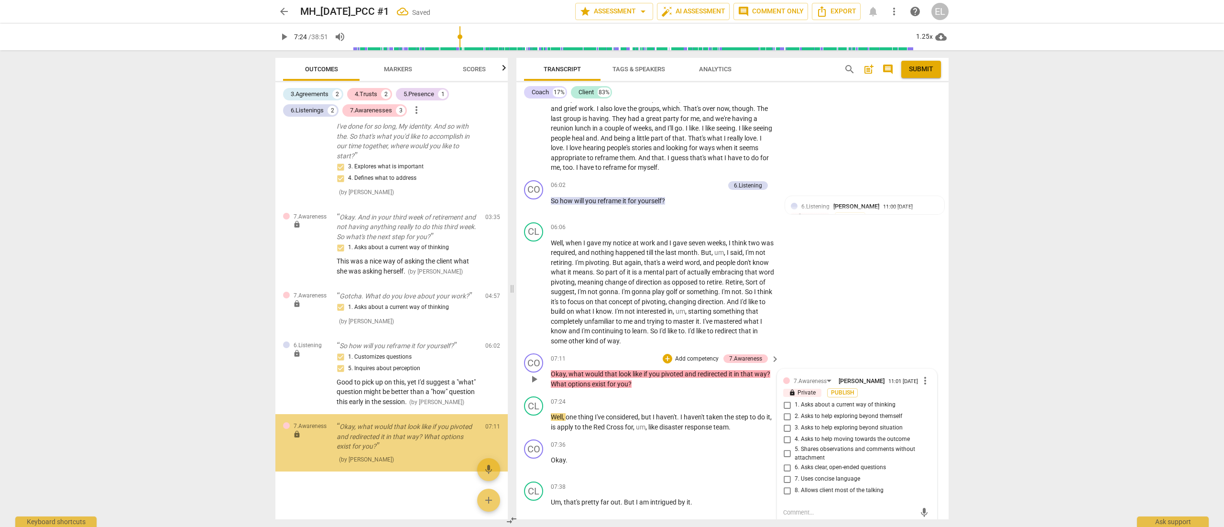
scroll to position [501, 0]
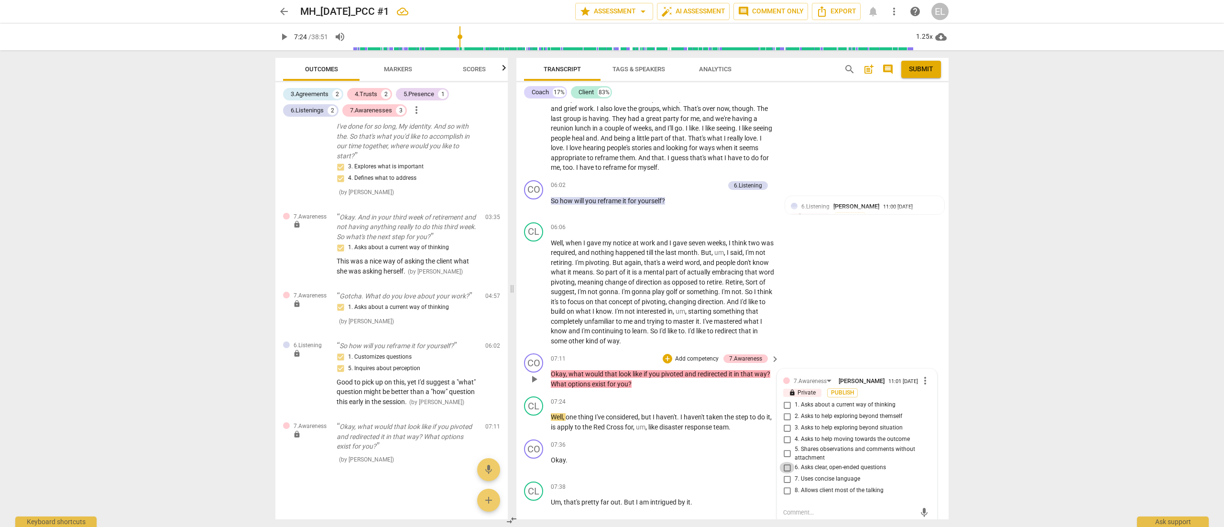
click at [783, 351] on input "6. Asks clear, open-ended questions" at bounding box center [786, 467] width 15 height 11
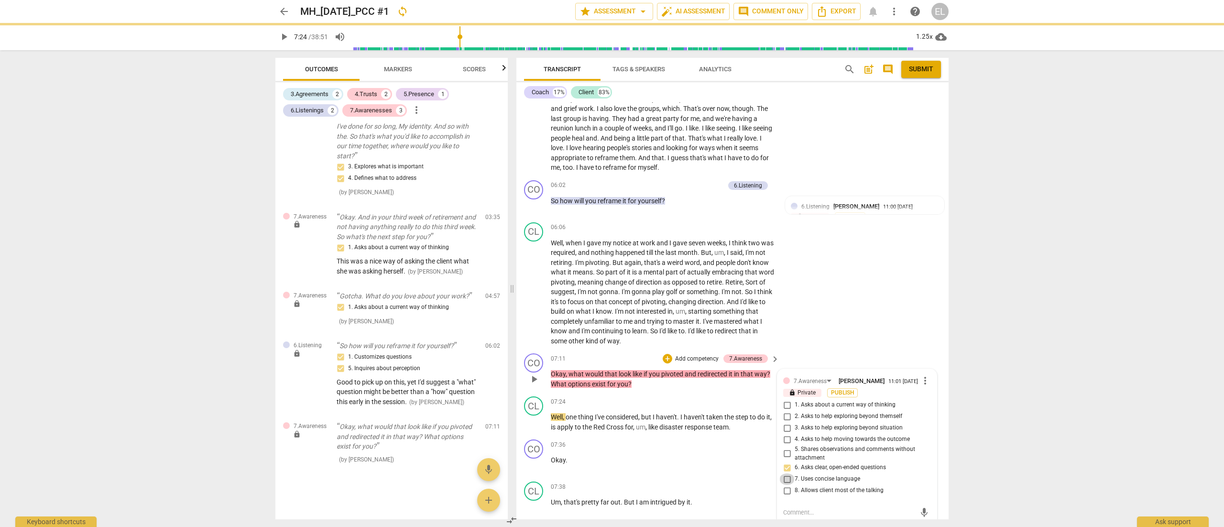
click at [787, 351] on input "7. Uses concise language" at bounding box center [786, 478] width 15 height 11
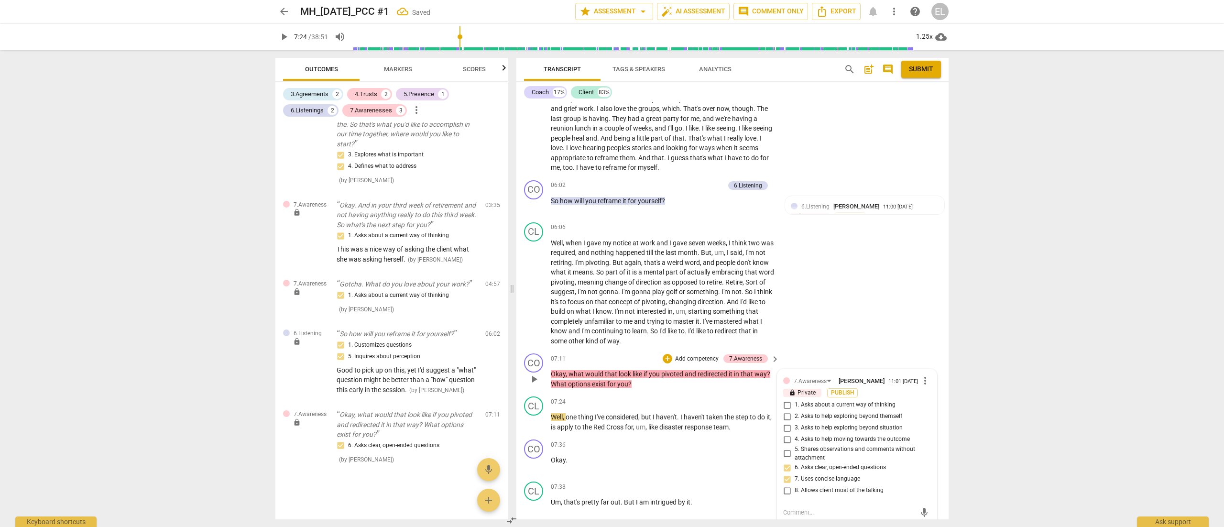
click at [800, 351] on textarea at bounding box center [849, 512] width 132 height 9
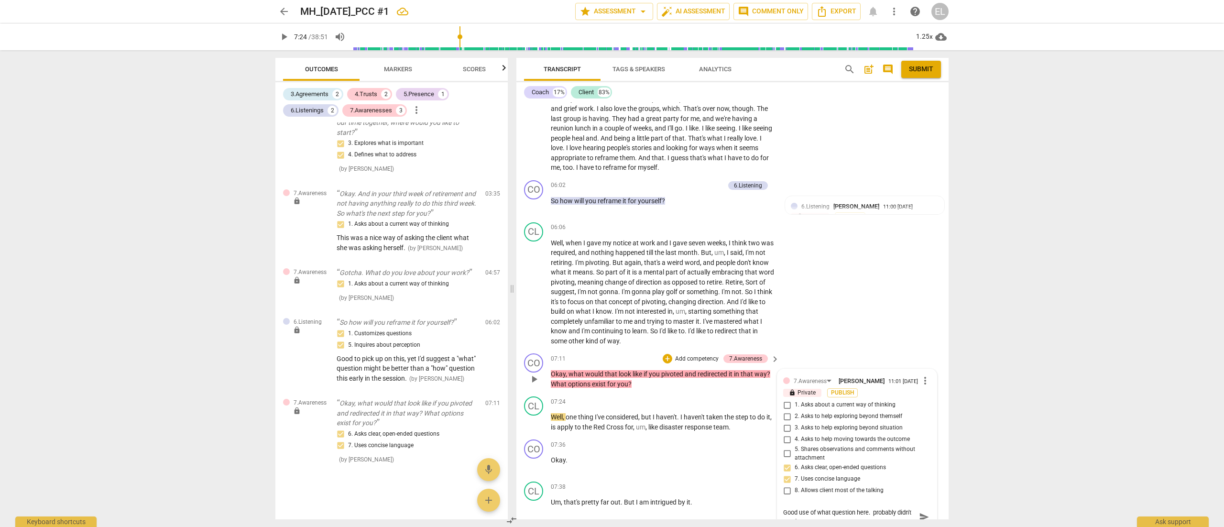
scroll to position [0, 0]
click at [815, 351] on span "send" at bounding box center [924, 516] width 11 height 11
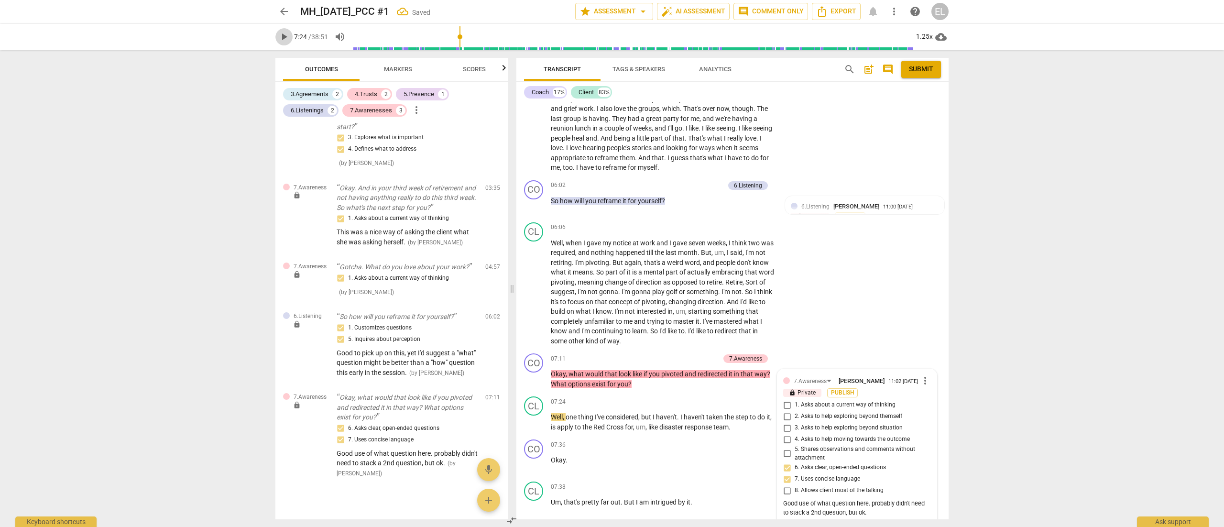
click at [285, 36] on span "play_arrow" at bounding box center [283, 36] width 11 height 11
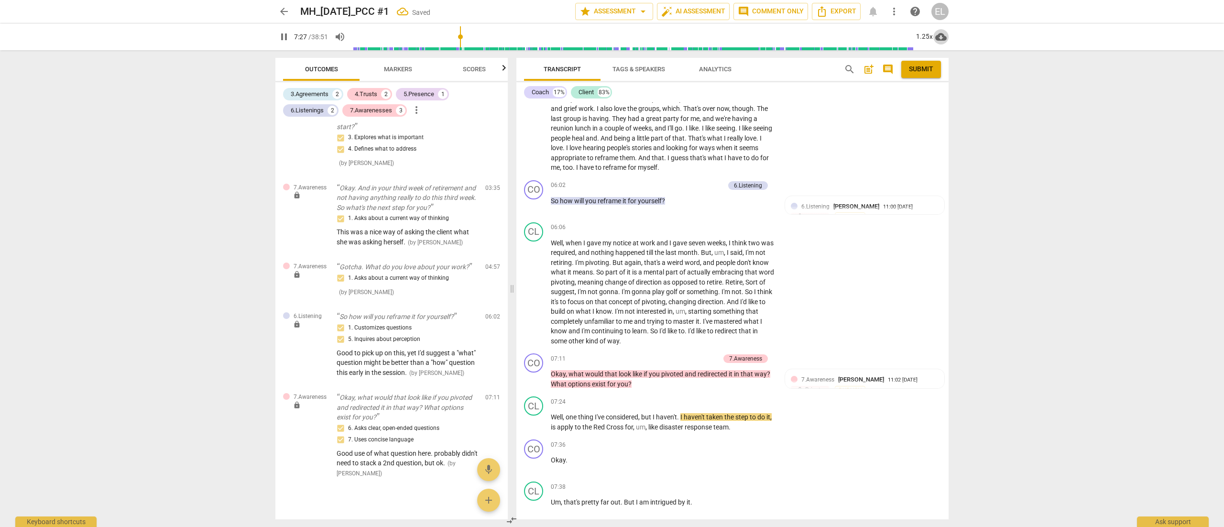
click at [815, 36] on span "cloud_download" at bounding box center [940, 36] width 11 height 11
click at [815, 38] on div at bounding box center [612, 263] width 1224 height 527
click at [815, 177] on div "Transcript Tags & Speakers Analytics search post_add comment Submit Coach 17% C…" at bounding box center [734, 288] width 444 height 477
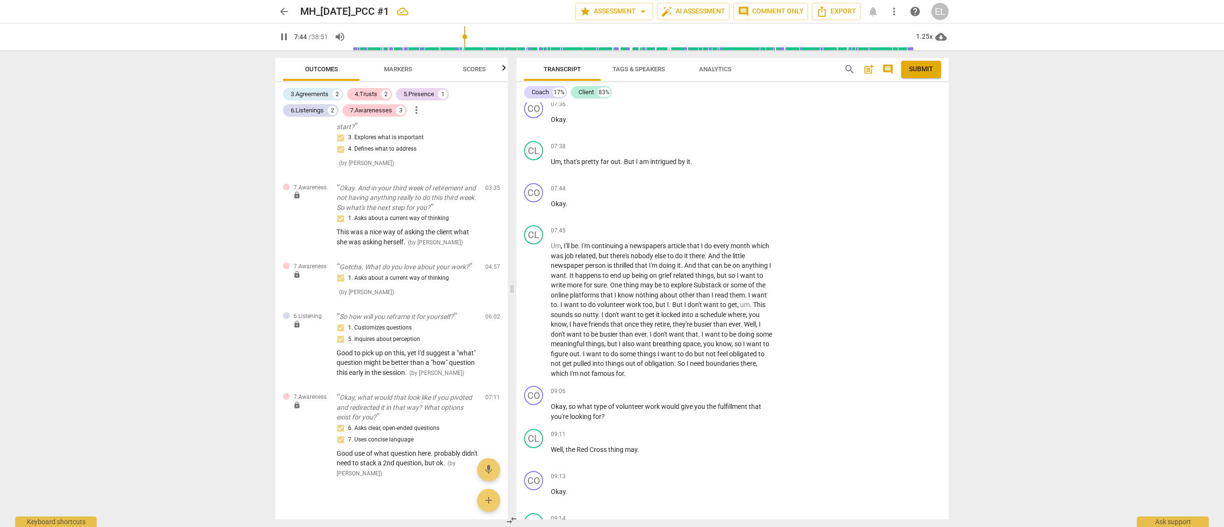
scroll to position [1939, 0]
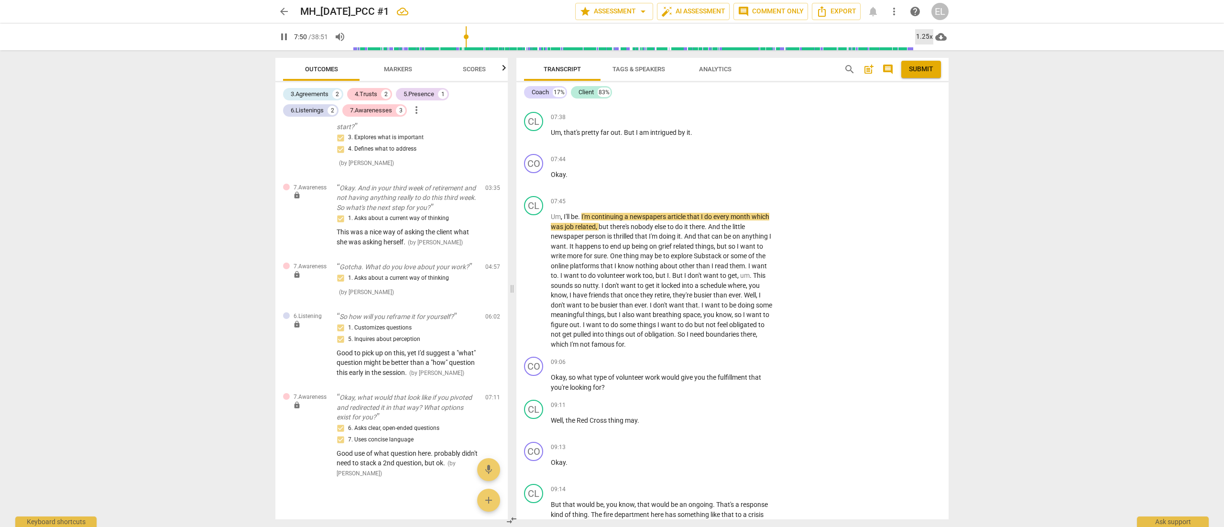
click at [815, 38] on div "1.25x" at bounding box center [924, 36] width 18 height 15
click at [815, 89] on li "1.5x" at bounding box center [931, 92] width 32 height 18
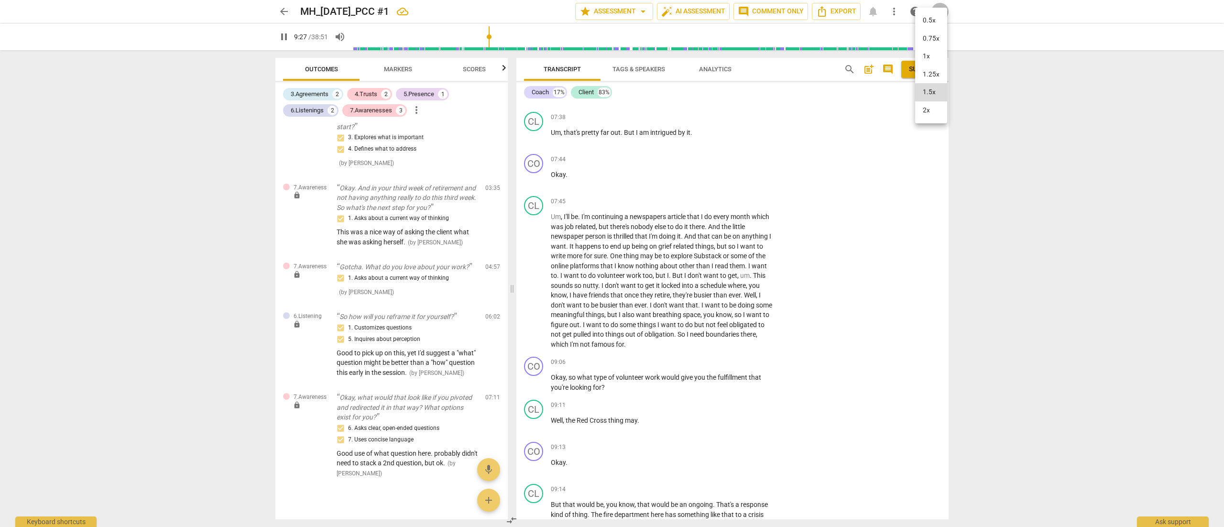
drag, startPoint x: 947, startPoint y: 196, endPoint x: 946, endPoint y: 206, distance: 9.6
click at [815, 206] on div at bounding box center [612, 263] width 1224 height 527
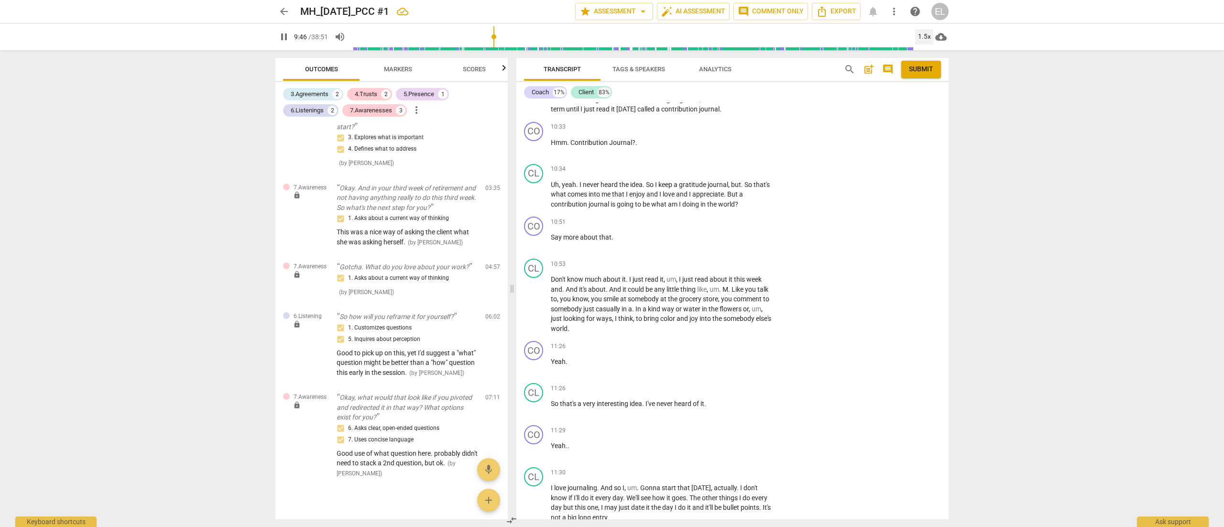
scroll to position [2436, 0]
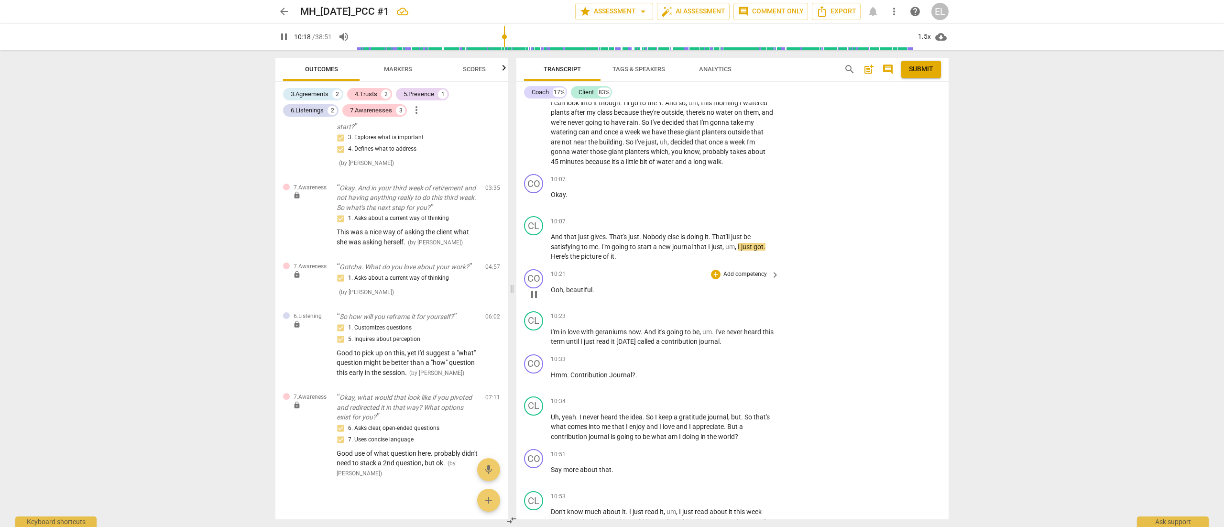
click at [534, 289] on span "pause" at bounding box center [533, 294] width 11 height 11
click at [756, 270] on p "Add competency" at bounding box center [744, 274] width 45 height 9
click at [783, 256] on b "5.Presence" at bounding box center [775, 259] width 28 height 11
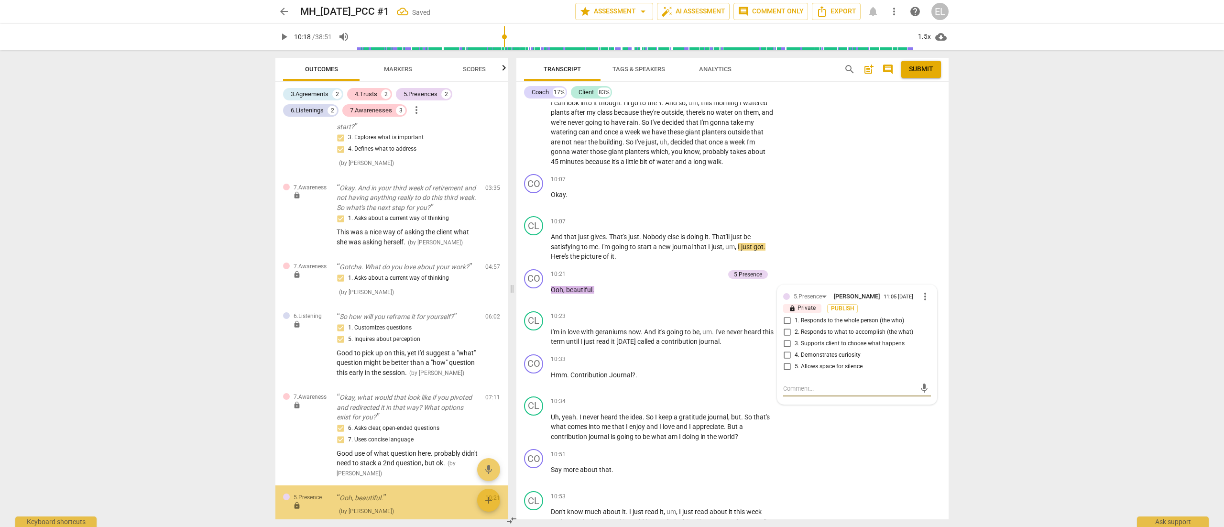
scroll to position [582, 0]
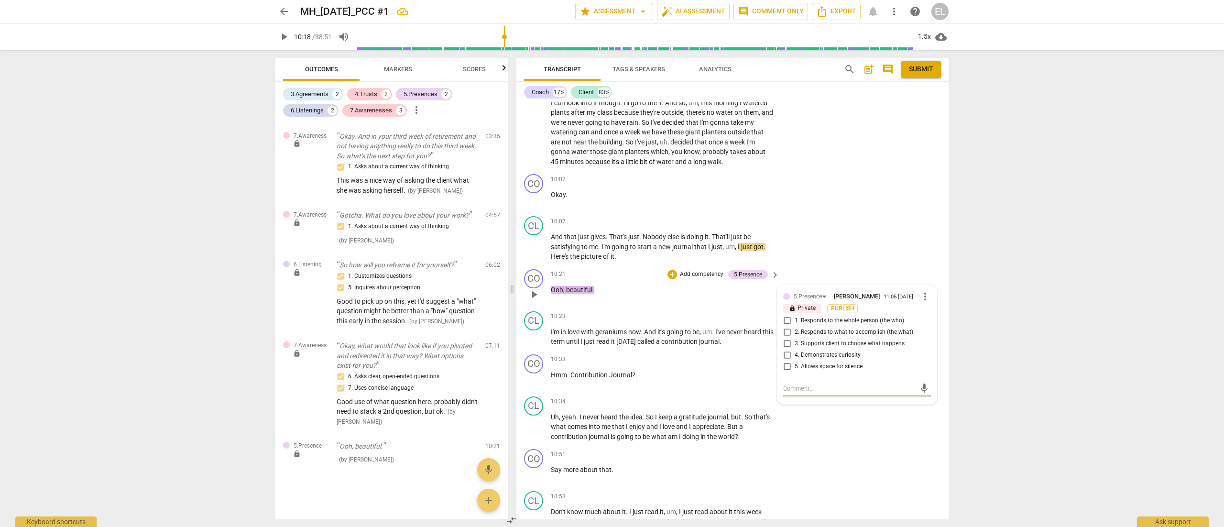
click at [815, 291] on span "more_vert" at bounding box center [924, 296] width 11 height 11
click at [815, 299] on li "Delete" at bounding box center [932, 298] width 33 height 18
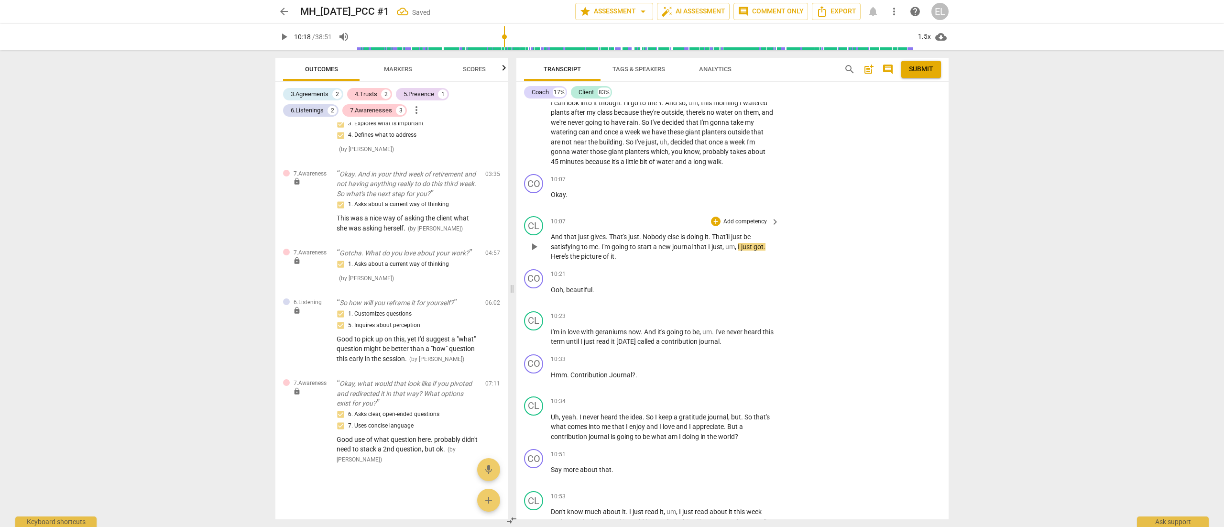
scroll to position [544, 0]
click at [743, 270] on p "Add competency" at bounding box center [744, 274] width 45 height 9
click at [783, 240] on b "[DOMAIN_NAME]" at bounding box center [768, 243] width 44 height 11
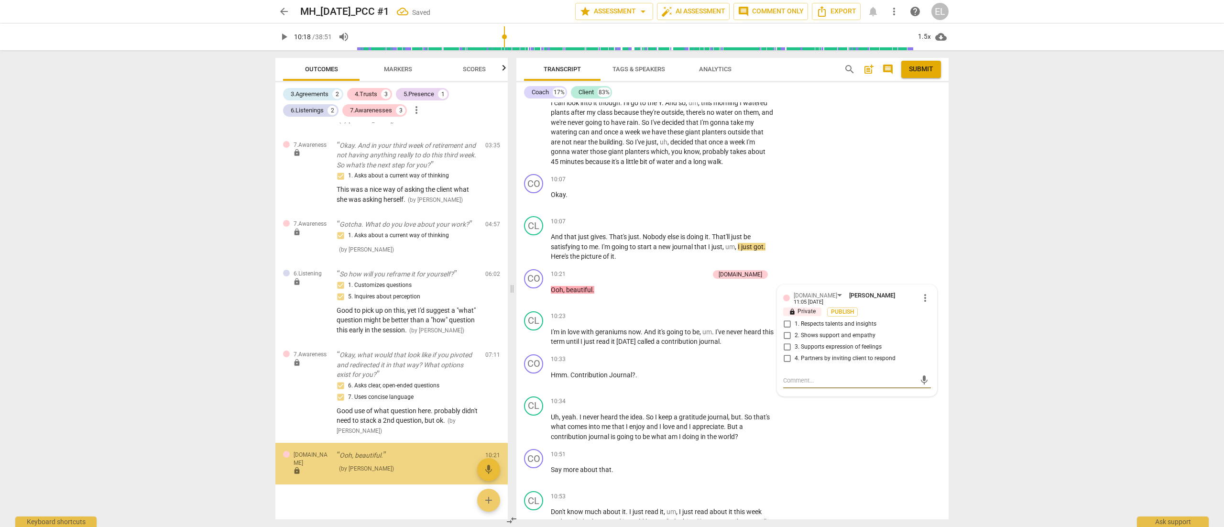
scroll to position [582, 0]
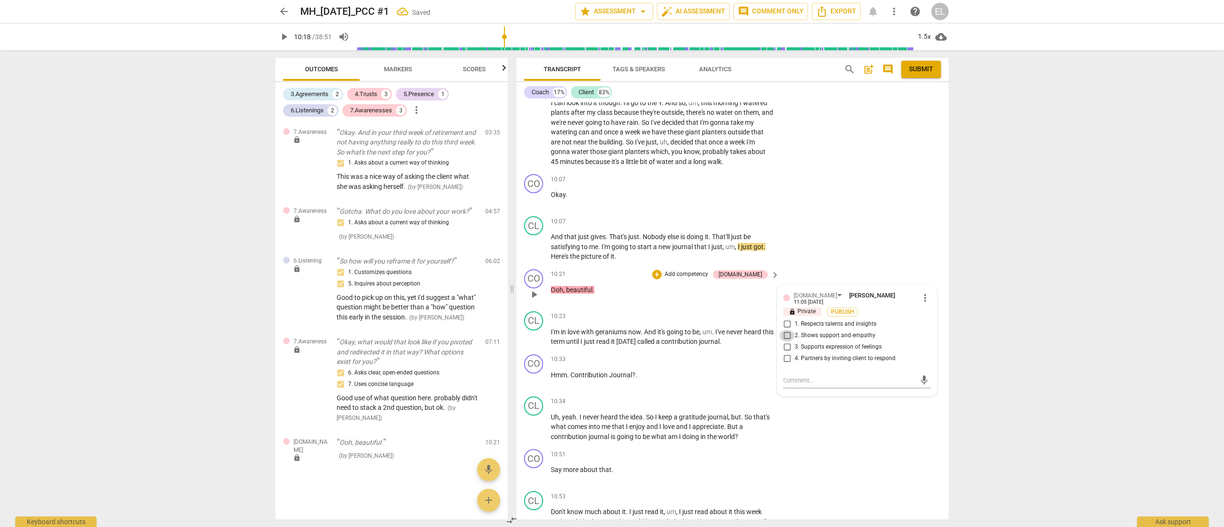
click at [786, 330] on input "2. Shows support and empathy" at bounding box center [786, 335] width 15 height 11
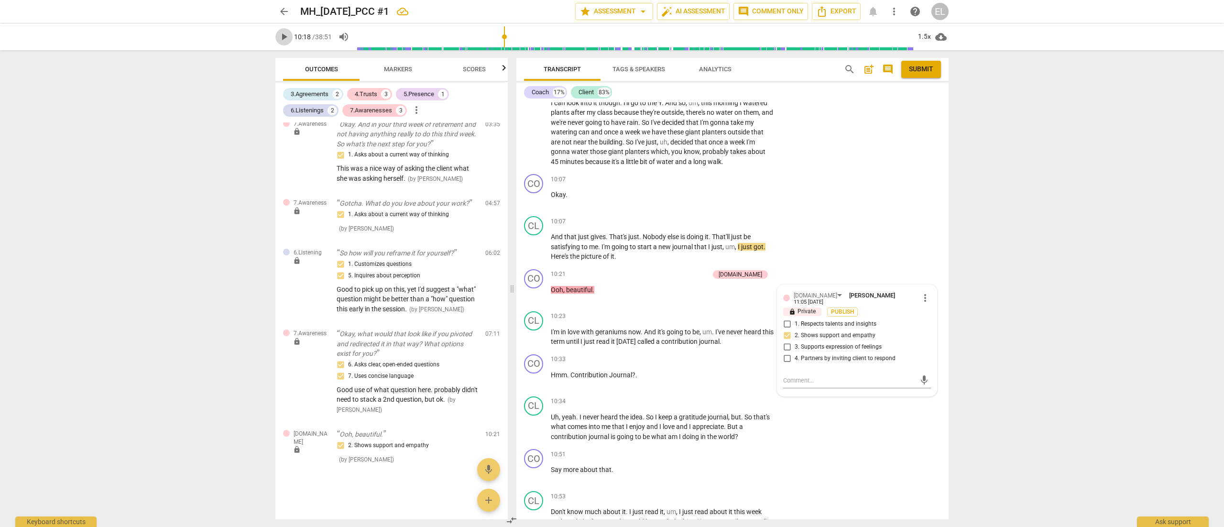
click at [282, 39] on span "play_arrow" at bounding box center [283, 36] width 11 height 11
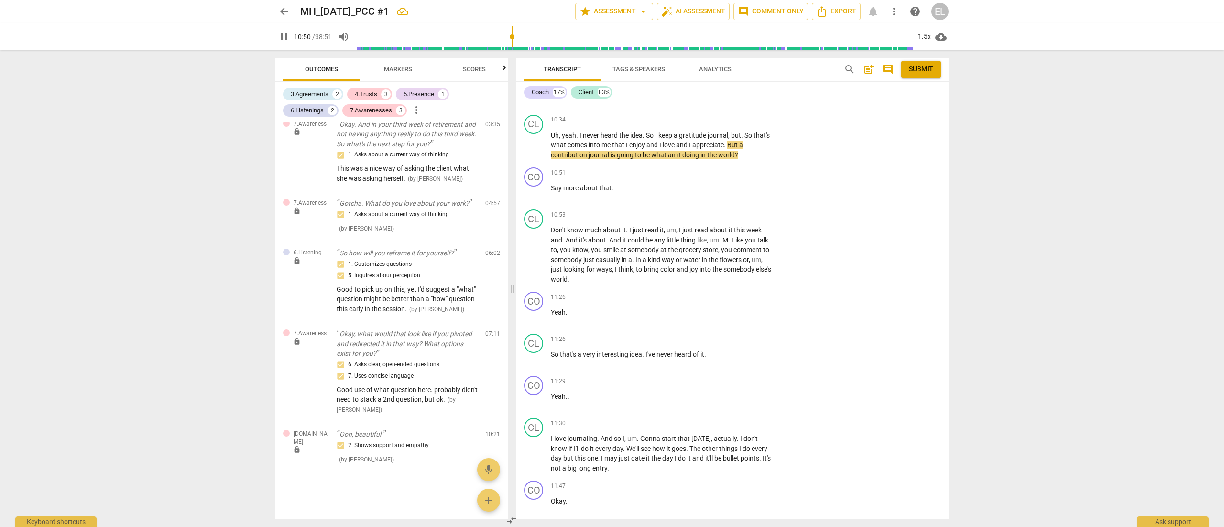
scroll to position [2718, 0]
click at [722, 168] on p "Add competency" at bounding box center [744, 172] width 45 height 9
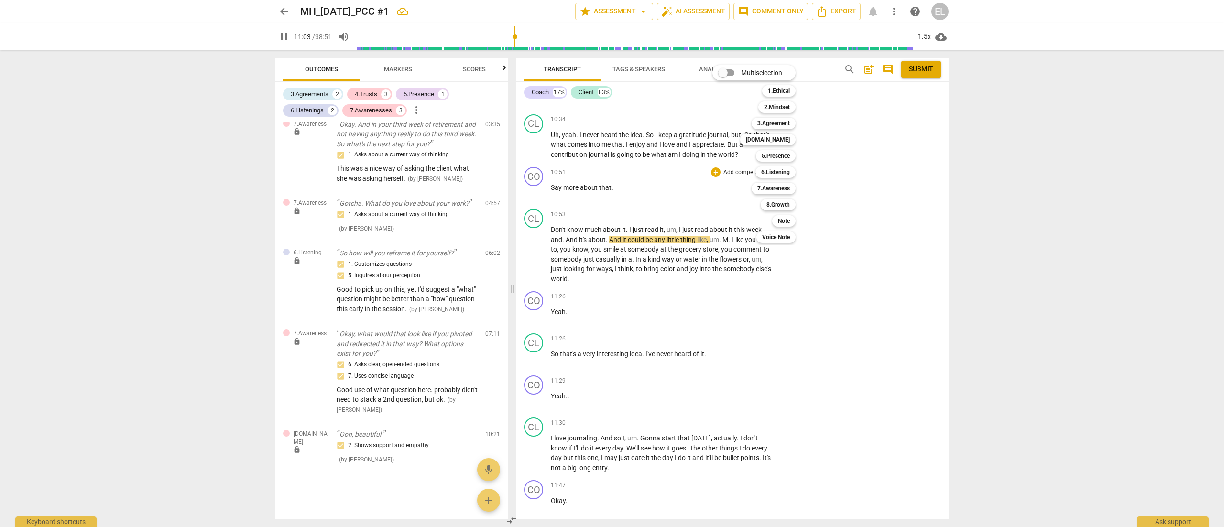
click at [400, 71] on div at bounding box center [612, 263] width 1224 height 527
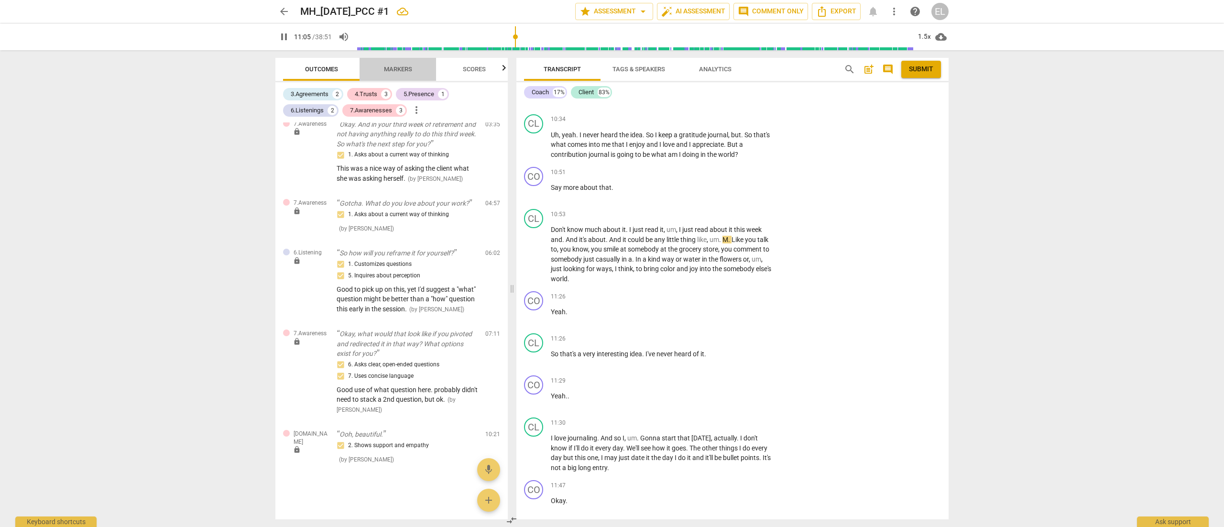
click at [400, 71] on span "Markers" at bounding box center [398, 68] width 28 height 7
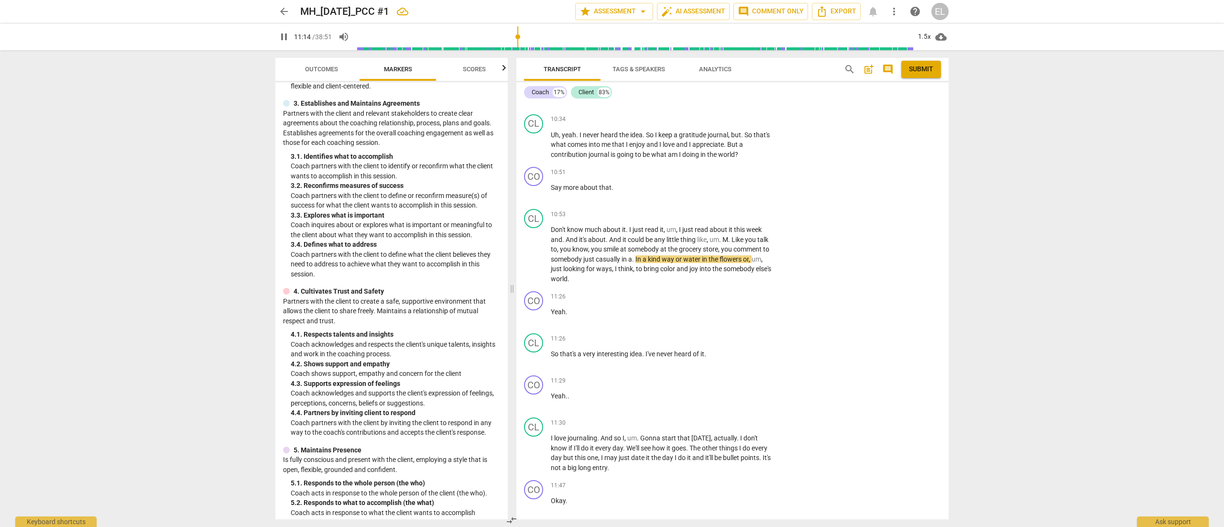
scroll to position [166, 0]
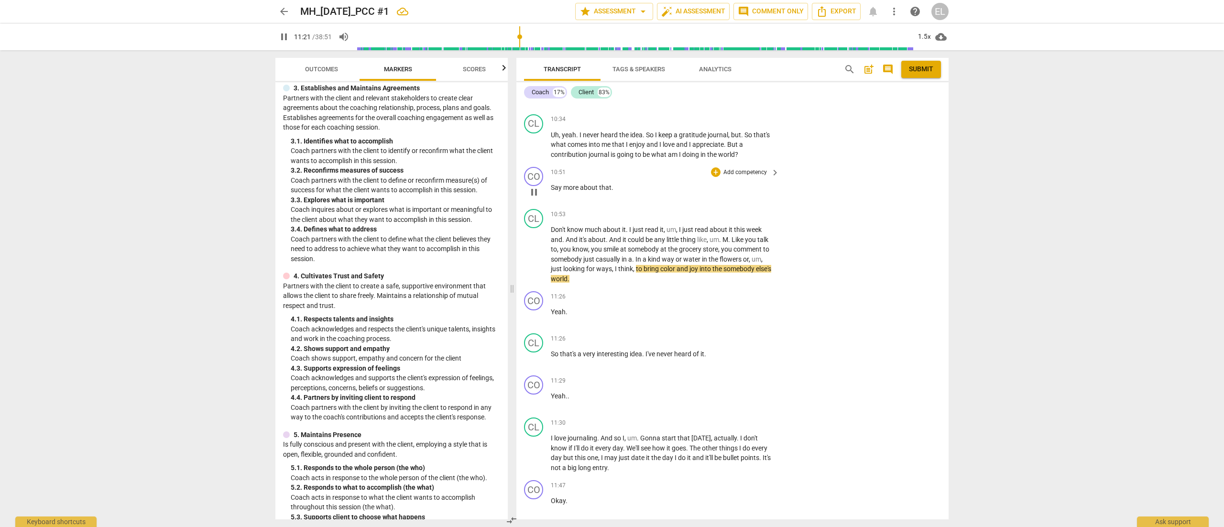
click at [741, 168] on p "Add competency" at bounding box center [744, 172] width 45 height 9
click at [788, 143] on b "[DOMAIN_NAME]" at bounding box center [768, 139] width 44 height 11
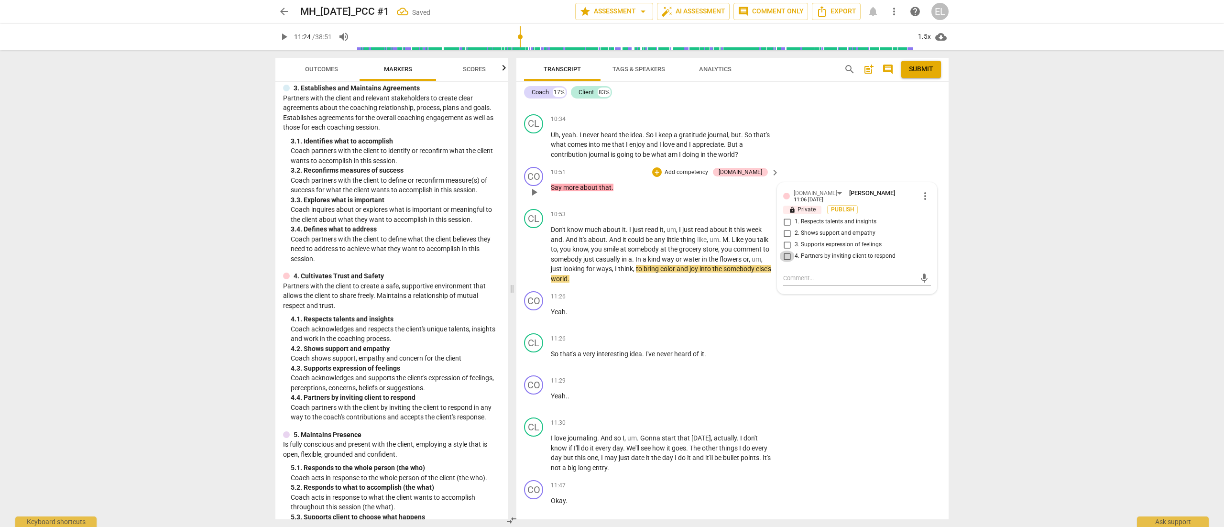
click at [786, 250] on input "4. Partners by inviting client to respond" at bounding box center [786, 255] width 15 height 11
click at [277, 33] on span "play_arrow" at bounding box center [283, 36] width 17 height 11
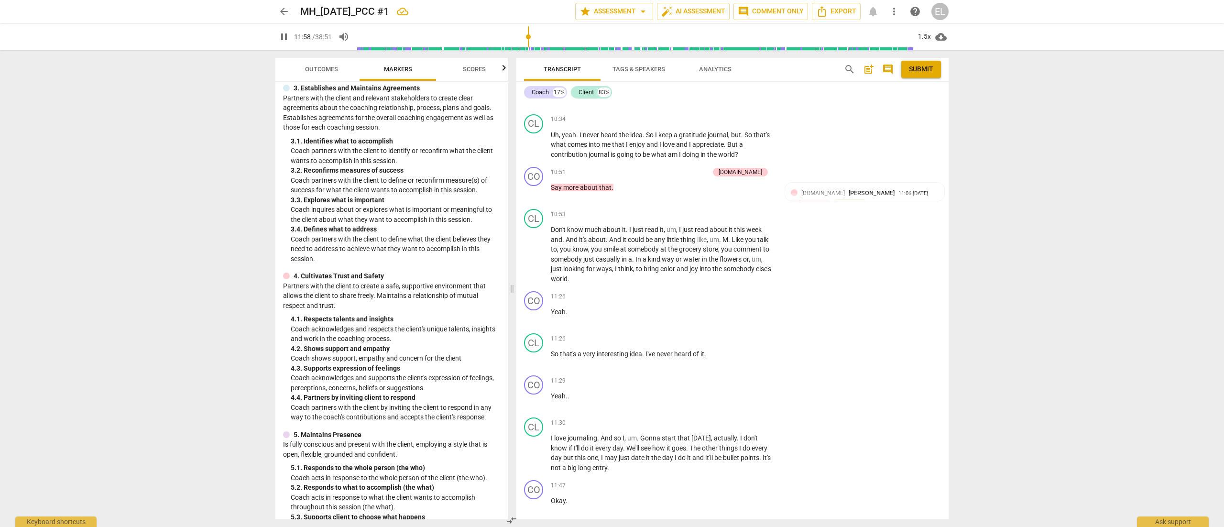
drag, startPoint x: 945, startPoint y: 227, endPoint x: 945, endPoint y: 235, distance: 8.6
click at [815, 235] on div "CO play_arrow pause 00:03 + Add competency keyboard_arrow_right All right , wel…" at bounding box center [732, 310] width 432 height 417
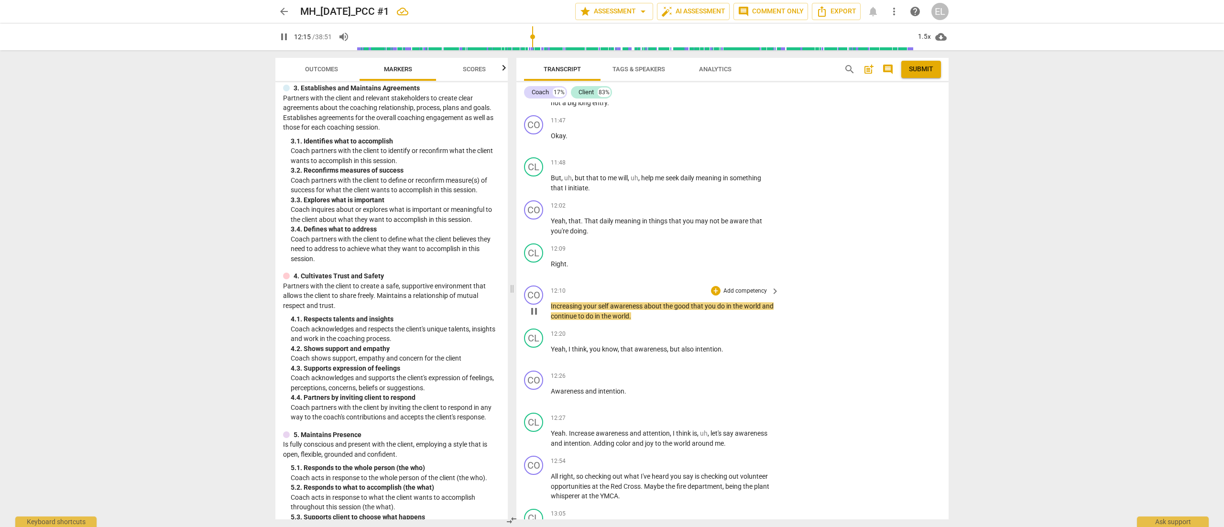
click at [744, 287] on p "Add competency" at bounding box center [744, 291] width 45 height 9
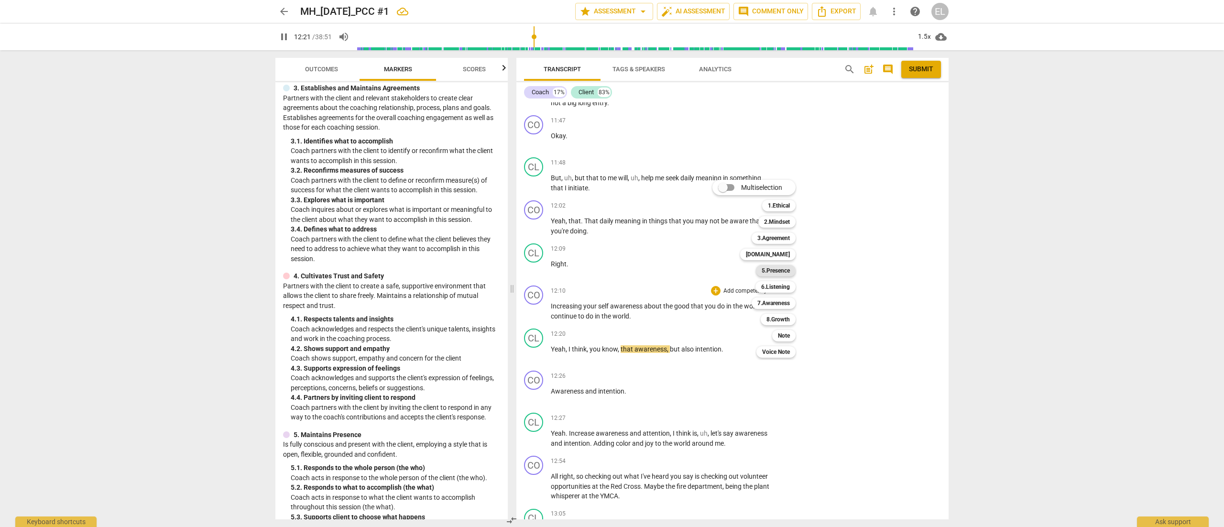
click at [787, 272] on b "5.Presence" at bounding box center [775, 270] width 28 height 11
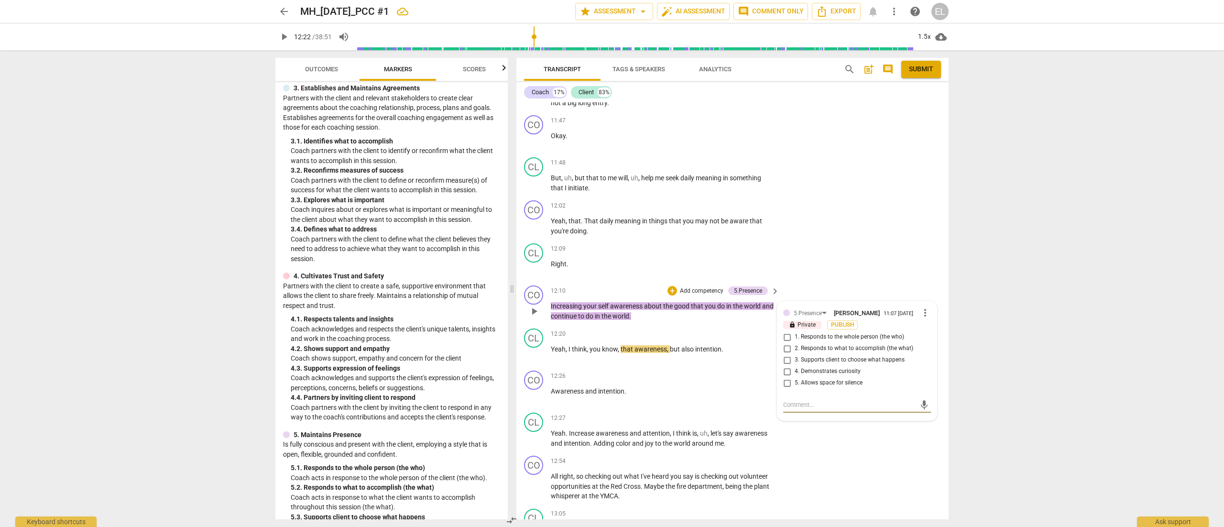
click at [786, 331] on input "1. Responds to the whole person (the who)" at bounding box center [786, 336] width 15 height 11
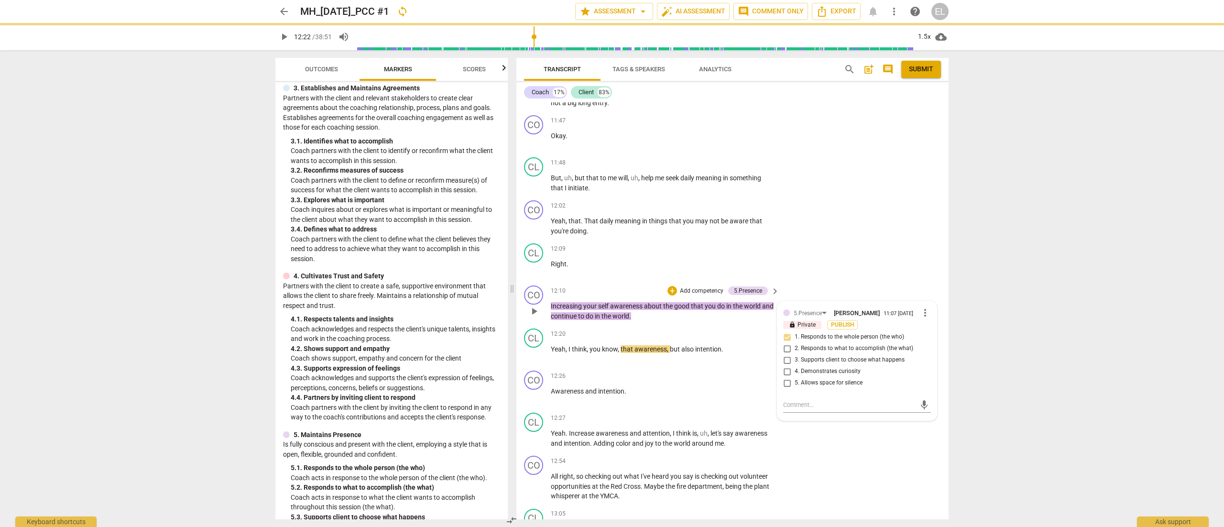
click at [790, 351] on div "mic" at bounding box center [857, 403] width 148 height 21
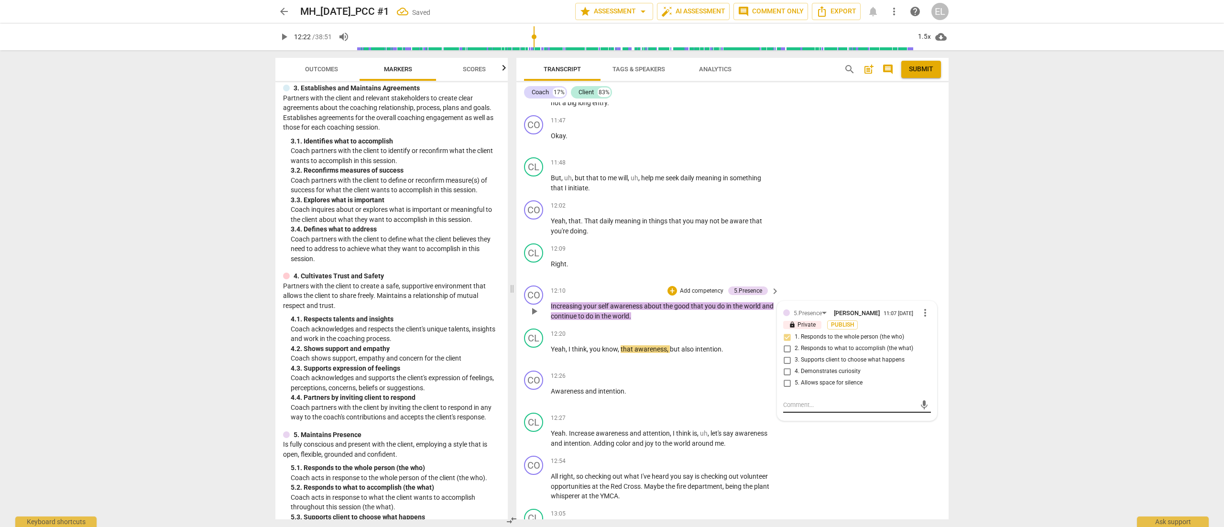
click at [791, 351] on div "mic" at bounding box center [857, 404] width 148 height 15
click at [792, 351] on textarea at bounding box center [849, 404] width 132 height 9
click at [815, 351] on span "send" at bounding box center [924, 409] width 11 height 11
click at [305, 47] on div "play_arrow 12:22 / 38:51 volume_up 1.5x cloud_download" at bounding box center [611, 36] width 673 height 27
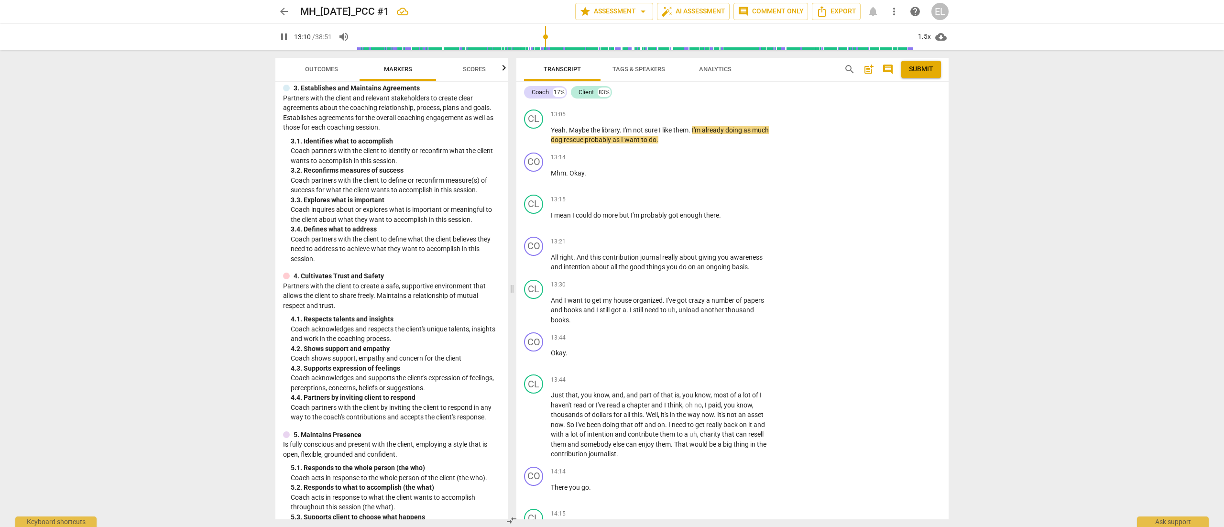
scroll to position [3497, 0]
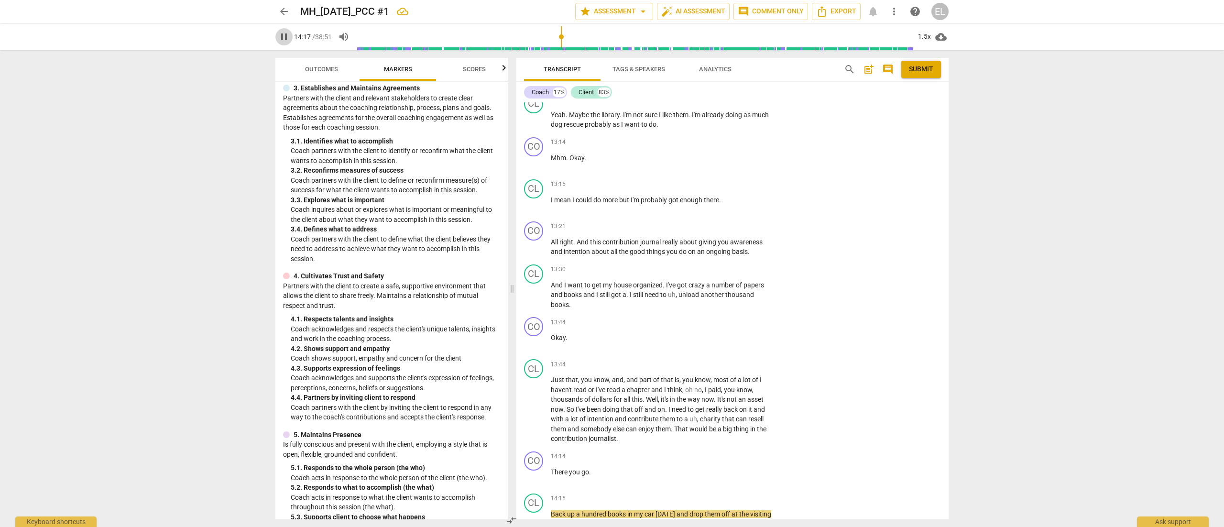
click at [286, 37] on span "pause" at bounding box center [283, 36] width 11 height 11
click at [733, 351] on p "Add competency" at bounding box center [744, 456] width 45 height 9
click at [782, 351] on b "[DOMAIN_NAME]" at bounding box center [768, 413] width 44 height 11
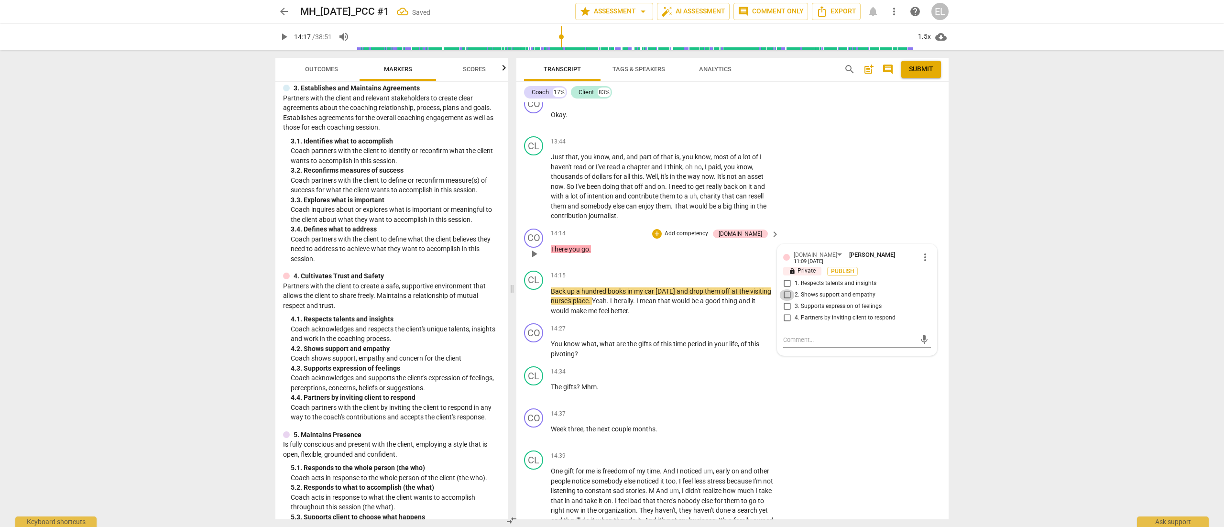
click at [786, 289] on input "2. Shows support and empathy" at bounding box center [786, 294] width 15 height 11
click at [285, 34] on span "play_arrow" at bounding box center [283, 36] width 11 height 11
click at [678, 351] on p "The gifts ? Mhm ." at bounding box center [663, 387] width 224 height 10
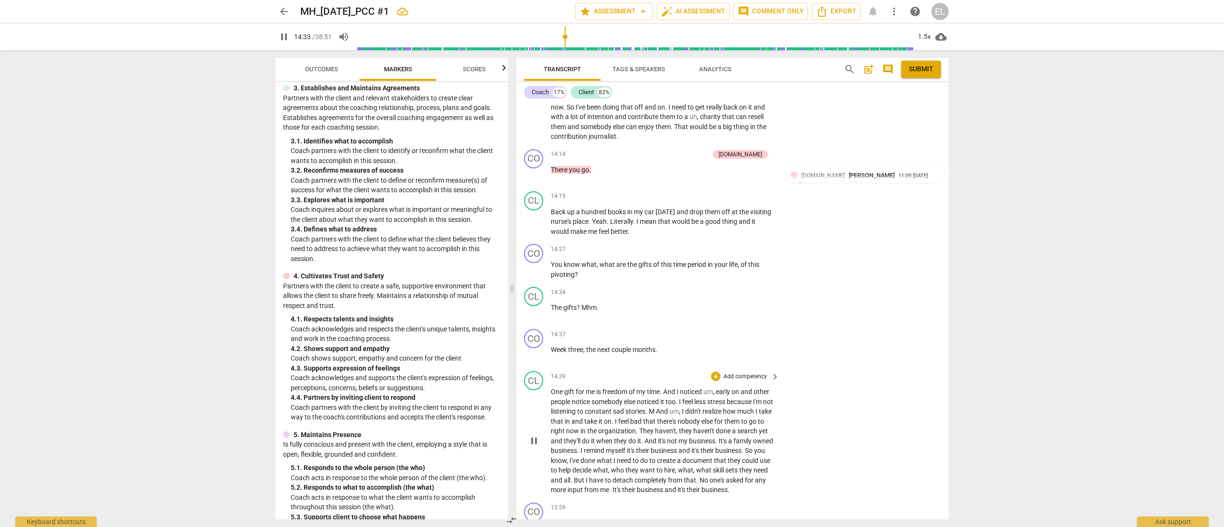
scroll to position [3796, 0]
click at [742, 248] on p "Add competency" at bounding box center [744, 252] width 45 height 9
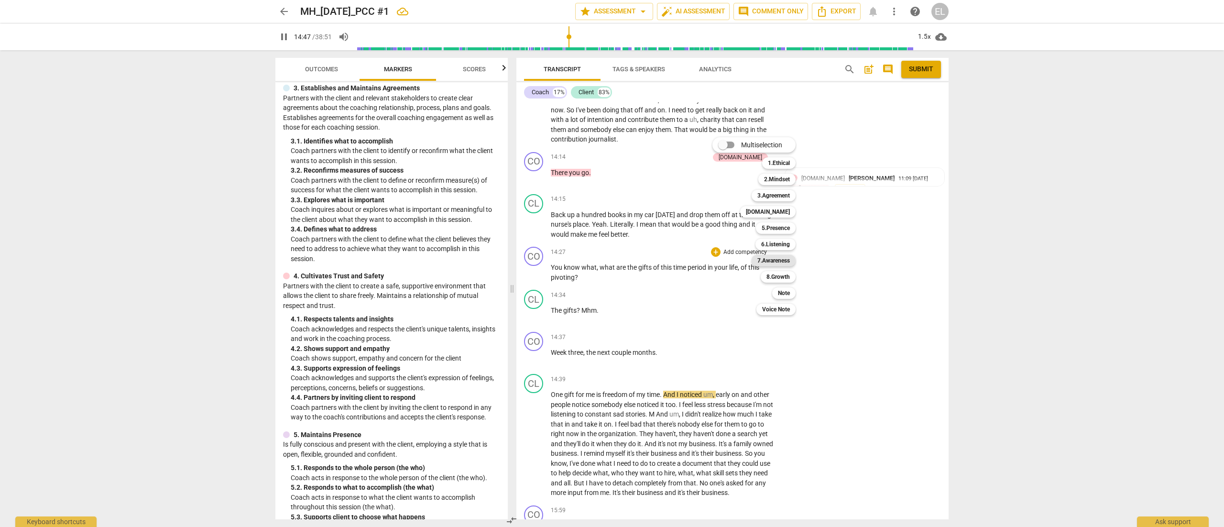
click at [773, 262] on b "7.Awareness" at bounding box center [773, 260] width 33 height 11
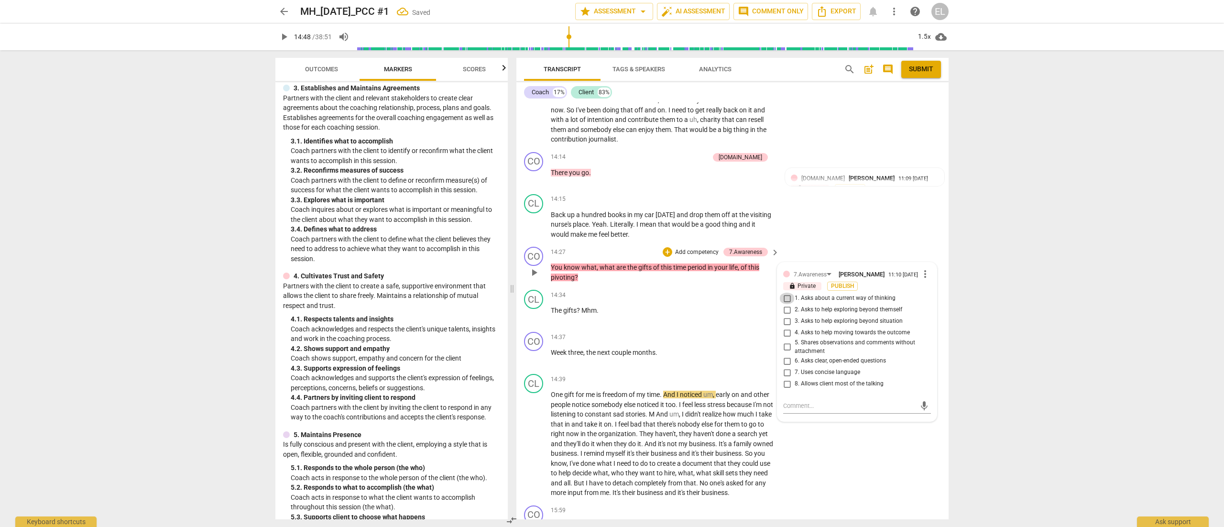
click at [784, 293] on input "1. Asks about a current way of thinking" at bounding box center [786, 298] width 15 height 11
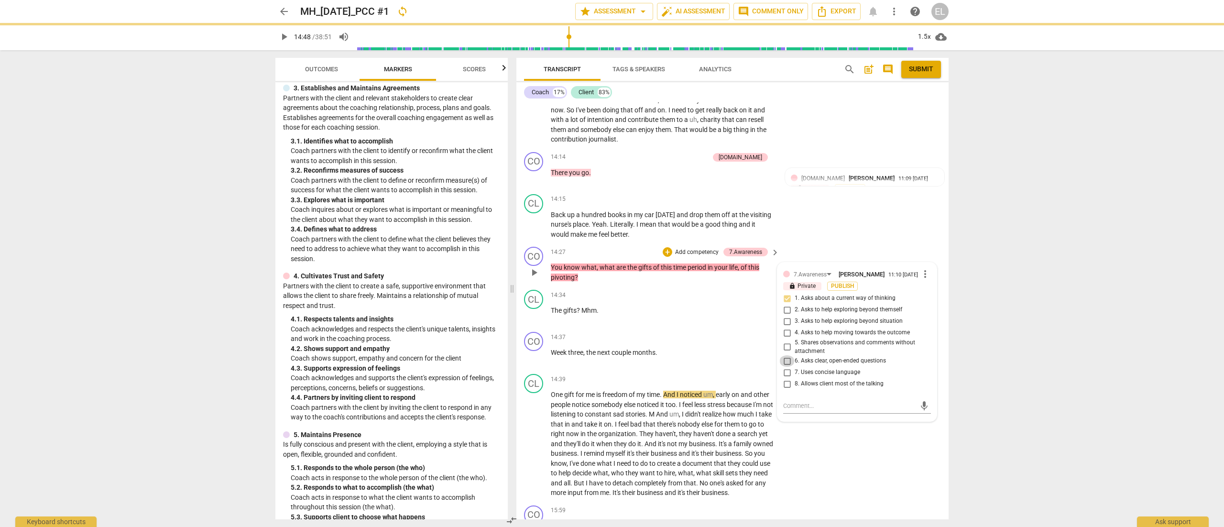
click at [784, 351] on input "6. Asks clear, open-ended questions" at bounding box center [786, 360] width 15 height 11
click at [786, 351] on input "8. Allows client most of the talking" at bounding box center [786, 383] width 15 height 11
click at [280, 36] on span "play_arrow" at bounding box center [283, 36] width 11 height 11
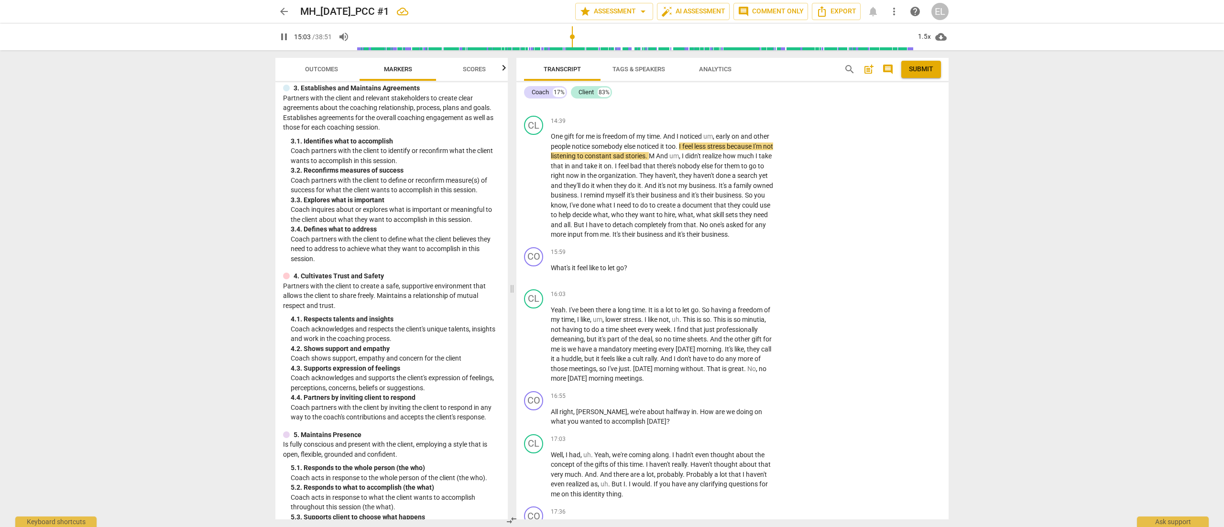
scroll to position [4055, 0]
click at [741, 351] on p "Add competency" at bounding box center [744, 395] width 45 height 9
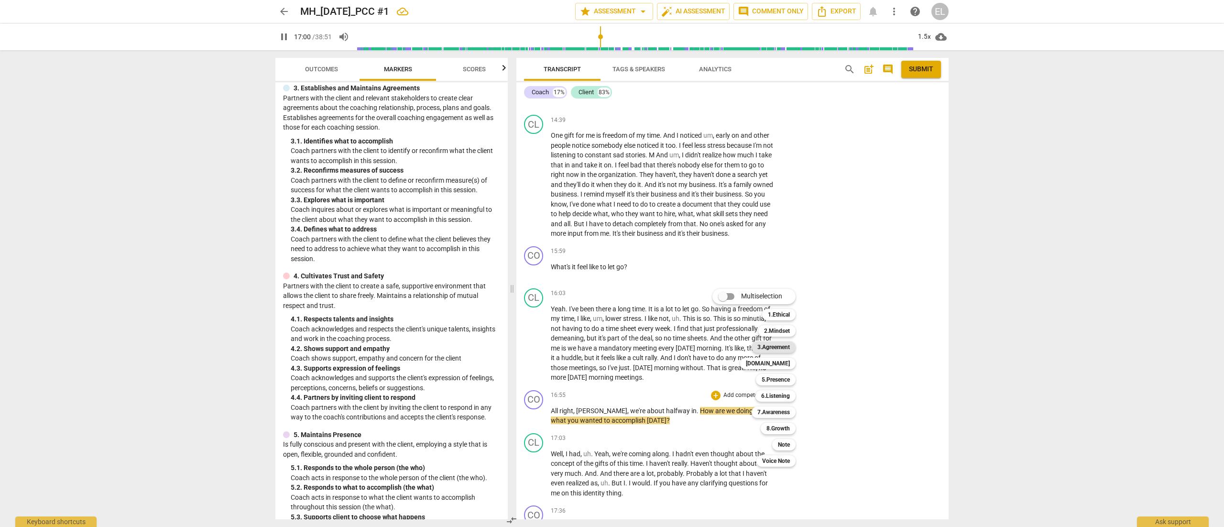
click at [786, 345] on b "3.Agreement" at bounding box center [773, 346] width 33 height 11
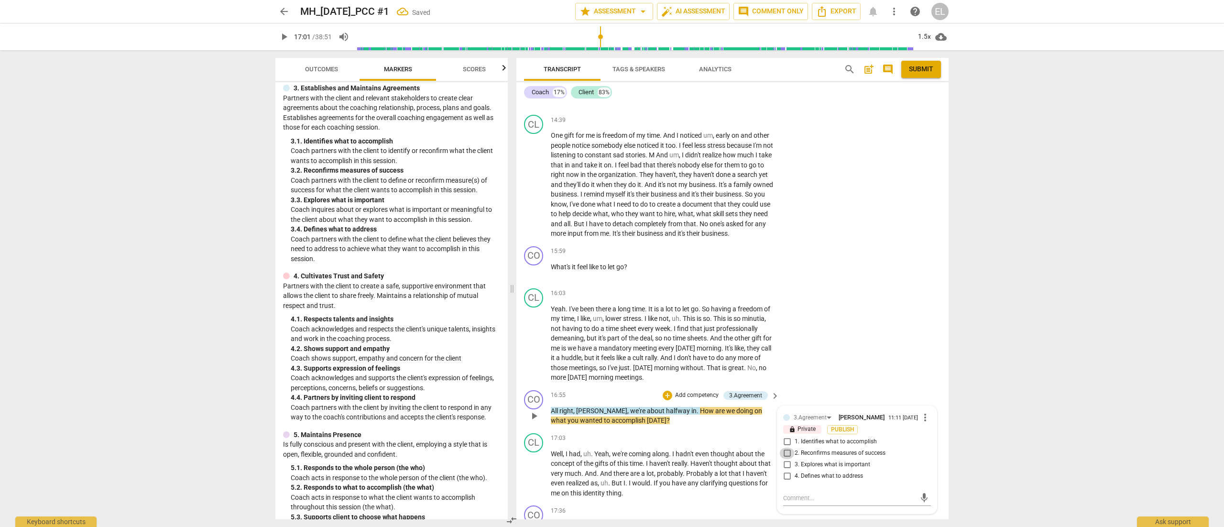
click at [788, 351] on input "2. Reconfirms measures of success" at bounding box center [786, 452] width 15 height 11
click at [283, 40] on span "play_arrow" at bounding box center [283, 36] width 11 height 11
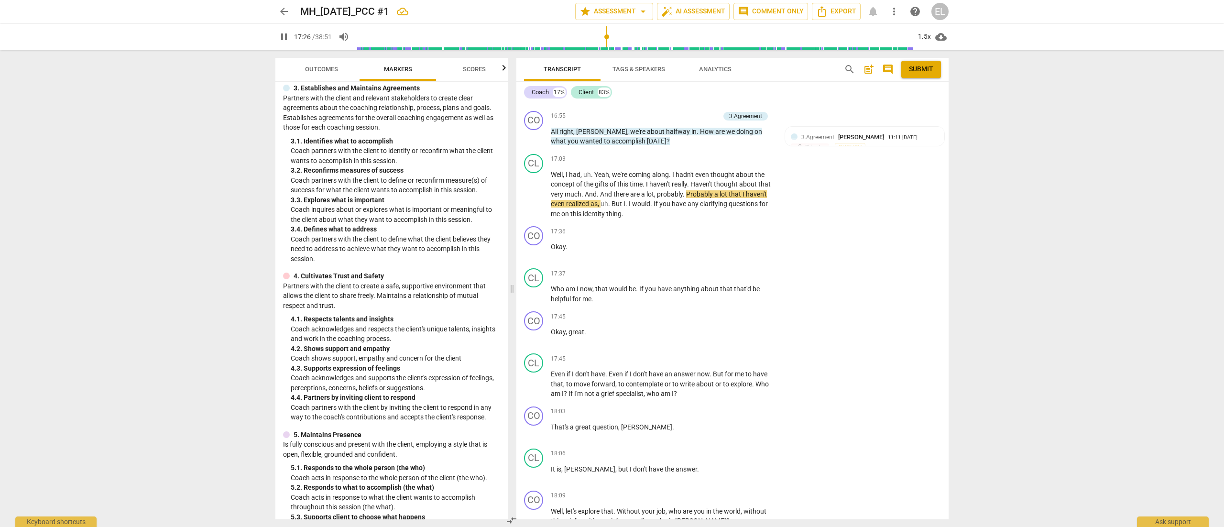
scroll to position [4349, 0]
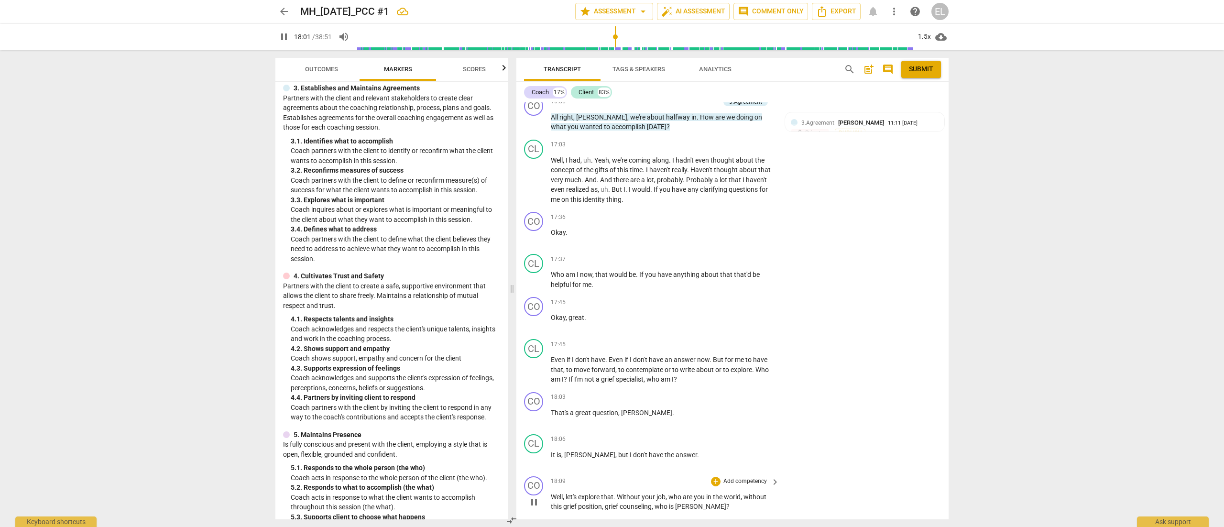
click at [752, 351] on p "Add competency" at bounding box center [744, 481] width 45 height 9
click at [771, 351] on b "7.Awareness" at bounding box center [773, 461] width 33 height 11
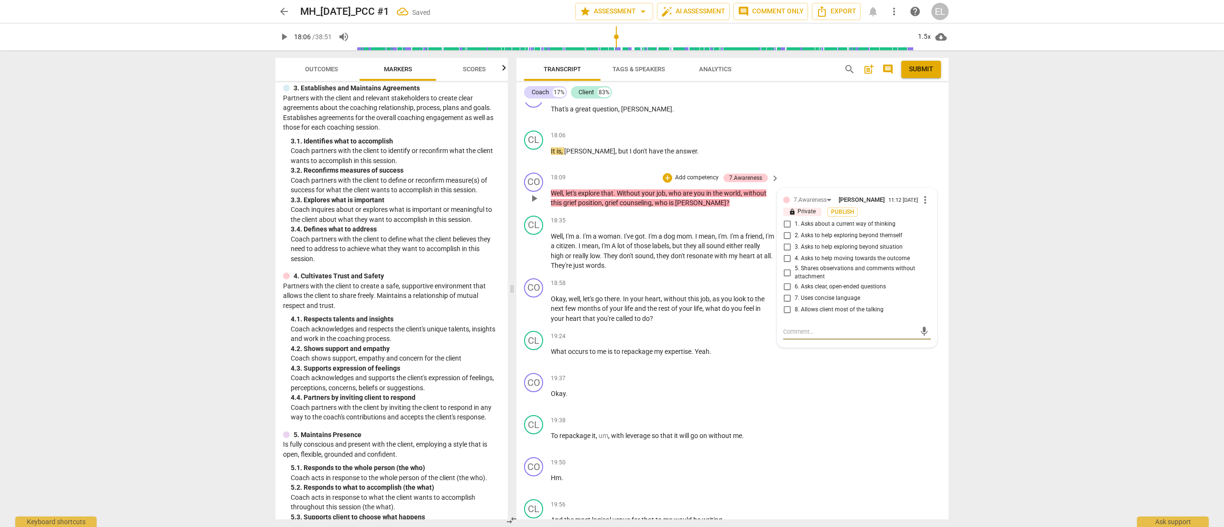
click at [815, 231] on span "2. Asks to help exploring beyond themself" at bounding box center [848, 235] width 108 height 9
click at [794, 230] on input "2. Asks to help exploring beyond themself" at bounding box center [786, 235] width 15 height 11
click at [815, 327] on textarea at bounding box center [849, 331] width 132 height 9
click at [287, 34] on span "play_arrow" at bounding box center [283, 36] width 11 height 11
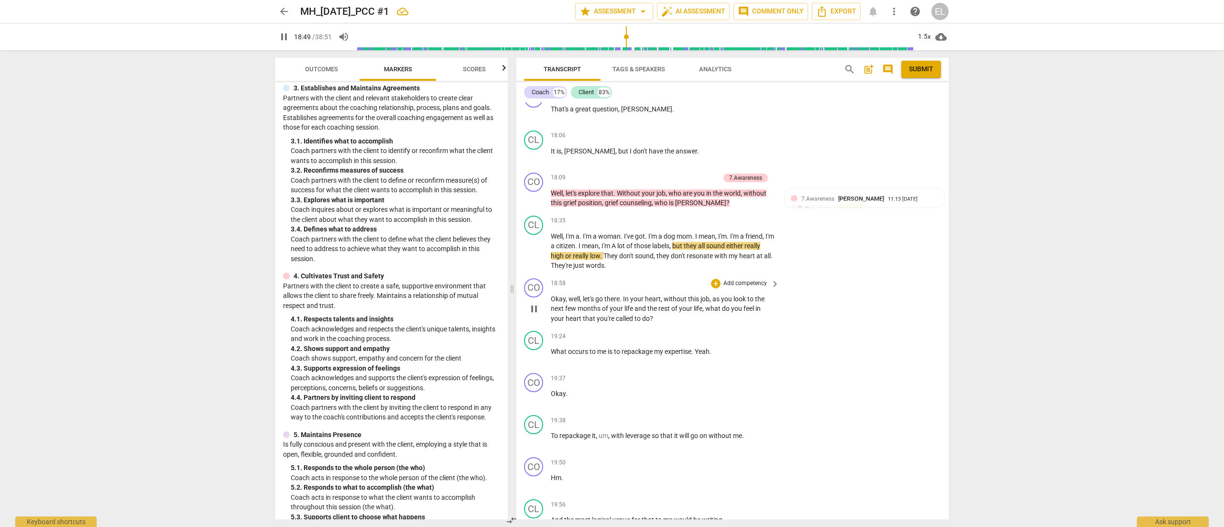
click at [751, 279] on p "Add competency" at bounding box center [744, 283] width 45 height 9
click at [773, 294] on b "7.Awareness" at bounding box center [773, 297] width 33 height 11
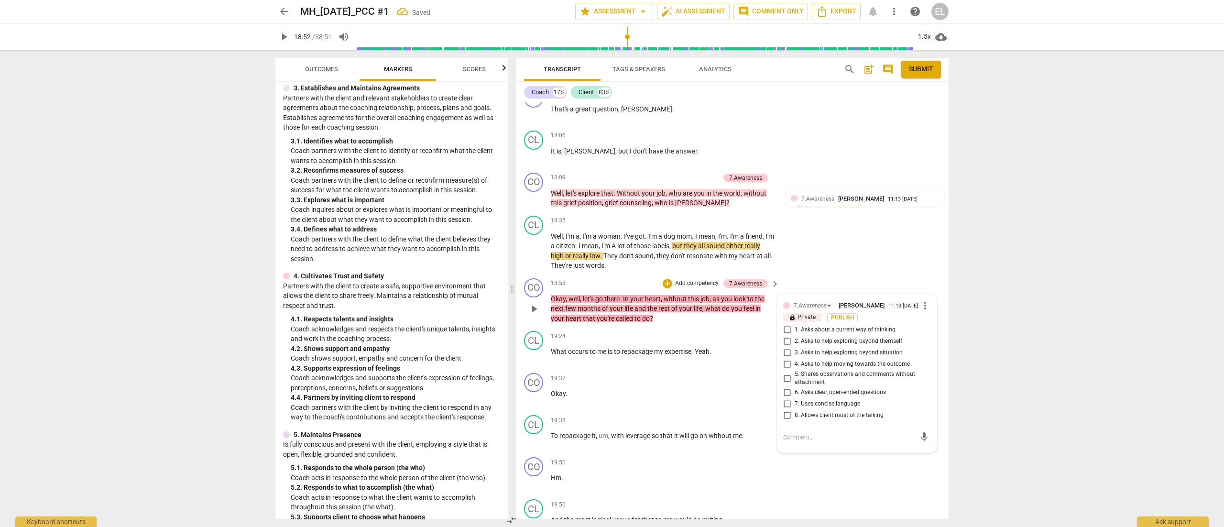
click at [785, 347] on input "3. Asks to help exploring beyond situation" at bounding box center [786, 352] width 15 height 11
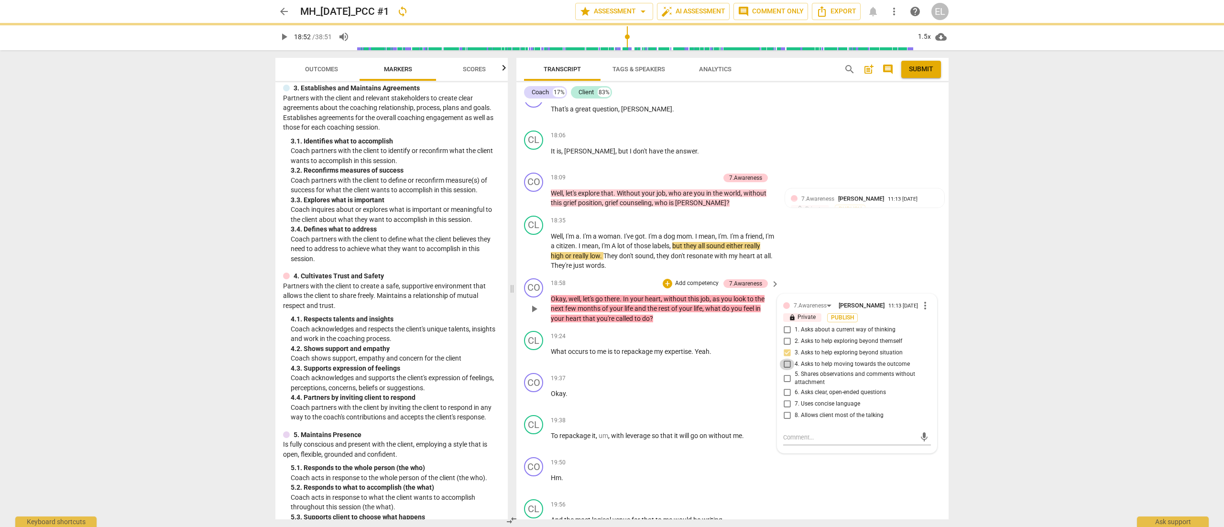
click at [785, 351] on input "4. Asks to help moving towards the outcome" at bounding box center [786, 364] width 15 height 11
click at [282, 36] on span "play_arrow" at bounding box center [283, 36] width 11 height 11
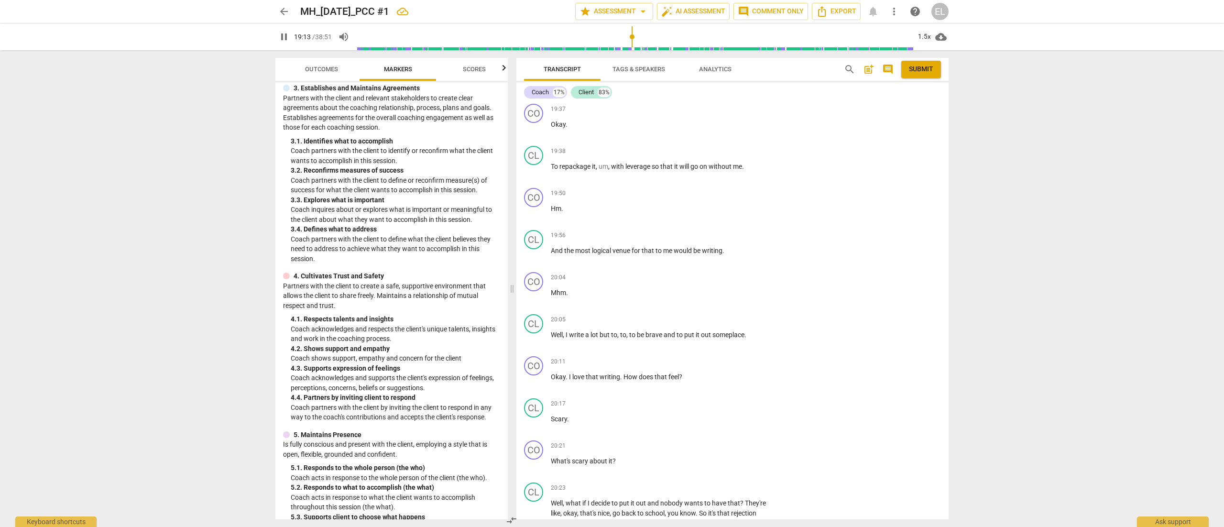
scroll to position [4922, 0]
click at [752, 351] on p "Add competency" at bounding box center [744, 445] width 45 height 9
click at [784, 351] on b "[DOMAIN_NAME]" at bounding box center [768, 404] width 44 height 11
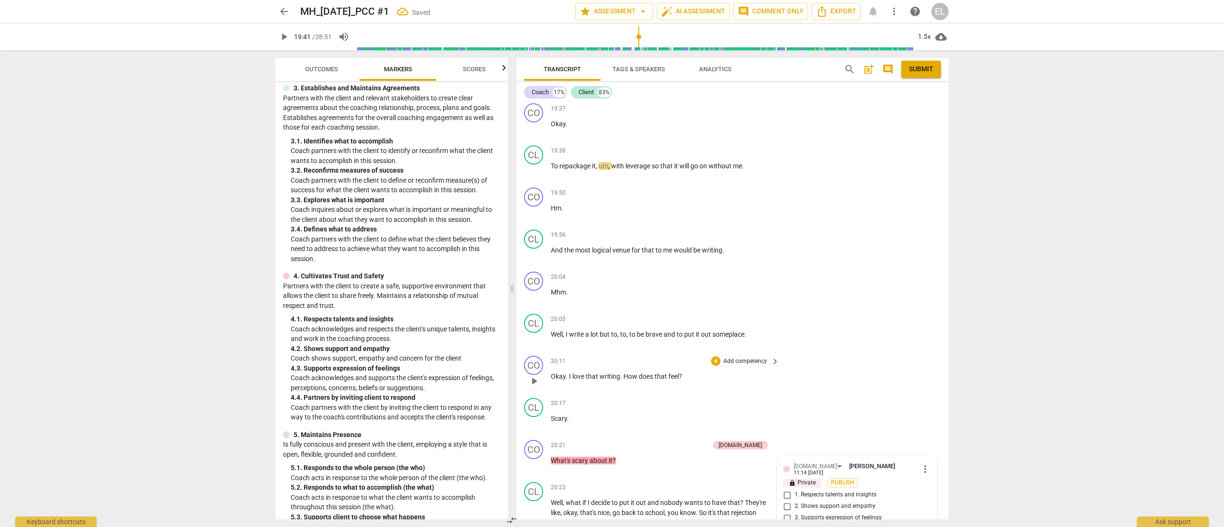
scroll to position [4928, 0]
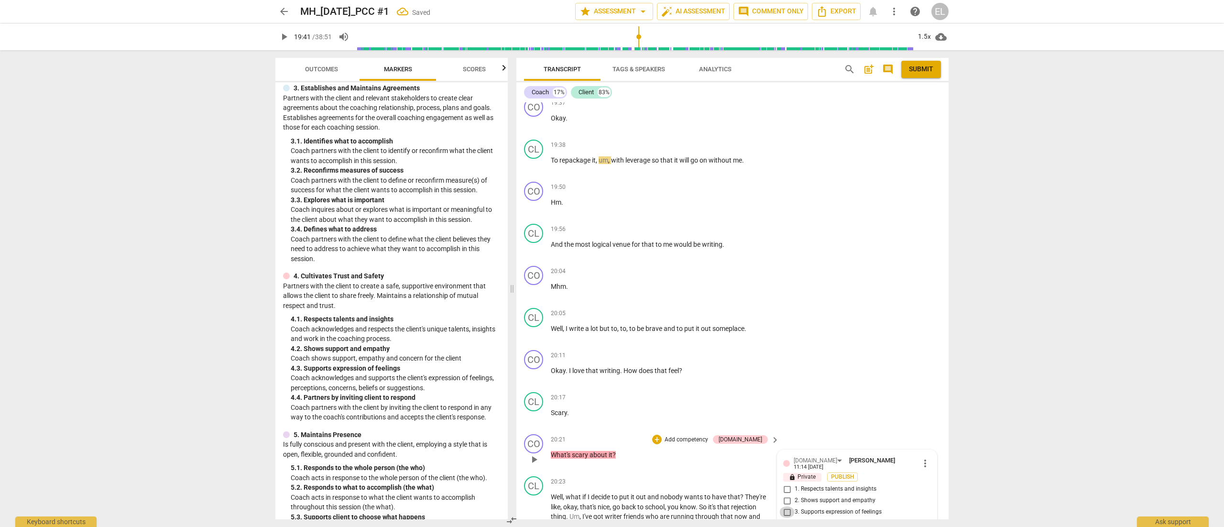
click at [784, 351] on input "3. Supports expression of feelings" at bounding box center [786, 511] width 15 height 11
click at [282, 38] on span "play_arrow" at bounding box center [283, 36] width 11 height 11
drag, startPoint x: 942, startPoint y: 322, endPoint x: 947, endPoint y: 338, distance: 16.8
click at [815, 338] on div "CO play_arrow pause 00:03 + Add competency keyboard_arrow_right All right , wel…" at bounding box center [732, 310] width 432 height 417
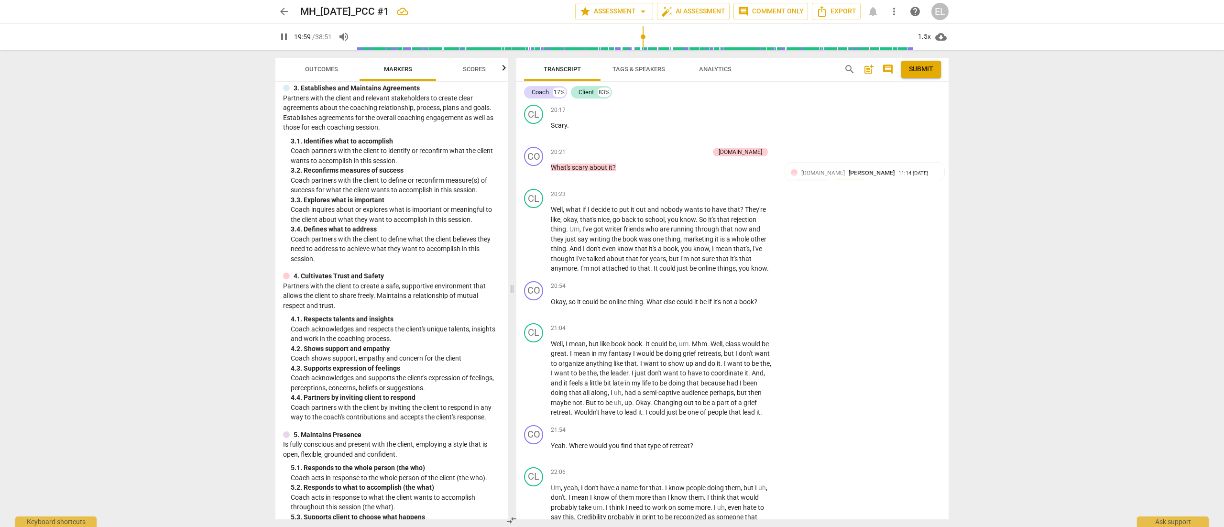
scroll to position [5216, 0]
click at [281, 38] on span "pause" at bounding box center [283, 36] width 11 height 11
click at [281, 38] on span "play_arrow" at bounding box center [283, 36] width 11 height 11
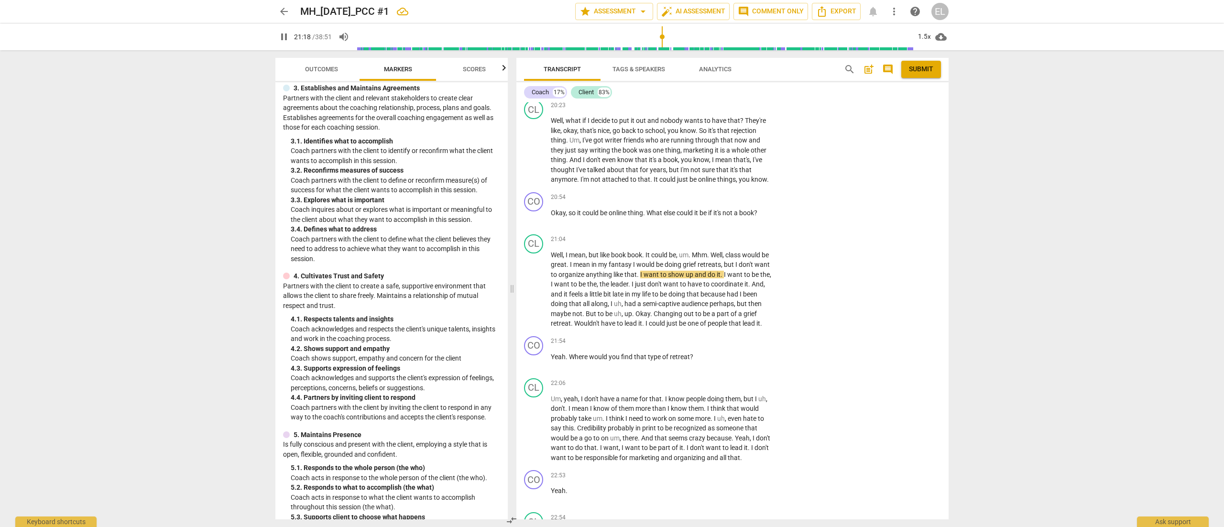
scroll to position [5348, 0]
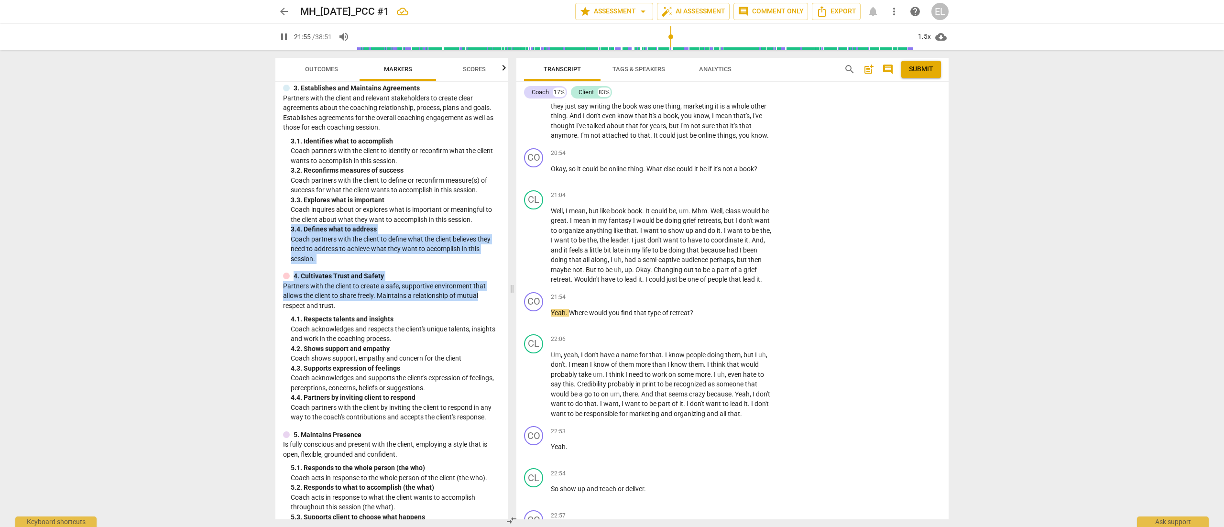
drag, startPoint x: 504, startPoint y: 223, endPoint x: 497, endPoint y: 293, distance: 70.6
click at [497, 293] on div "ICF PCC Markers (2020) lock 1. Demonstrates Ethical Practice Understands and co…" at bounding box center [391, 300] width 232 height 437
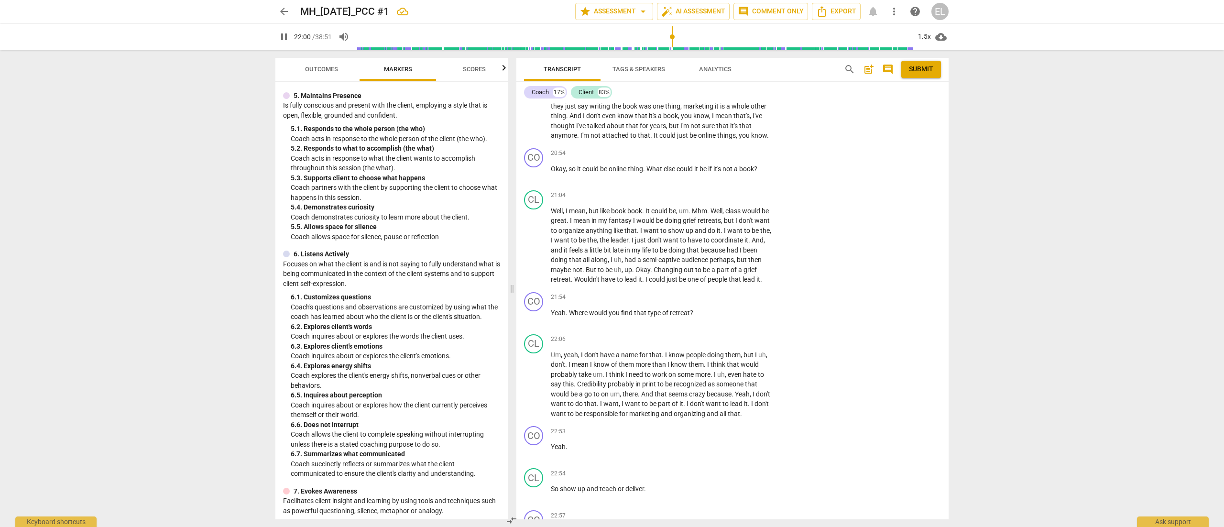
scroll to position [511, 0]
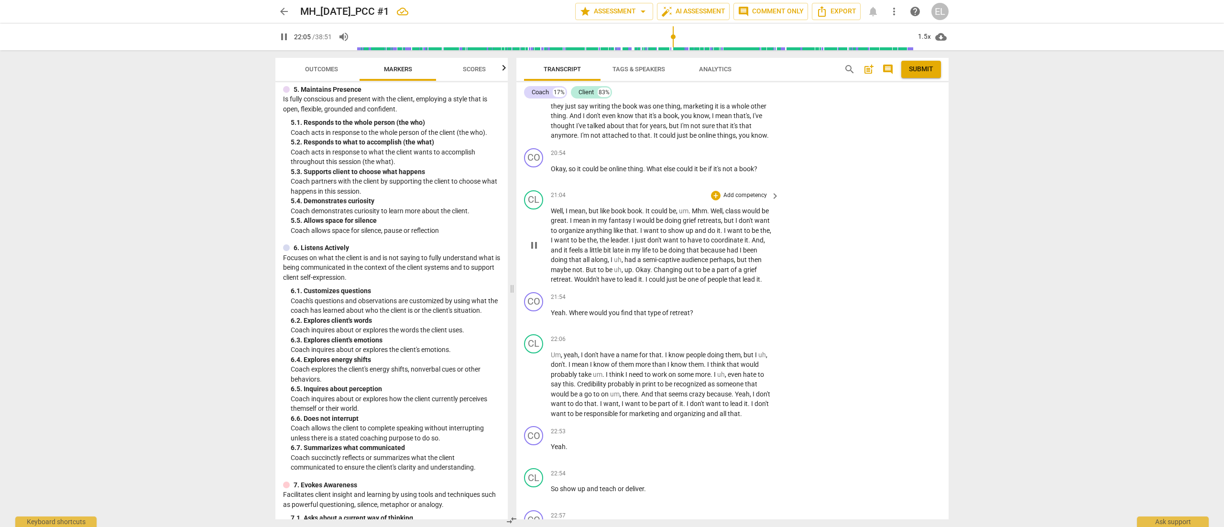
click at [754, 191] on p "Add competency" at bounding box center [744, 195] width 45 height 9
click at [775, 185] on b "6.Listening" at bounding box center [775, 186] width 29 height 11
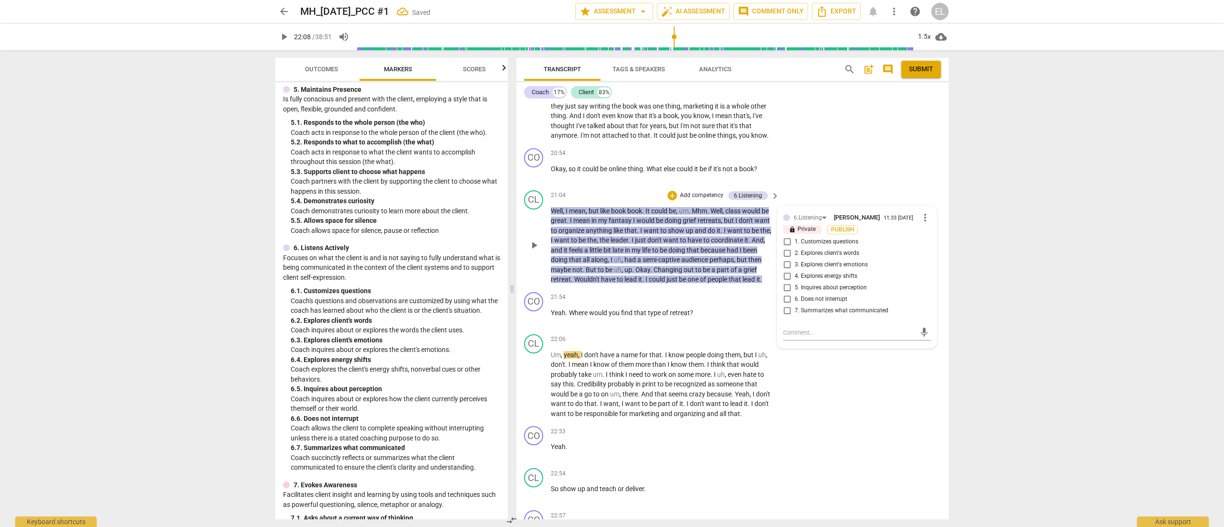
click at [807, 295] on span "6. Does not interrupt" at bounding box center [820, 299] width 53 height 9
click at [794, 293] on input "6. Does not interrupt" at bounding box center [786, 298] width 15 height 11
click at [284, 34] on span "play_arrow" at bounding box center [283, 36] width 11 height 11
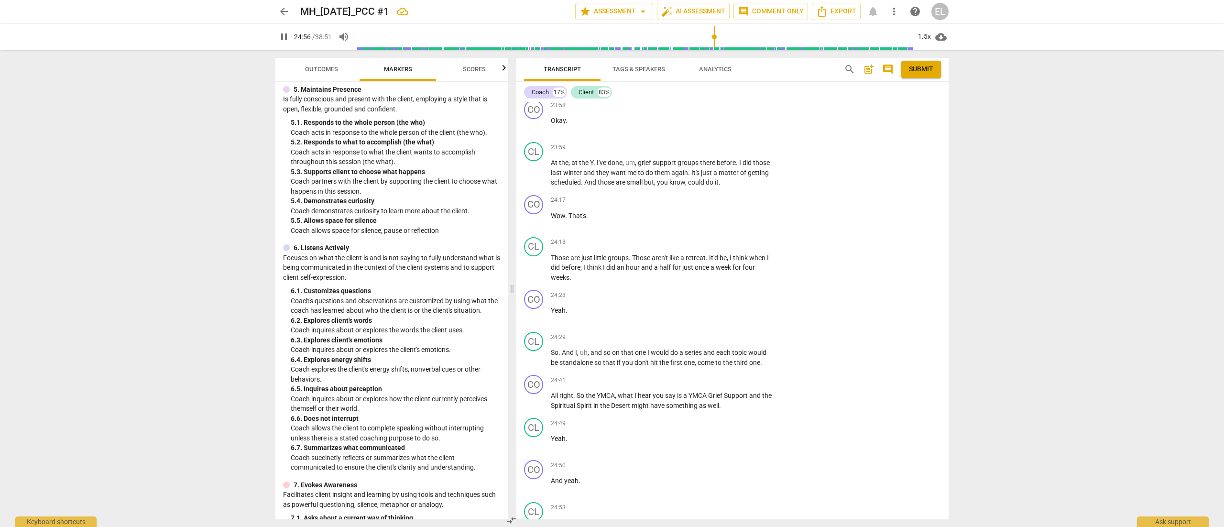
scroll to position [6477, 0]
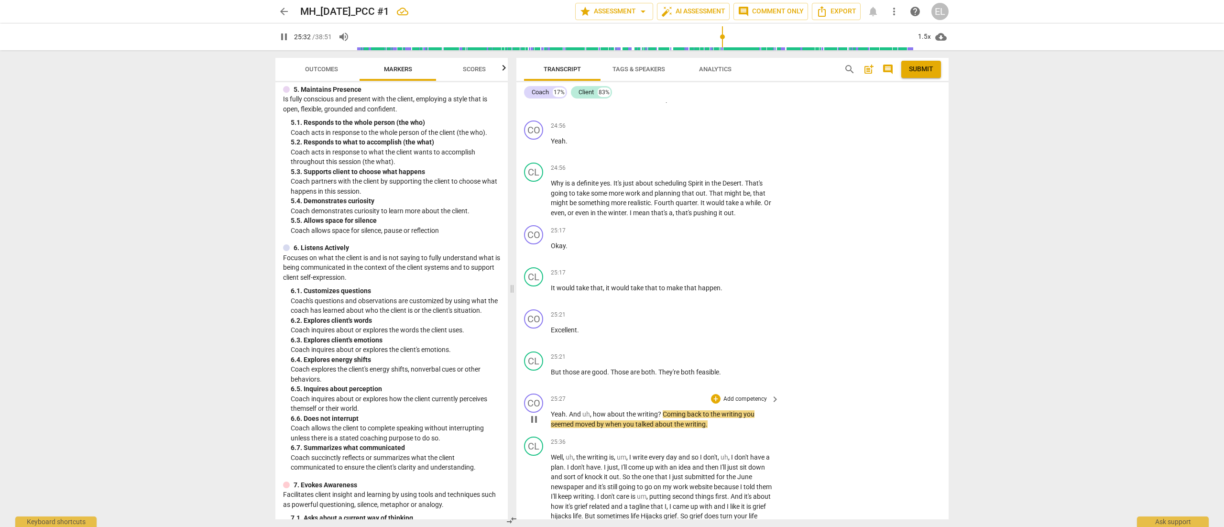
click at [740, 351] on p "Add competency" at bounding box center [744, 399] width 45 height 9
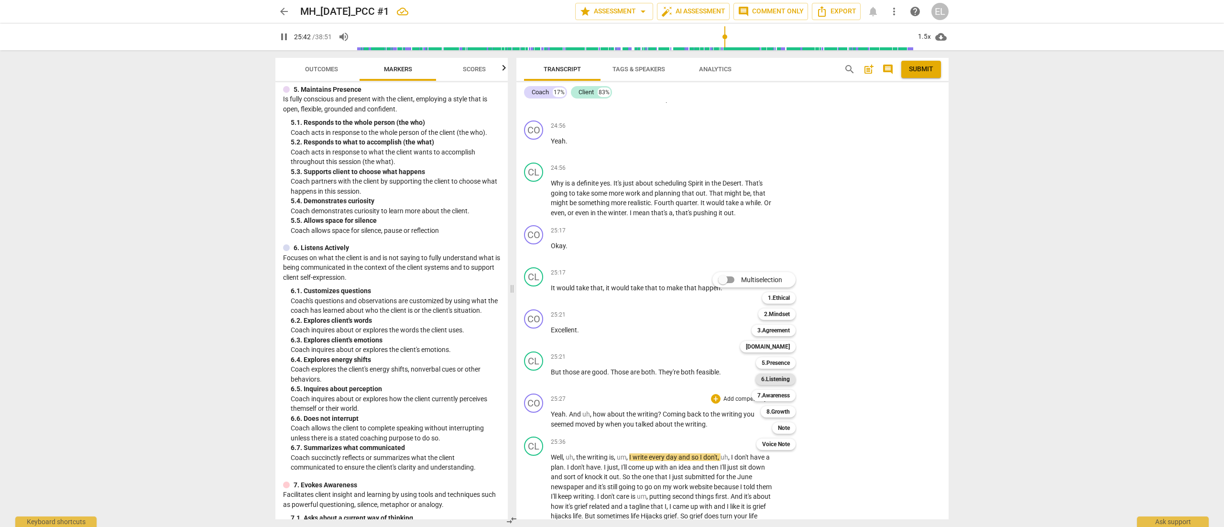
click at [774, 351] on b "6.Listening" at bounding box center [775, 378] width 29 height 11
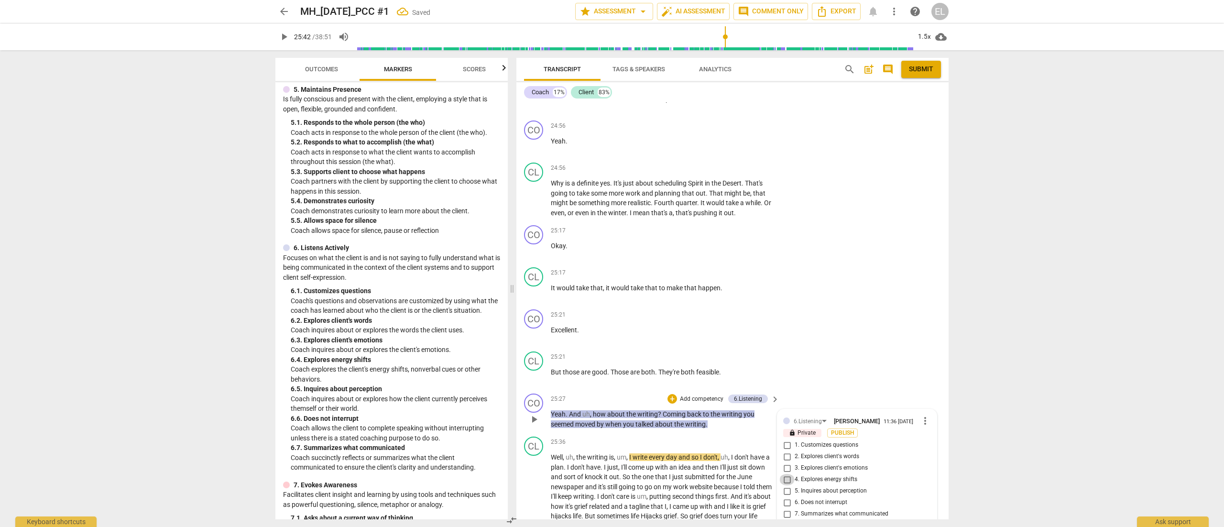
click at [788, 351] on input "4. Explores energy shifts" at bounding box center [786, 479] width 15 height 11
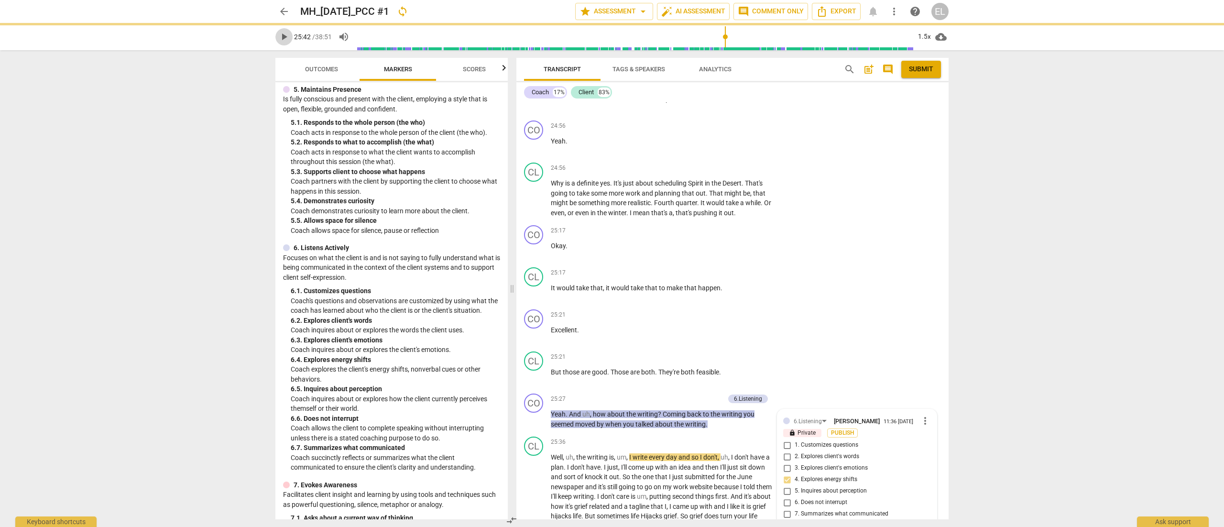
click at [280, 37] on span "play_arrow" at bounding box center [283, 36] width 11 height 11
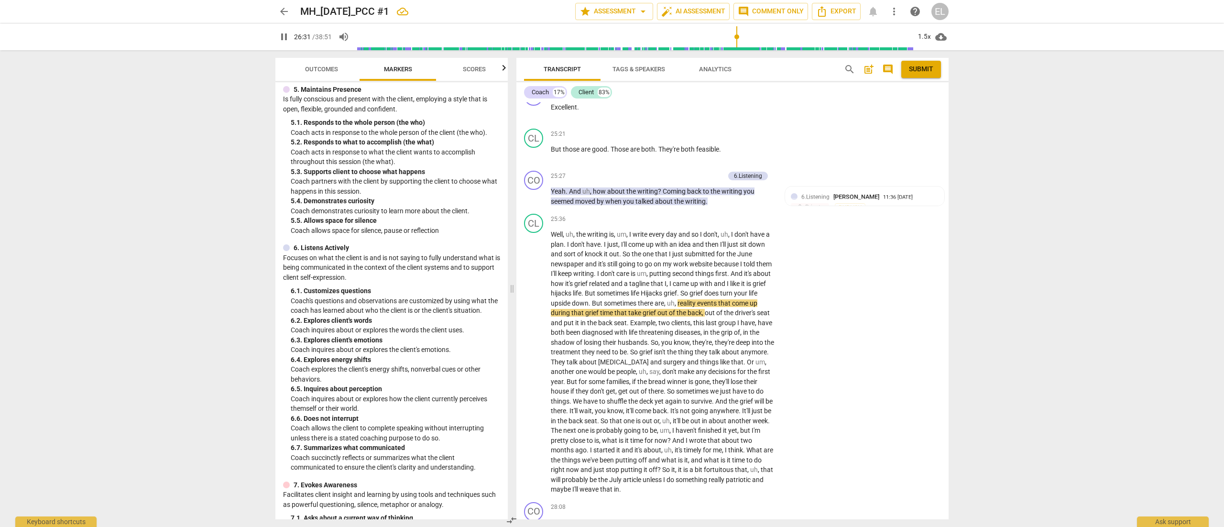
scroll to position [6729, 0]
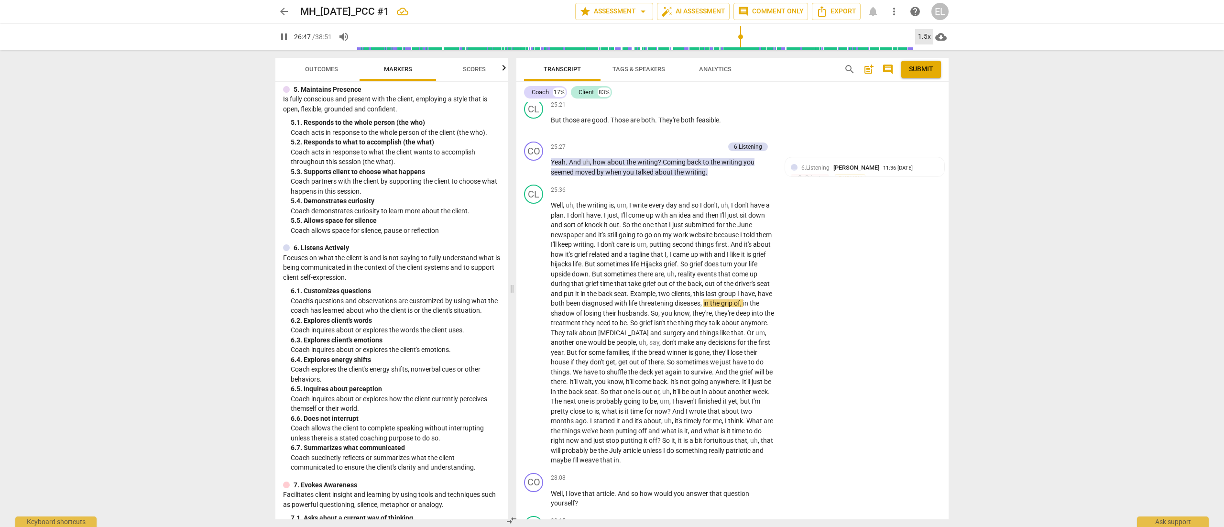
click at [815, 34] on div "1.5x" at bounding box center [924, 36] width 18 height 15
click at [815, 110] on li "2x" at bounding box center [931, 110] width 32 height 18
click at [815, 37] on div "2x" at bounding box center [924, 36] width 18 height 15
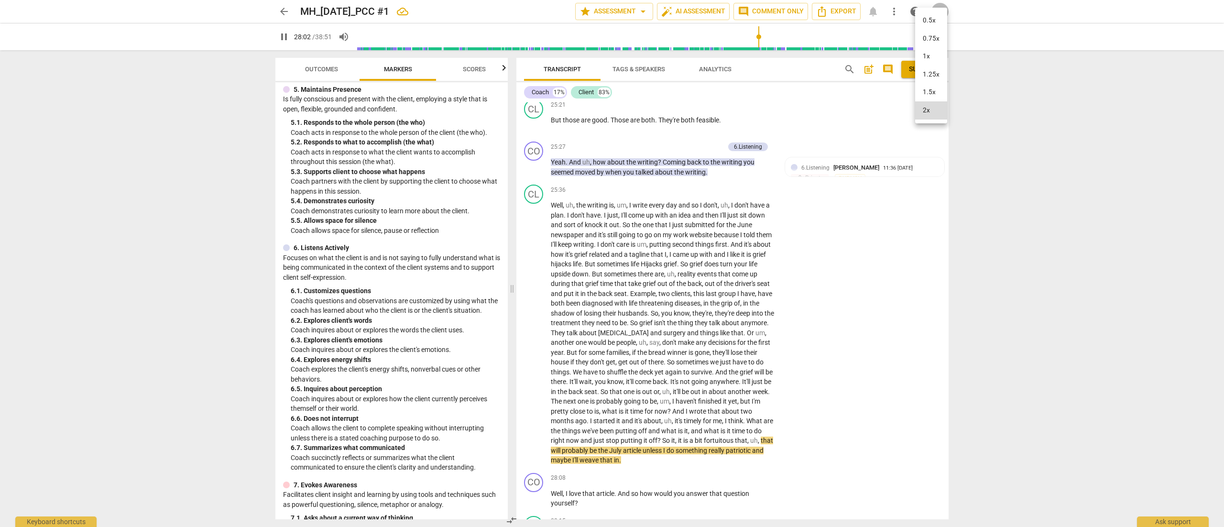
click at [815, 93] on li "1.5x" at bounding box center [931, 92] width 32 height 18
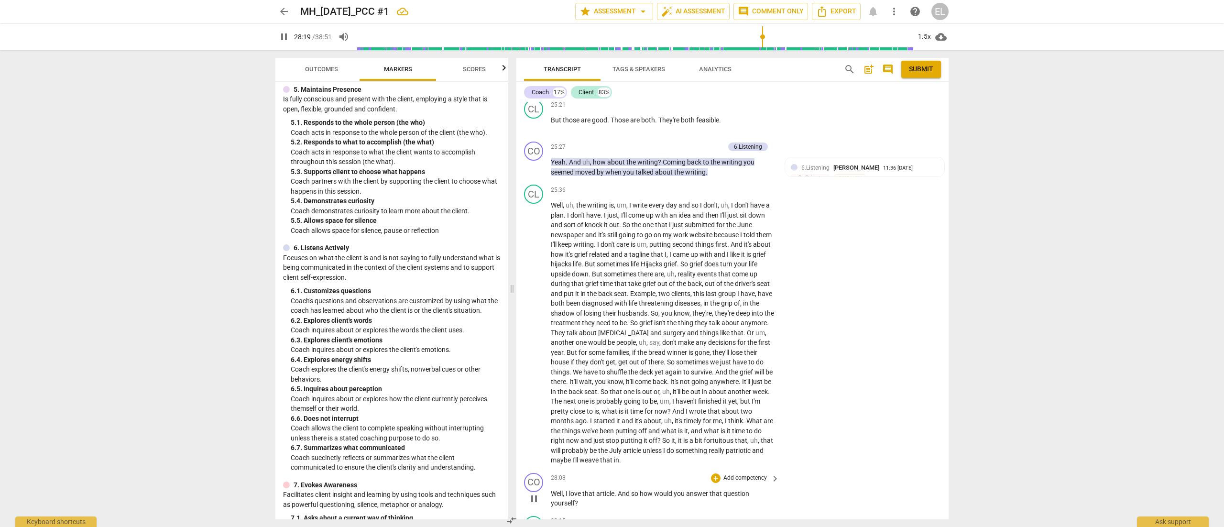
drag, startPoint x: 748, startPoint y: 440, endPoint x: 735, endPoint y: 437, distance: 13.6
click at [735, 351] on p "Add competency" at bounding box center [744, 478] width 45 height 9
click at [783, 351] on b "6.Listening" at bounding box center [775, 445] width 29 height 11
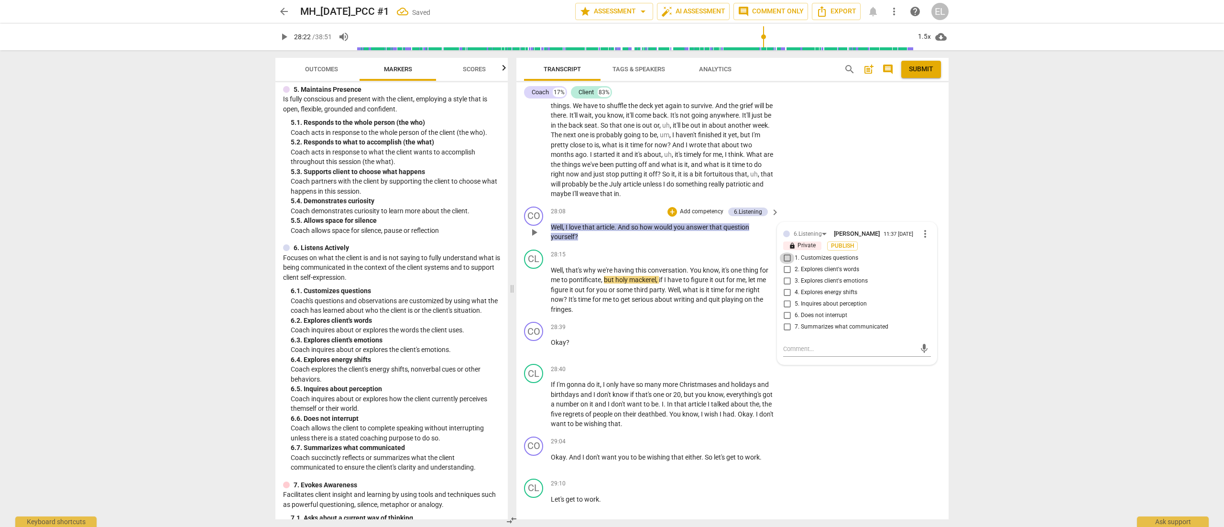
click at [784, 252] on input "1. Customizes questions" at bounding box center [786, 257] width 15 height 11
click at [815, 351] on div "CO play_arrow pause 29:04 + Add competency keyboard_arrow_right Okay . And I do…" at bounding box center [732, 454] width 432 height 42
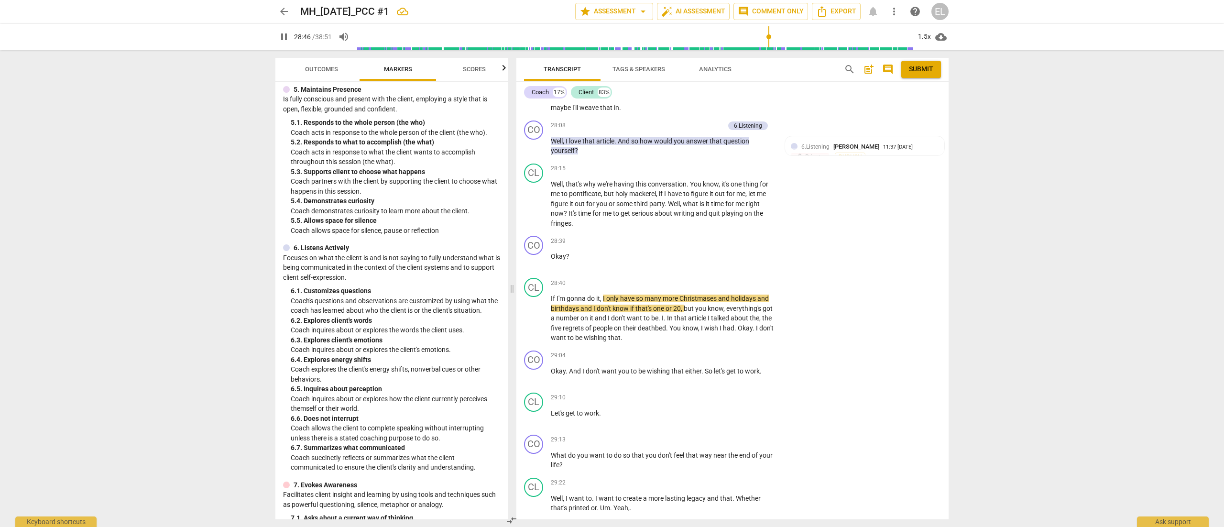
scroll to position [7097, 0]
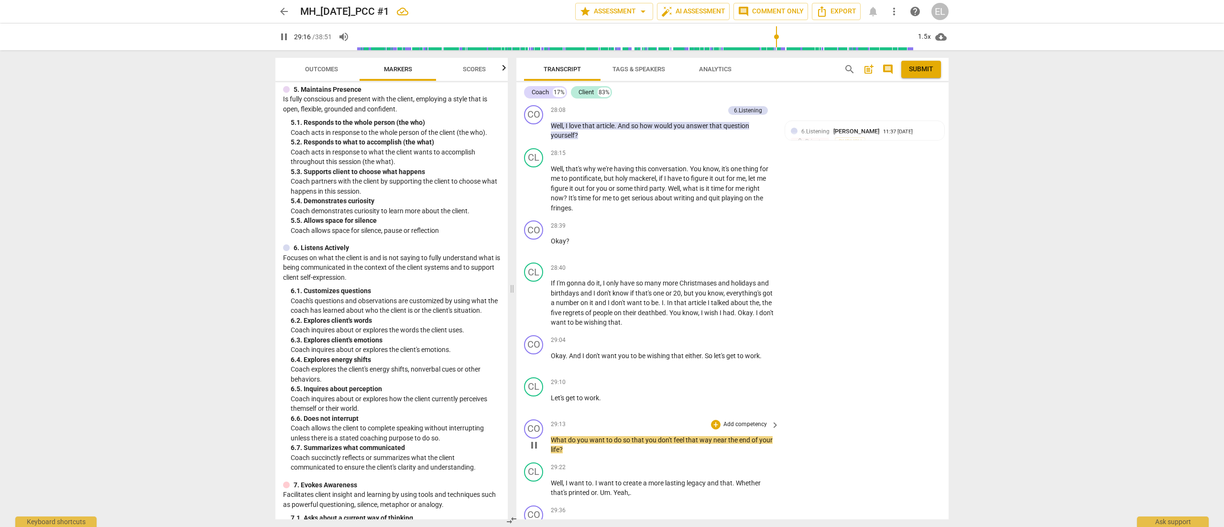
click at [762, 351] on p "Add competency" at bounding box center [744, 424] width 45 height 9
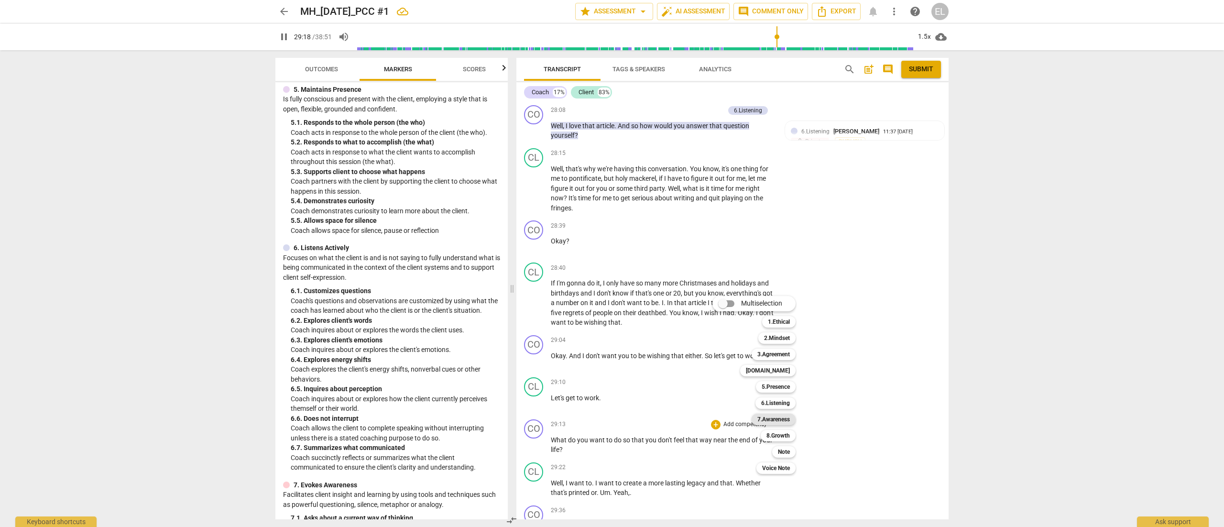
click at [773, 351] on b "7.Awareness" at bounding box center [773, 418] width 33 height 11
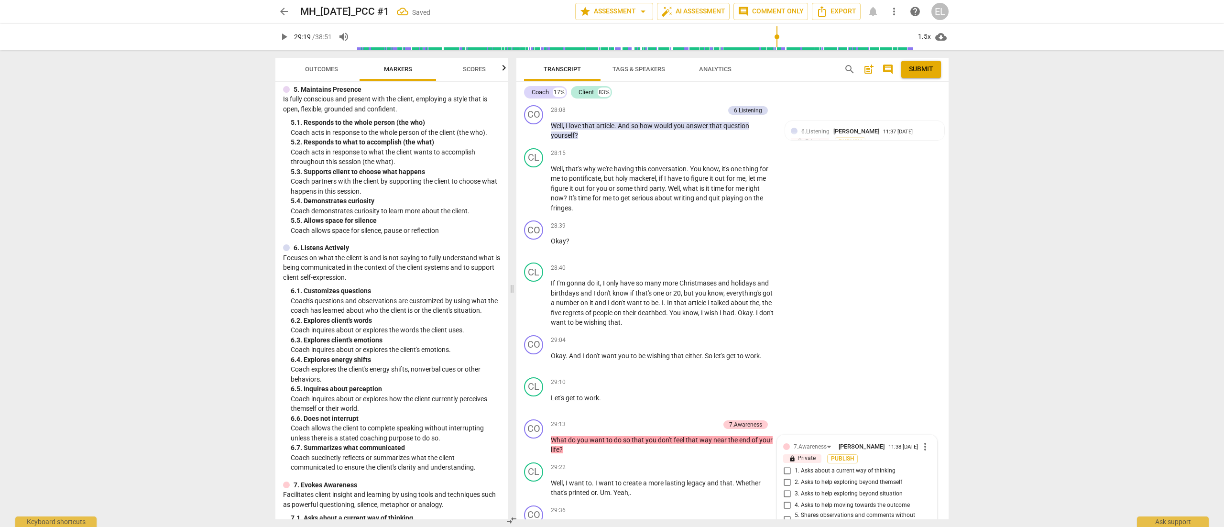
scroll to position [7324, 0]
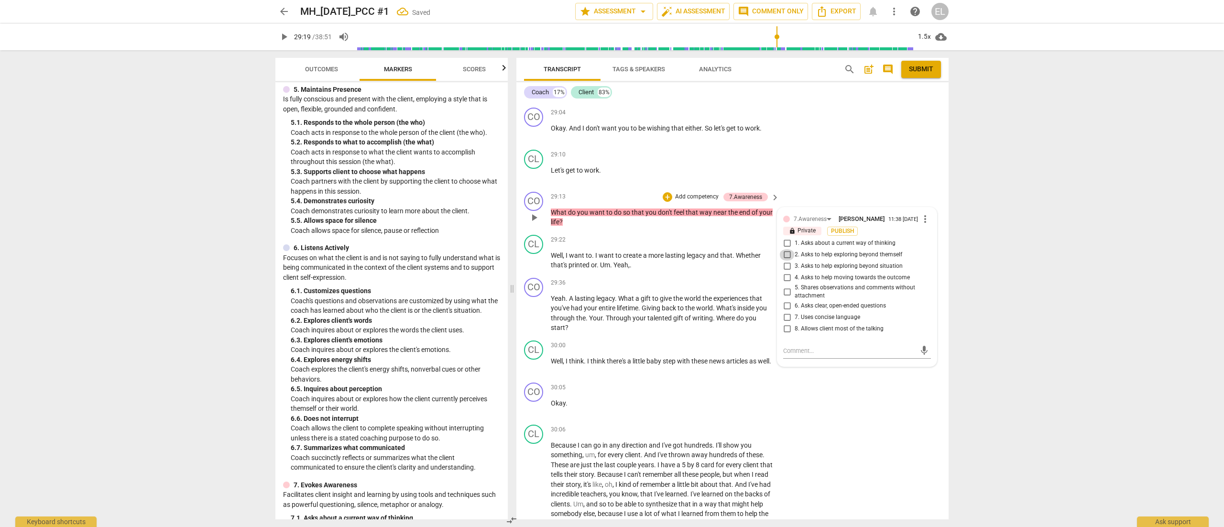
click at [786, 249] on input "2. Asks to help exploring beyond themself" at bounding box center [786, 254] width 15 height 11
click at [786, 272] on input "4. Asks to help moving towards the outcome" at bounding box center [786, 277] width 15 height 11
click at [283, 36] on span "play_arrow" at bounding box center [283, 36] width 11 height 11
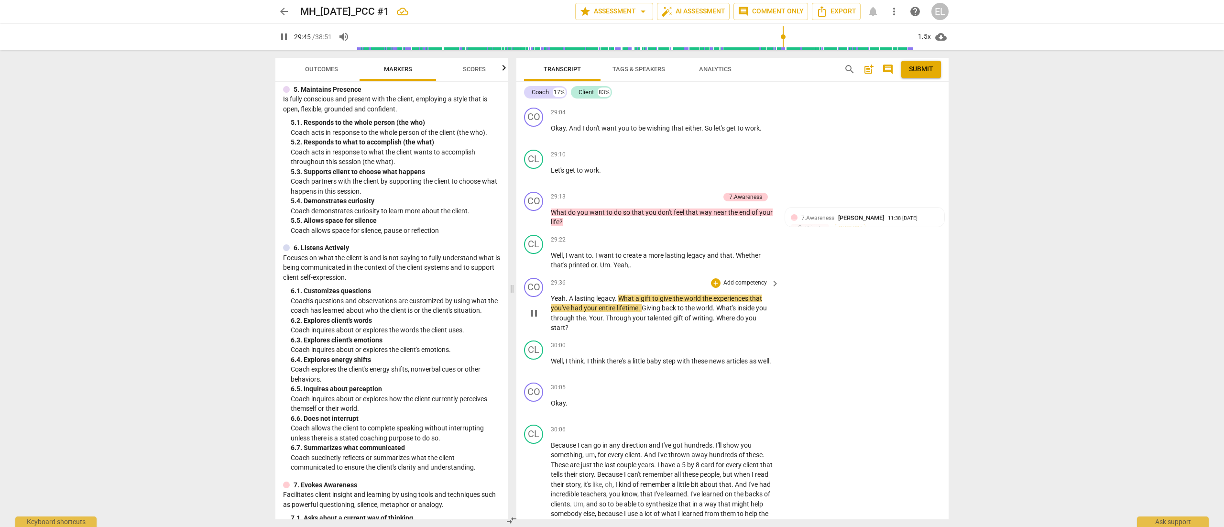
click at [750, 279] on p "Add competency" at bounding box center [744, 283] width 45 height 9
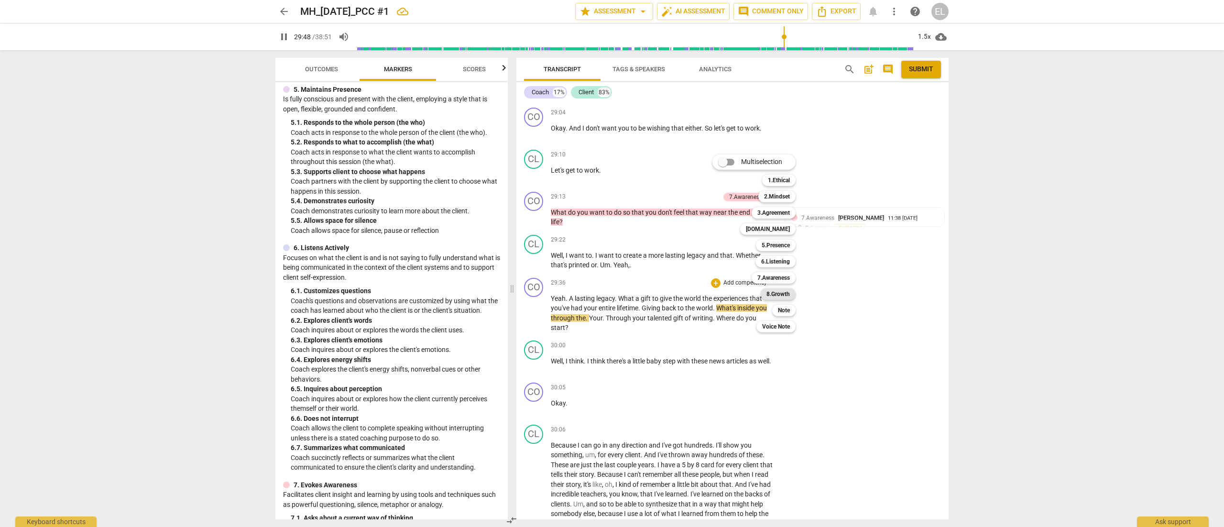
click at [786, 292] on b "8.Growth" at bounding box center [777, 293] width 23 height 11
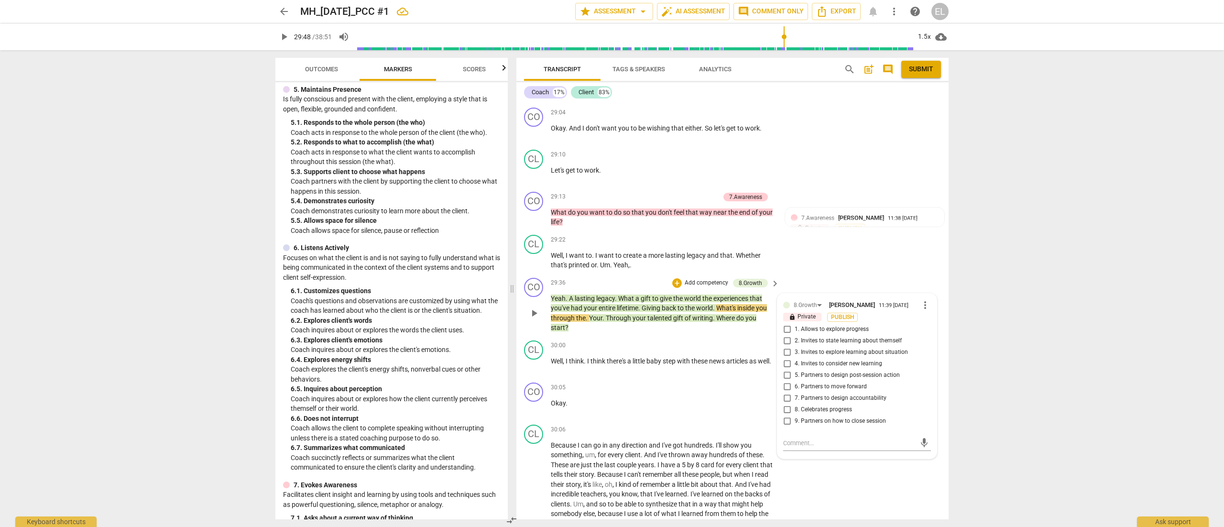
click at [809, 337] on span "2. Invites to state learning about themself" at bounding box center [847, 341] width 107 height 9
click at [794, 335] on input "2. Invites to state learning about themself" at bounding box center [786, 340] width 15 height 11
click at [802, 351] on span "6. Partners to move forward" at bounding box center [830, 386] width 72 height 9
click at [794, 351] on input "6. Partners to move forward" at bounding box center [786, 386] width 15 height 11
click at [284, 34] on span "play_arrow" at bounding box center [283, 36] width 11 height 11
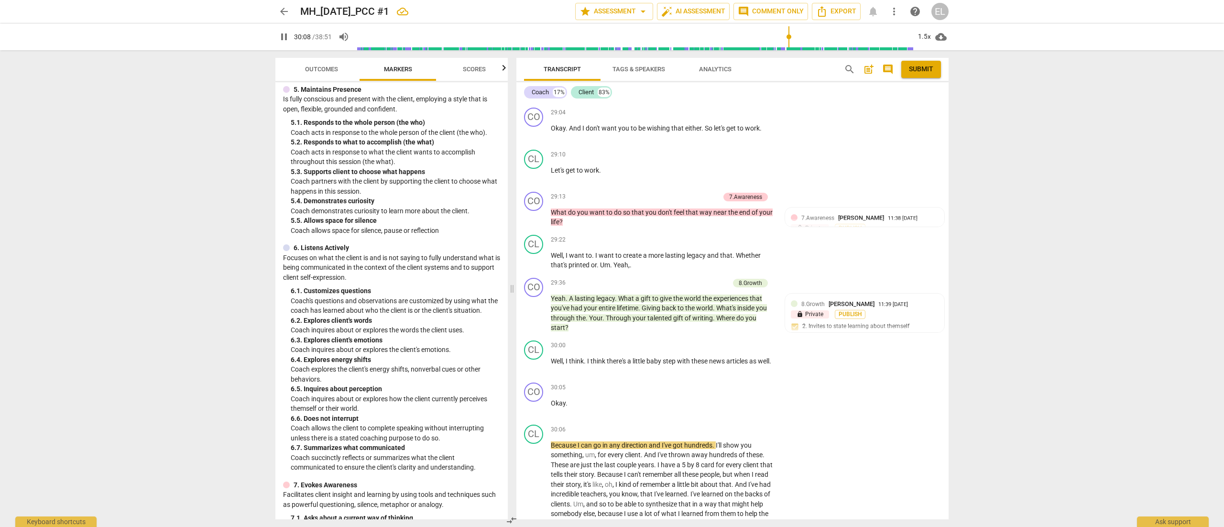
drag, startPoint x: 948, startPoint y: 430, endPoint x: 950, endPoint y: 439, distance: 8.8
click at [815, 351] on div "Transcript Tags & Speakers Analytics search post_add comment Submit Coach 17% C…" at bounding box center [734, 288] width 444 height 477
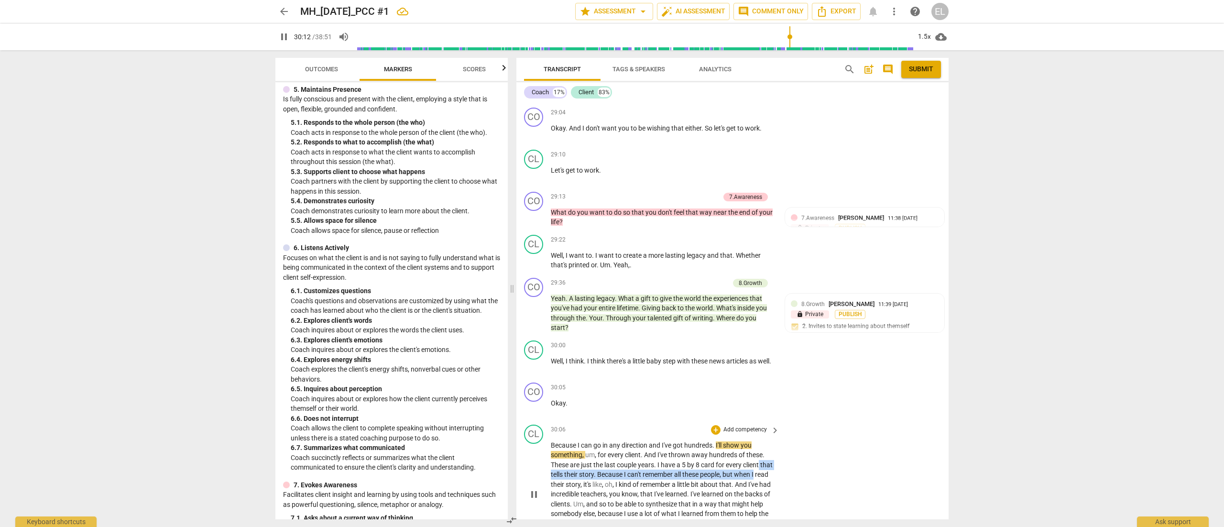
click at [815, 351] on div "CL play_arrow pause 30:06 + Add competency keyboard_arrow_right Because I can g…" at bounding box center [732, 486] width 432 height 131
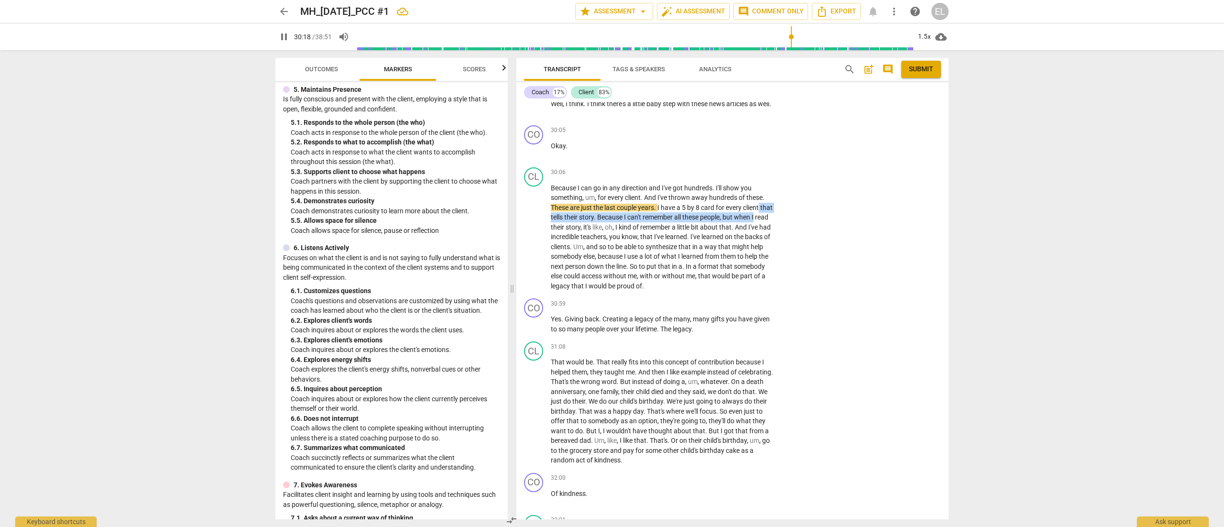
scroll to position [7611, 0]
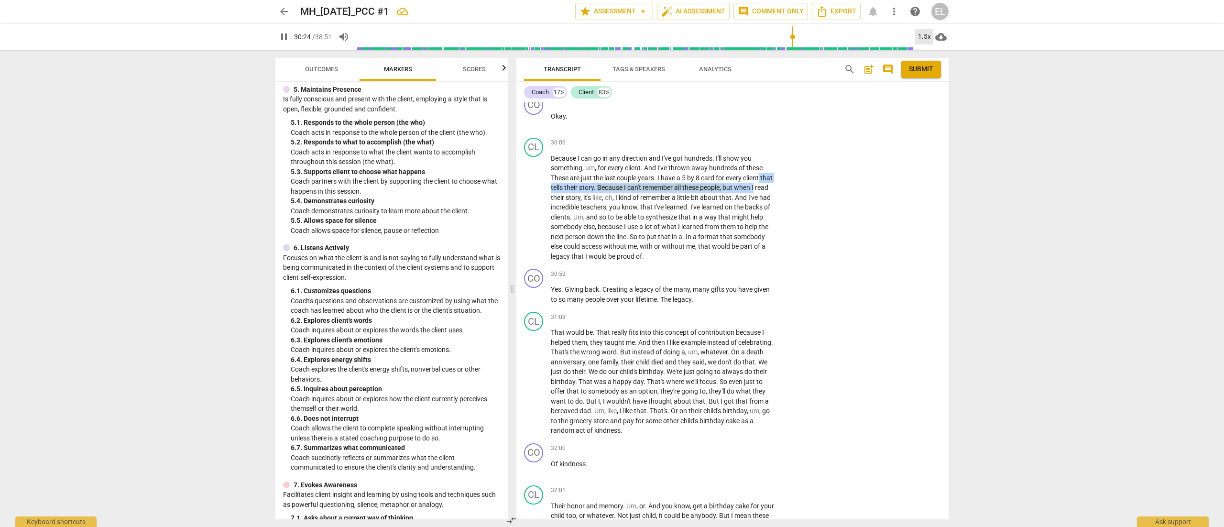
click at [815, 38] on div "1.5x" at bounding box center [924, 36] width 18 height 15
click at [815, 110] on li "2x" at bounding box center [931, 110] width 32 height 18
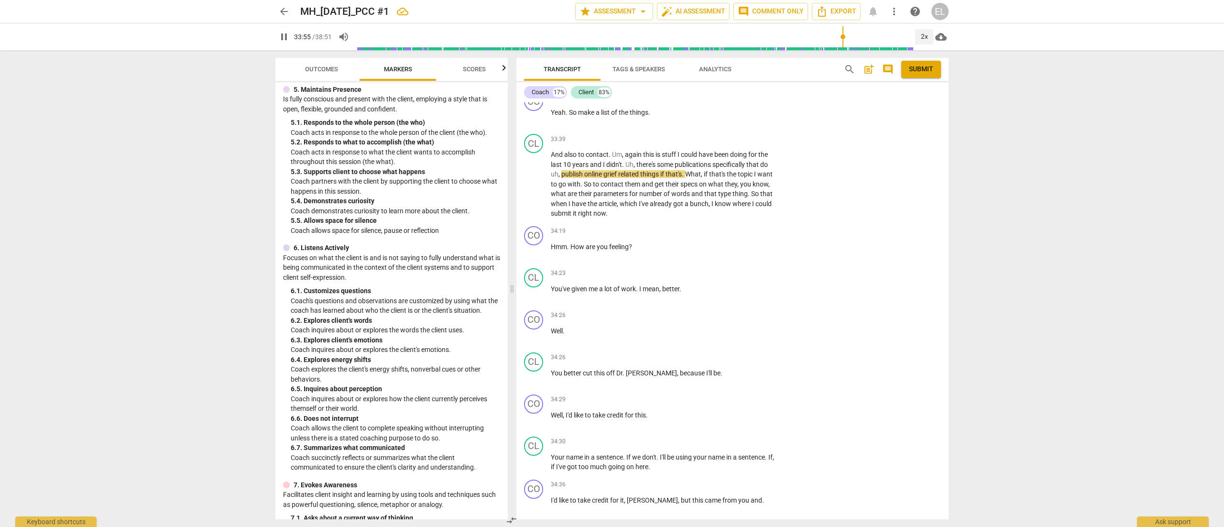
scroll to position [8228, 0]
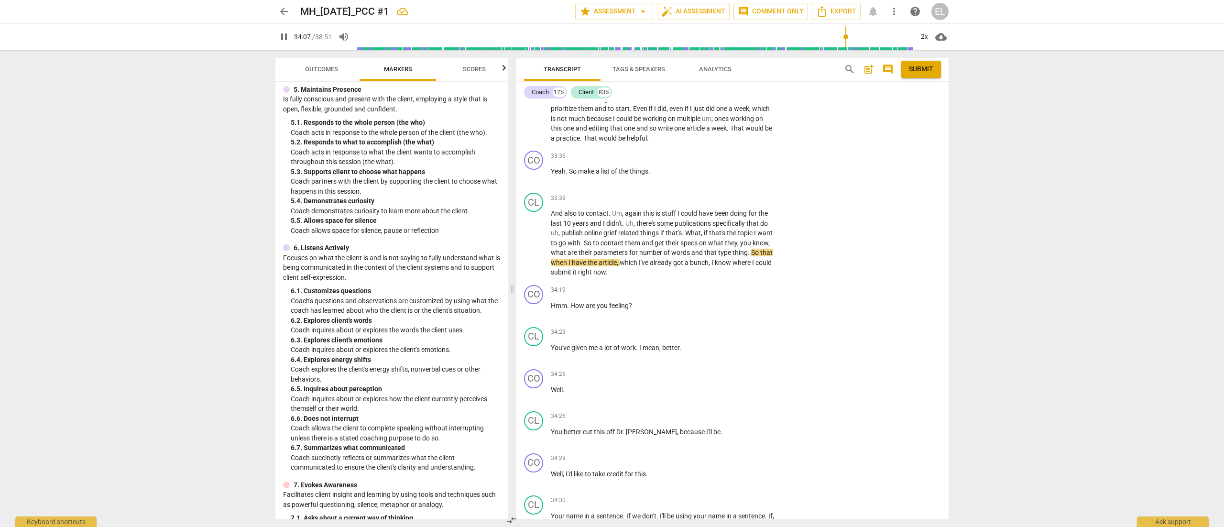
click at [285, 41] on span "pause" at bounding box center [283, 36] width 11 height 11
click at [285, 41] on span "play_arrow" at bounding box center [283, 36] width 11 height 11
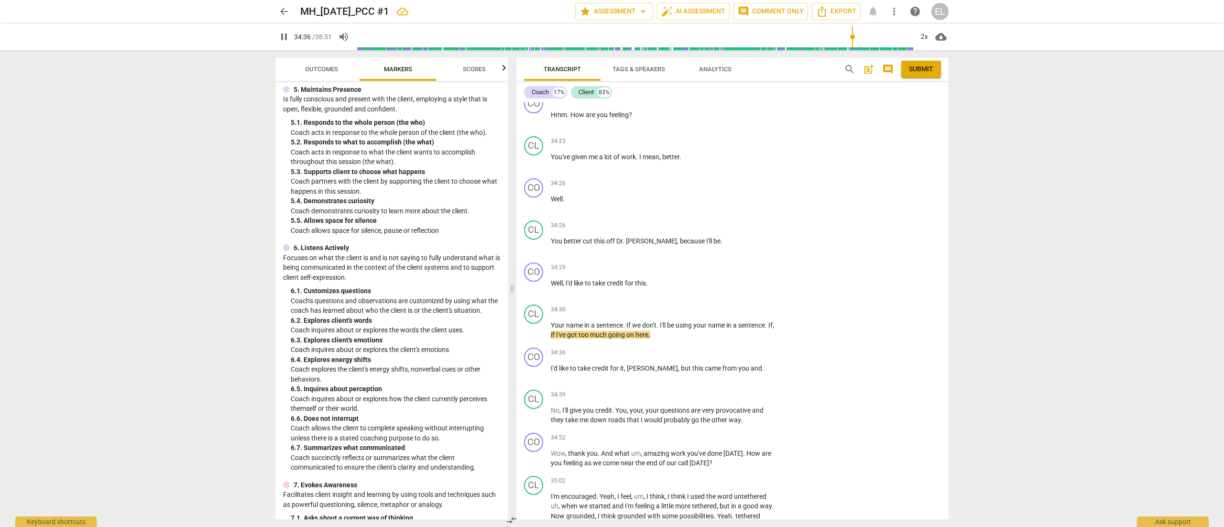
scroll to position [8448, 0]
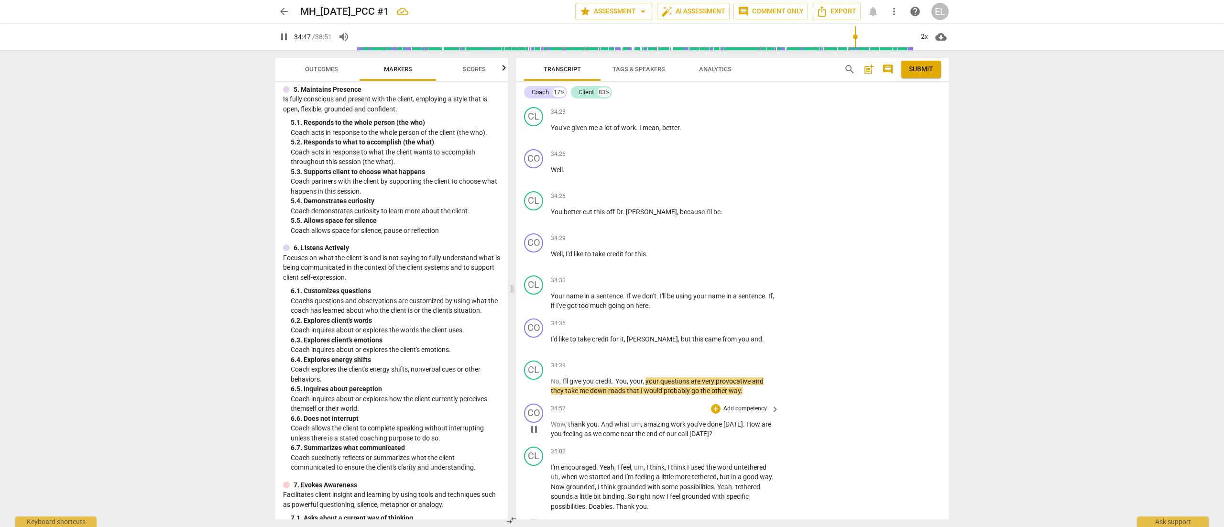
click at [734, 351] on p "Add competency" at bounding box center [744, 408] width 45 height 9
click at [779, 351] on b "8.Growth" at bounding box center [777, 414] width 23 height 11
click at [755, 351] on p "Add competency" at bounding box center [744, 408] width 45 height 9
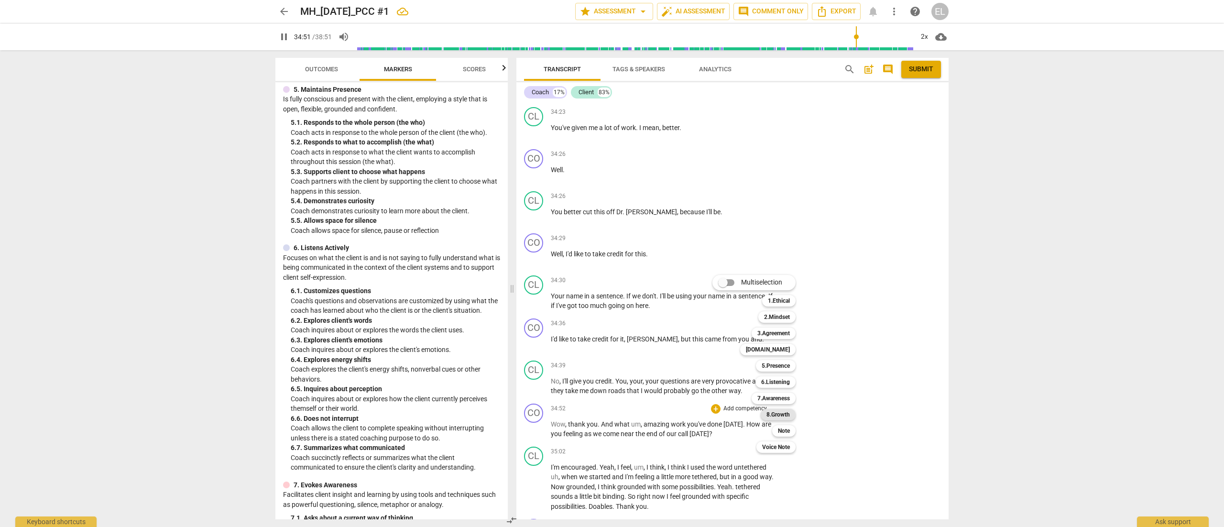
click at [776, 351] on b "8.Growth" at bounding box center [777, 414] width 23 height 11
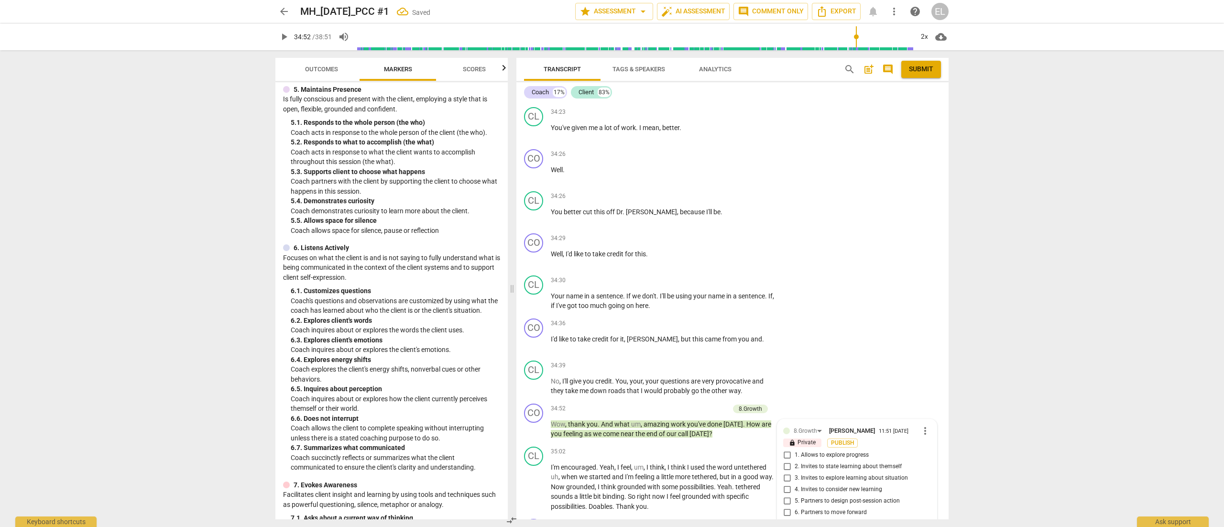
scroll to position [8661, 0]
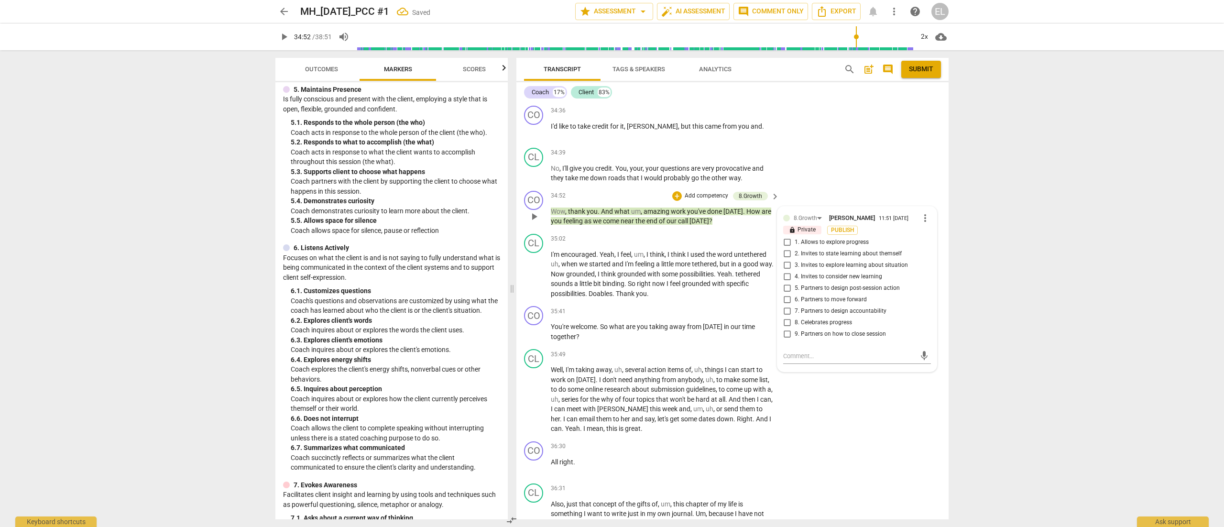
click at [815, 330] on span "9. Partners on how to close session" at bounding box center [839, 334] width 91 height 9
click at [794, 328] on input "9. Partners on how to close session" at bounding box center [786, 333] width 15 height 11
click at [815, 318] on span "8. Celebrates progress" at bounding box center [822, 322] width 57 height 9
click at [794, 317] on input "8. Celebrates progress" at bounding box center [786, 322] width 15 height 11
click at [282, 40] on span "play_arrow" at bounding box center [283, 36] width 11 height 11
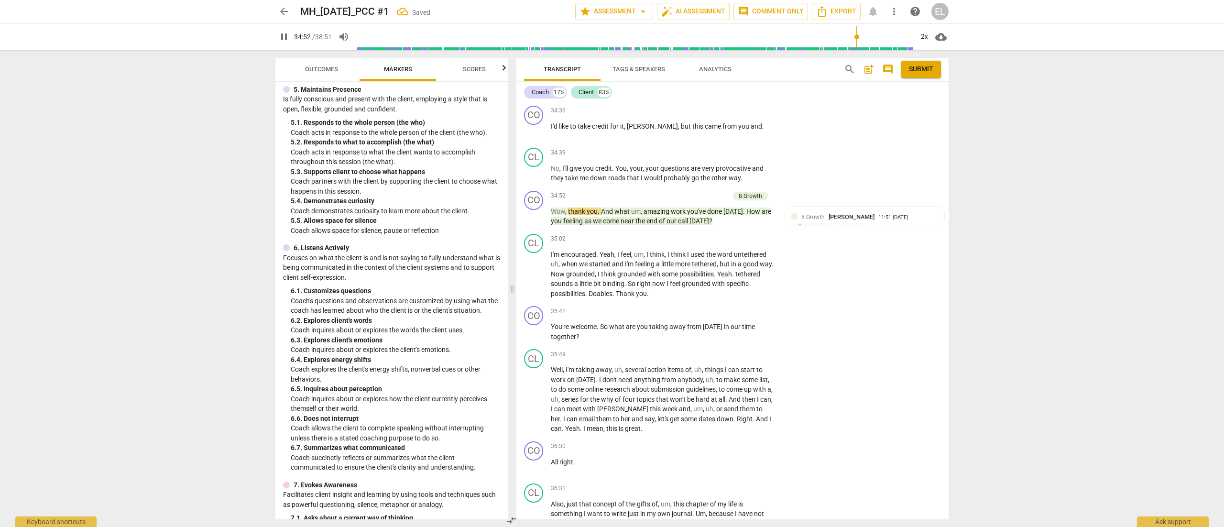
click at [282, 40] on span "pause" at bounding box center [283, 36] width 11 height 11
click at [282, 40] on span "play_arrow" at bounding box center [283, 36] width 11 height 11
click at [815, 35] on div "2x" at bounding box center [924, 36] width 18 height 15
click at [815, 112] on li "2x" at bounding box center [931, 110] width 32 height 18
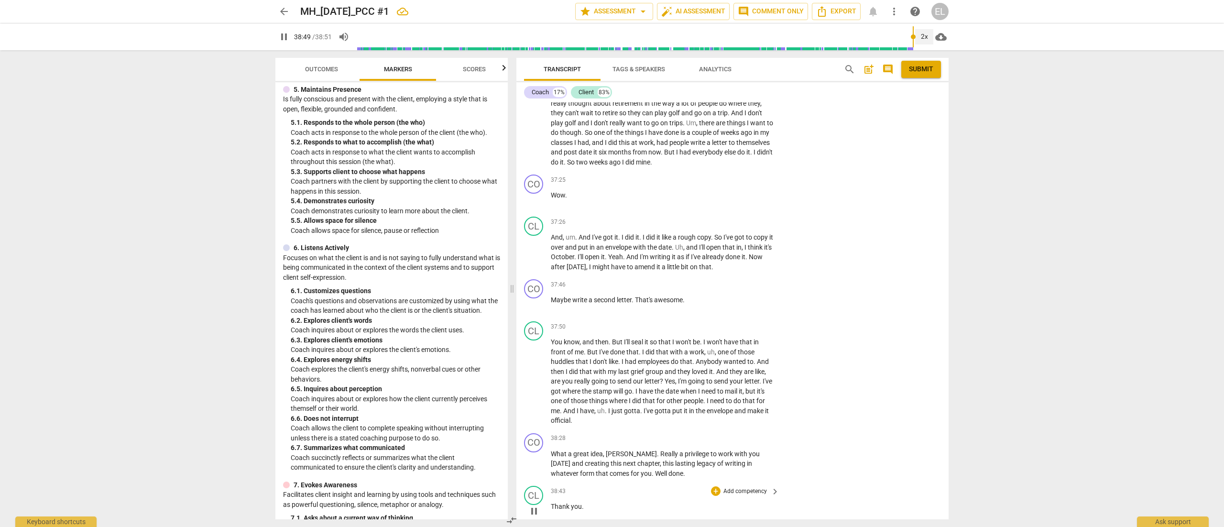
scroll to position [9197, 0]
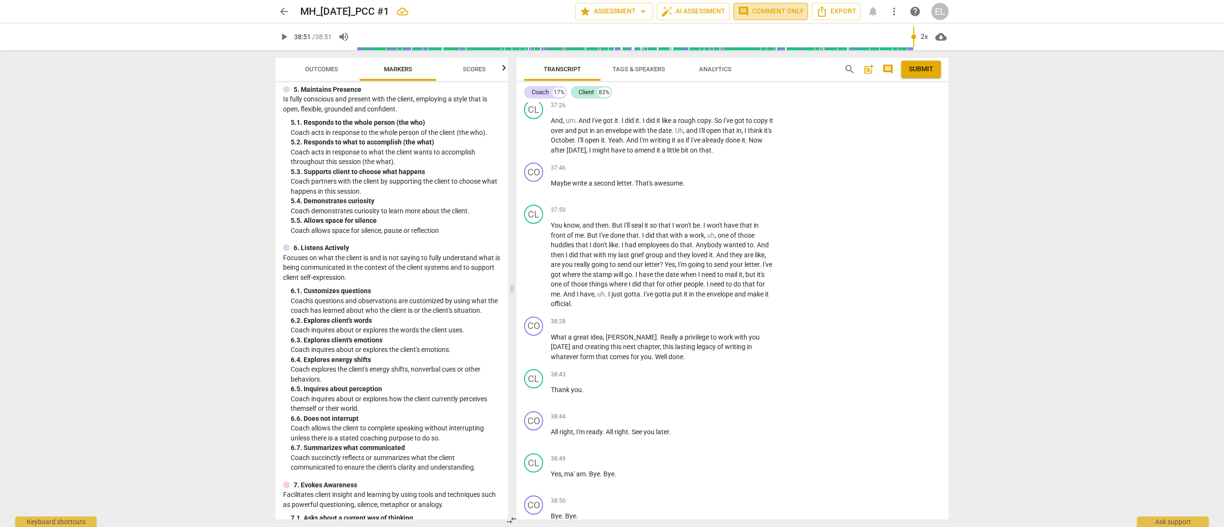
click at [781, 5] on button "comment Comment only" at bounding box center [770, 11] width 75 height 17
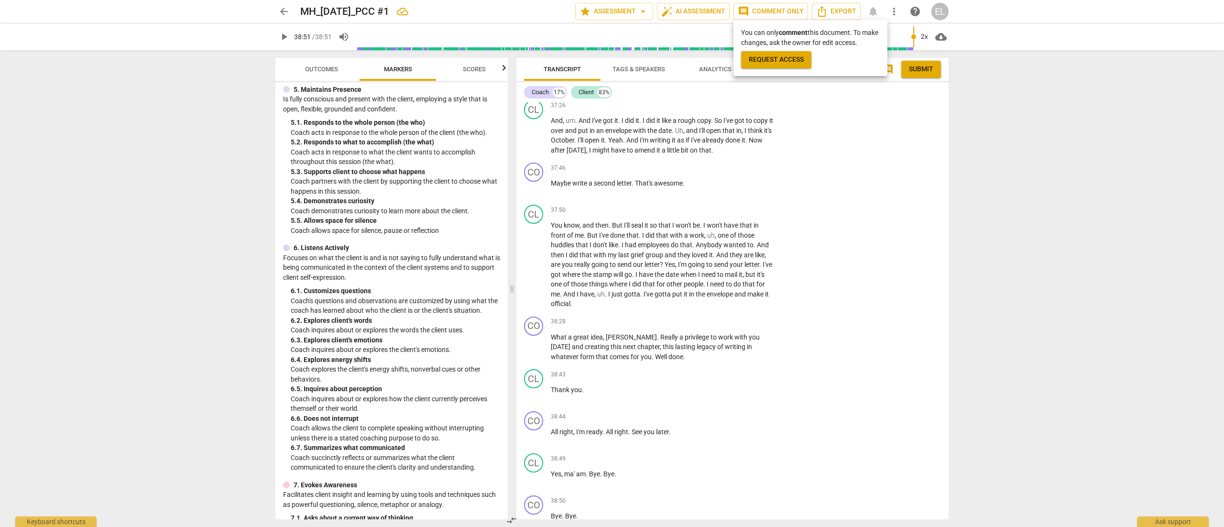
click at [815, 195] on div at bounding box center [612, 263] width 1224 height 527
click at [642, 13] on span "arrow_drop_down" at bounding box center [642, 11] width 11 height 11
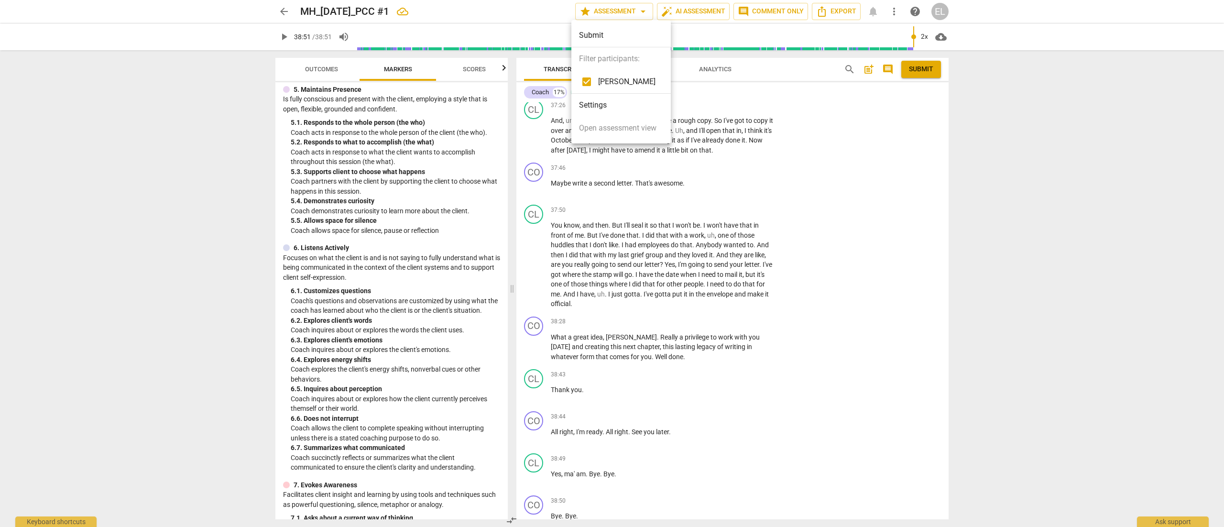
click at [755, 130] on div at bounding box center [612, 263] width 1224 height 527
click at [815, 71] on span "post_add" at bounding box center [868, 69] width 11 height 11
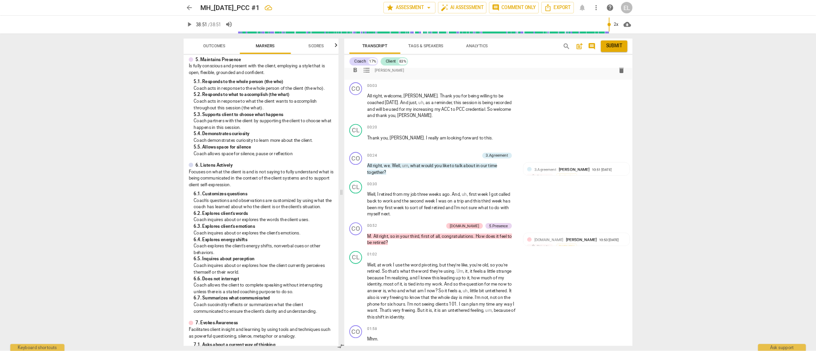
scroll to position [21, 0]
click at [794, 117] on div "format_bold format_list_bulleted [PERSON_NAME] Summary:" at bounding box center [732, 100] width 432 height 39
click at [728, 95] on div "Coach 17% Client 83%" at bounding box center [732, 92] width 417 height 16
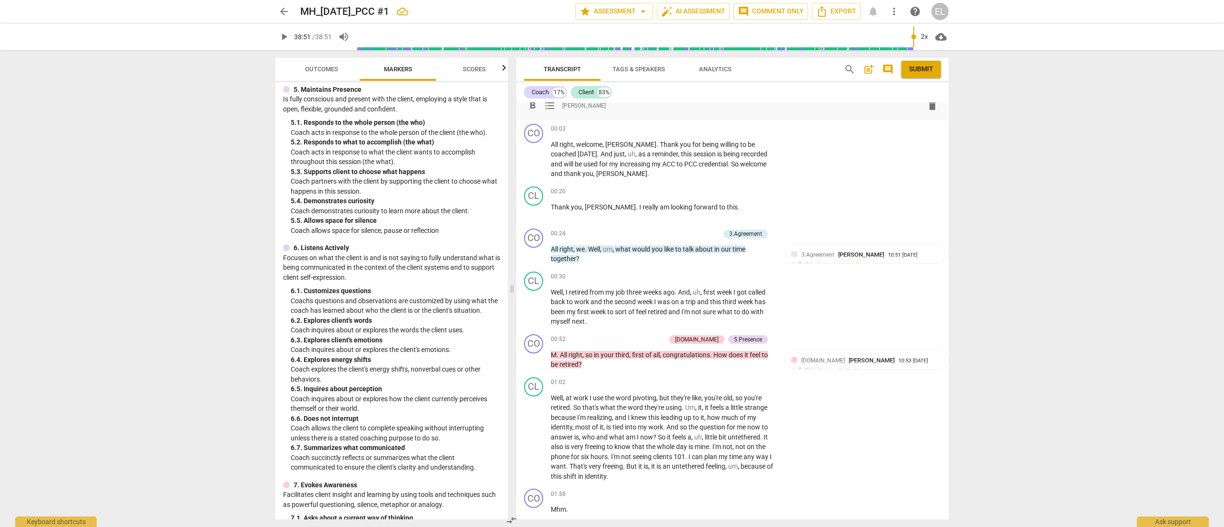
click at [719, 109] on div "format_bold format_list_bulleted [PERSON_NAME]" at bounding box center [732, 105] width 417 height 17
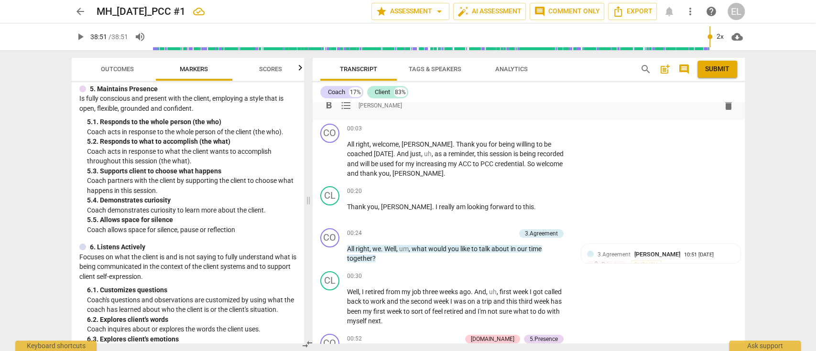
drag, startPoint x: 1217, startPoint y: 3, endPoint x: 448, endPoint y: 109, distance: 776.0
click at [448, 109] on div "format_bold format_list_bulleted [PERSON_NAME]" at bounding box center [528, 105] width 417 height 17
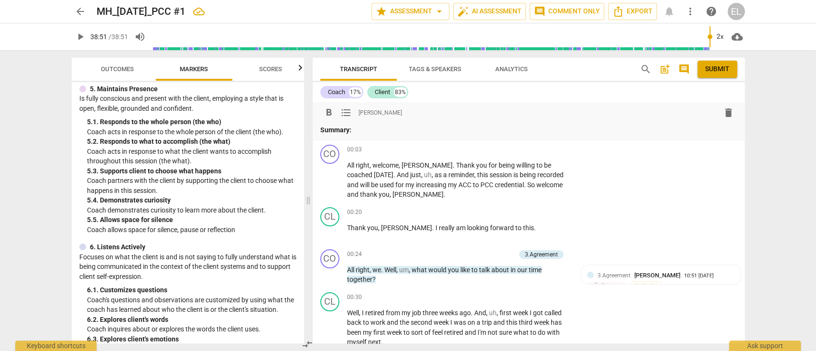
click at [472, 131] on p "Summary:" at bounding box center [528, 130] width 417 height 10
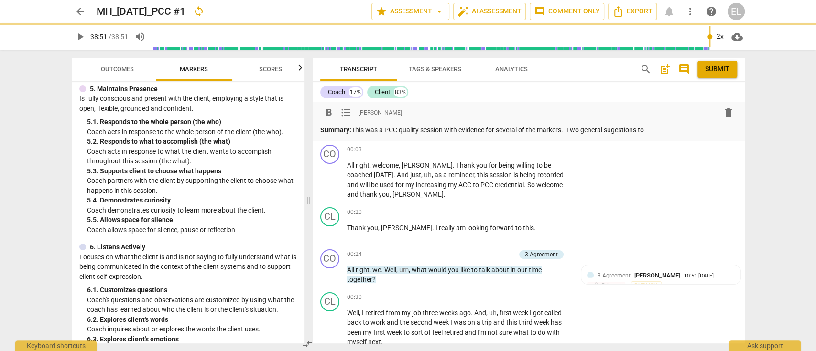
click at [620, 132] on p "Summary: This was a PCC quality session with evidence for several of the marker…" at bounding box center [528, 130] width 417 height 10
click at [674, 128] on p "Summary: This was a PCC quality session with evidence for several of the marker…" at bounding box center [528, 130] width 417 height 10
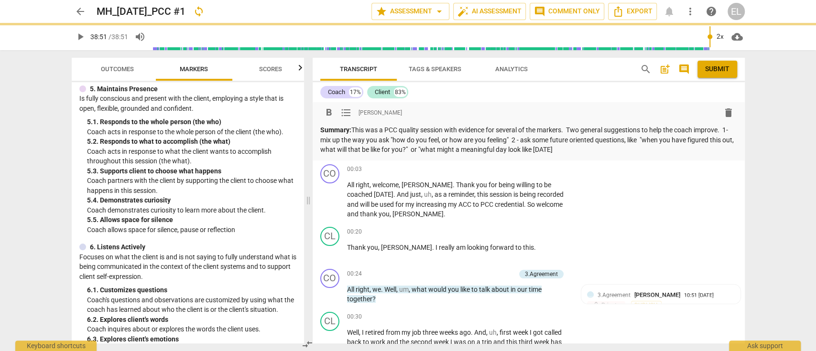
click at [535, 147] on p "Summary: This was a PCC quality session with evidence for several of the marker…" at bounding box center [528, 140] width 417 height 30
click at [649, 143] on p "Summary: This was a PCC quality session with evidence for several of the marker…" at bounding box center [528, 140] width 417 height 30
click at [649, 148] on p "Summary: This was a PCC quality session with evidence for several of the marker…" at bounding box center [528, 140] width 417 height 30
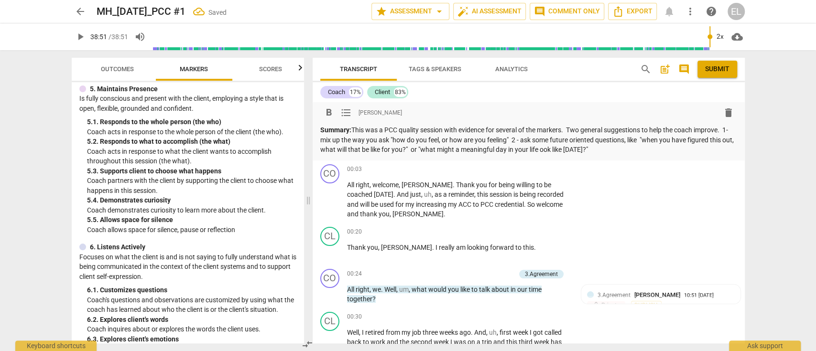
click at [569, 130] on p "Summary: This was a PCC quality session with evidence for several of the marker…" at bounding box center [528, 140] width 417 height 30
click at [587, 150] on p "Summary: This was a PCC quality session with evidence for several of the marker…" at bounding box center [528, 140] width 417 height 30
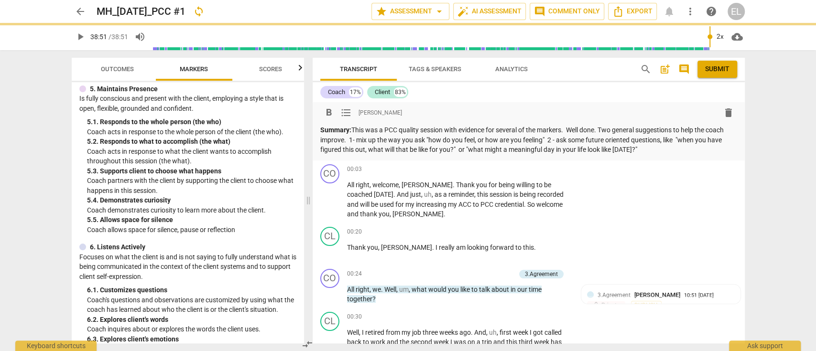
click at [692, 153] on p "Summary: This was a PCC quality session with evidence for several of the marker…" at bounding box center [528, 140] width 417 height 30
click at [720, 70] on span "Submit" at bounding box center [717, 70] width 24 height 10
